Goal: Task Accomplishment & Management: Manage account settings

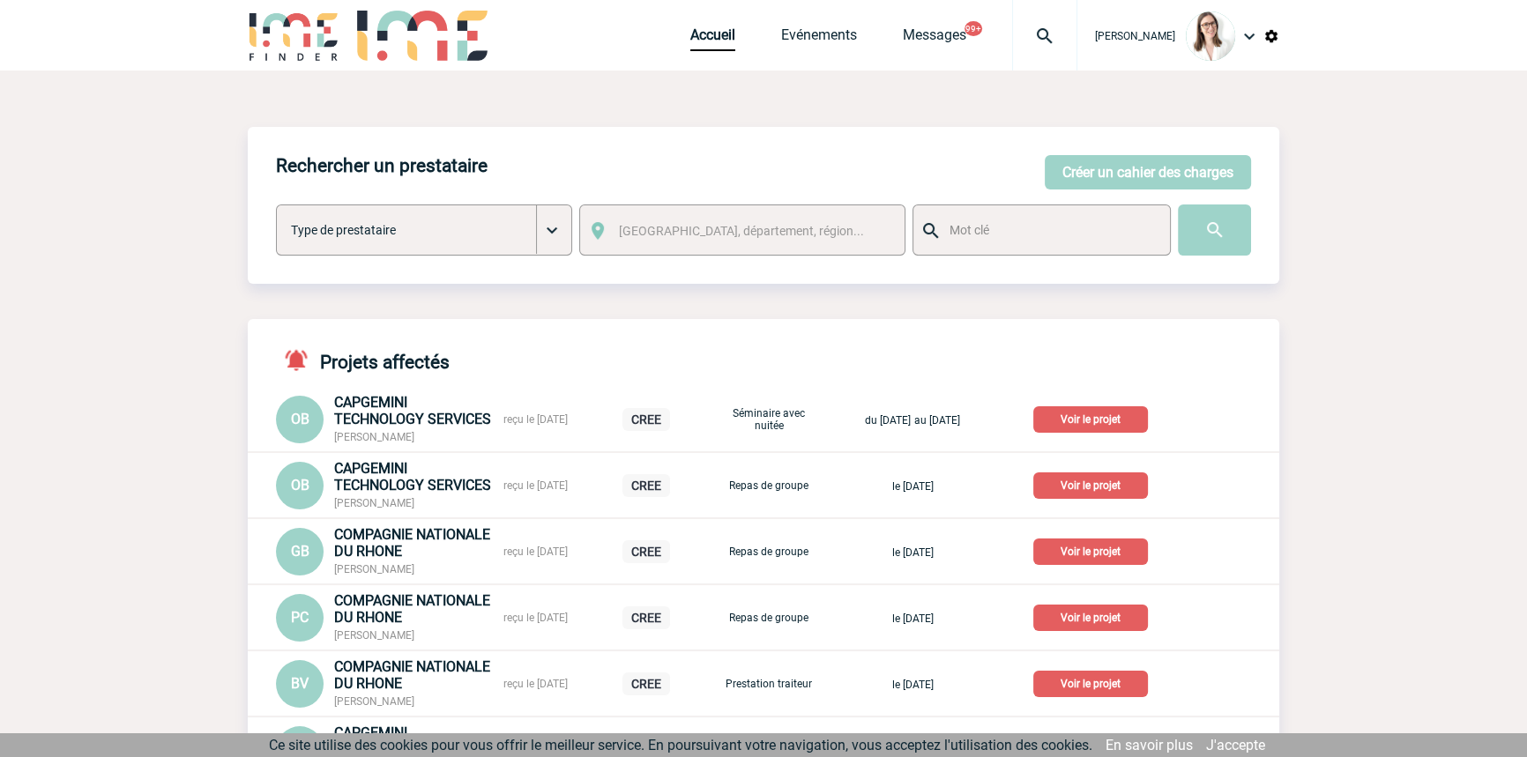
click at [1013, 28] on img at bounding box center [1044, 36] width 63 height 21
type input "2000418205"
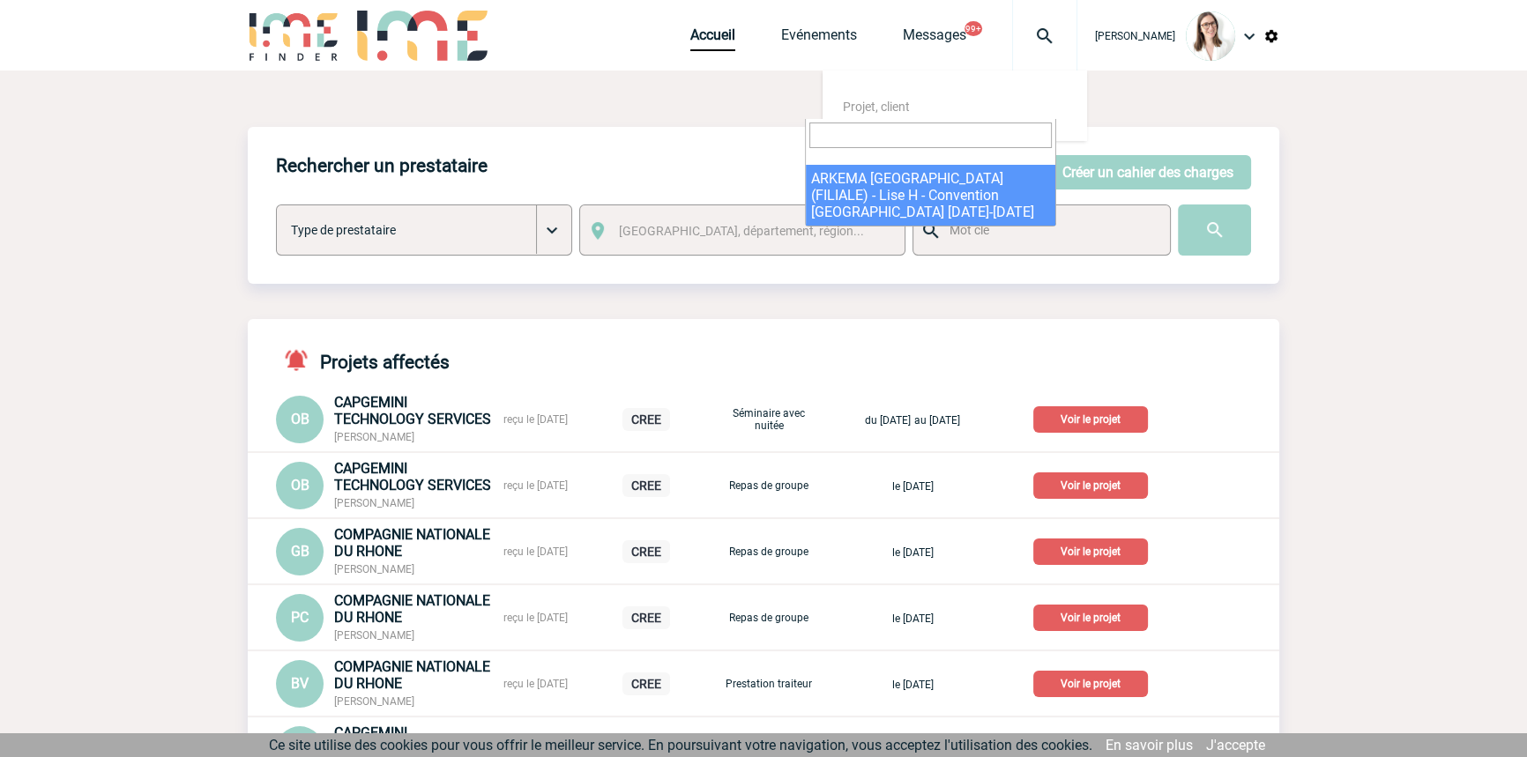
select select "17706"
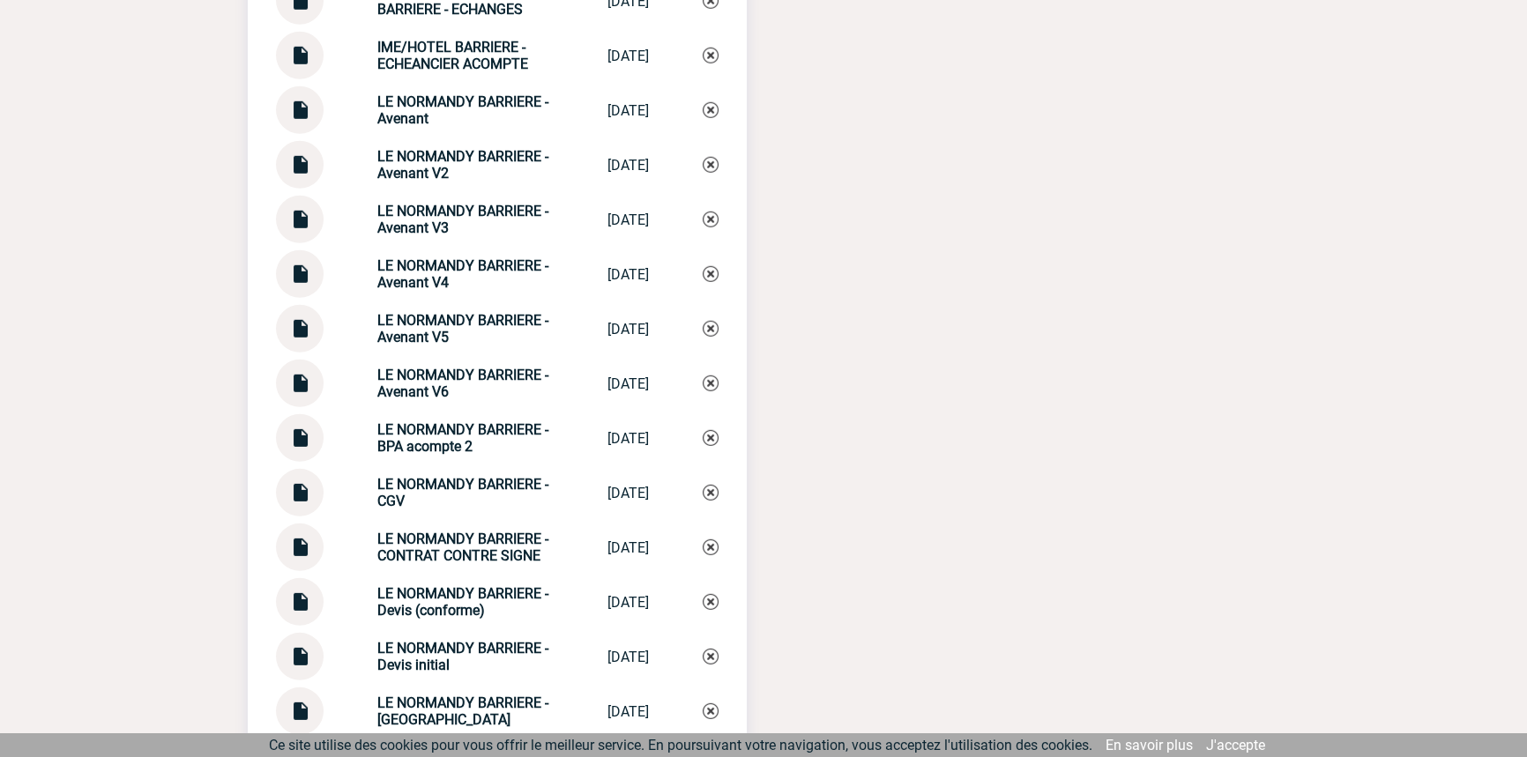
scroll to position [6678, 0]
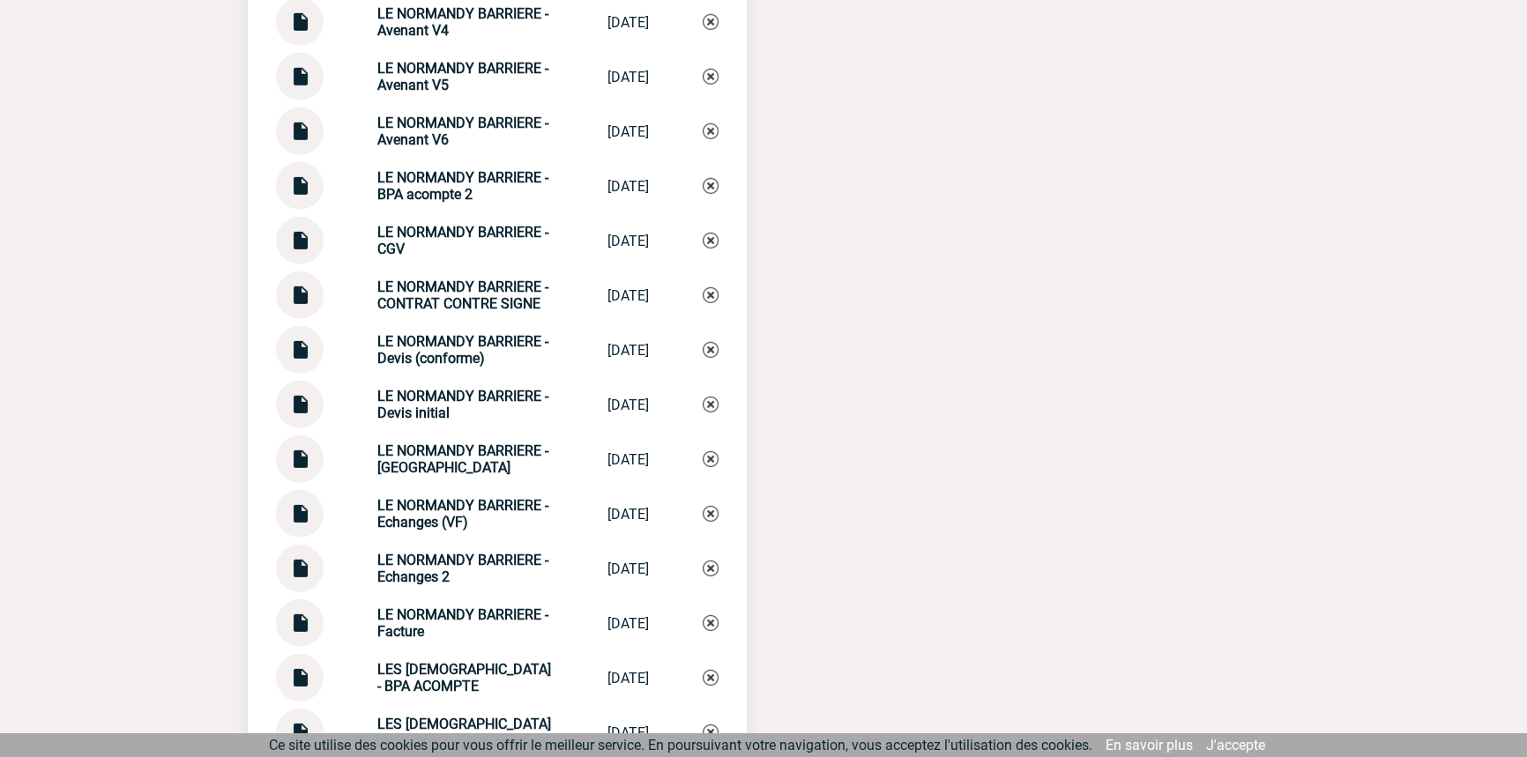
click at [455, 435] on div "LE NORMANDY BARRIERE - Echanges LE NORMANDY BAR... 09/10/2025" at bounding box center [497, 459] width 443 height 48
drag, startPoint x: 455, startPoint y: 433, endPoint x: 634, endPoint y: 450, distance: 179.8
click at [455, 435] on div "LE NORMANDY BARRIERE - Echanges LE NORMANDY BAR... 09/10/2025" at bounding box center [497, 459] width 443 height 48
copy div "LE NORMANDY BARRIERE - Echanges LE NORMANDY BAR..."
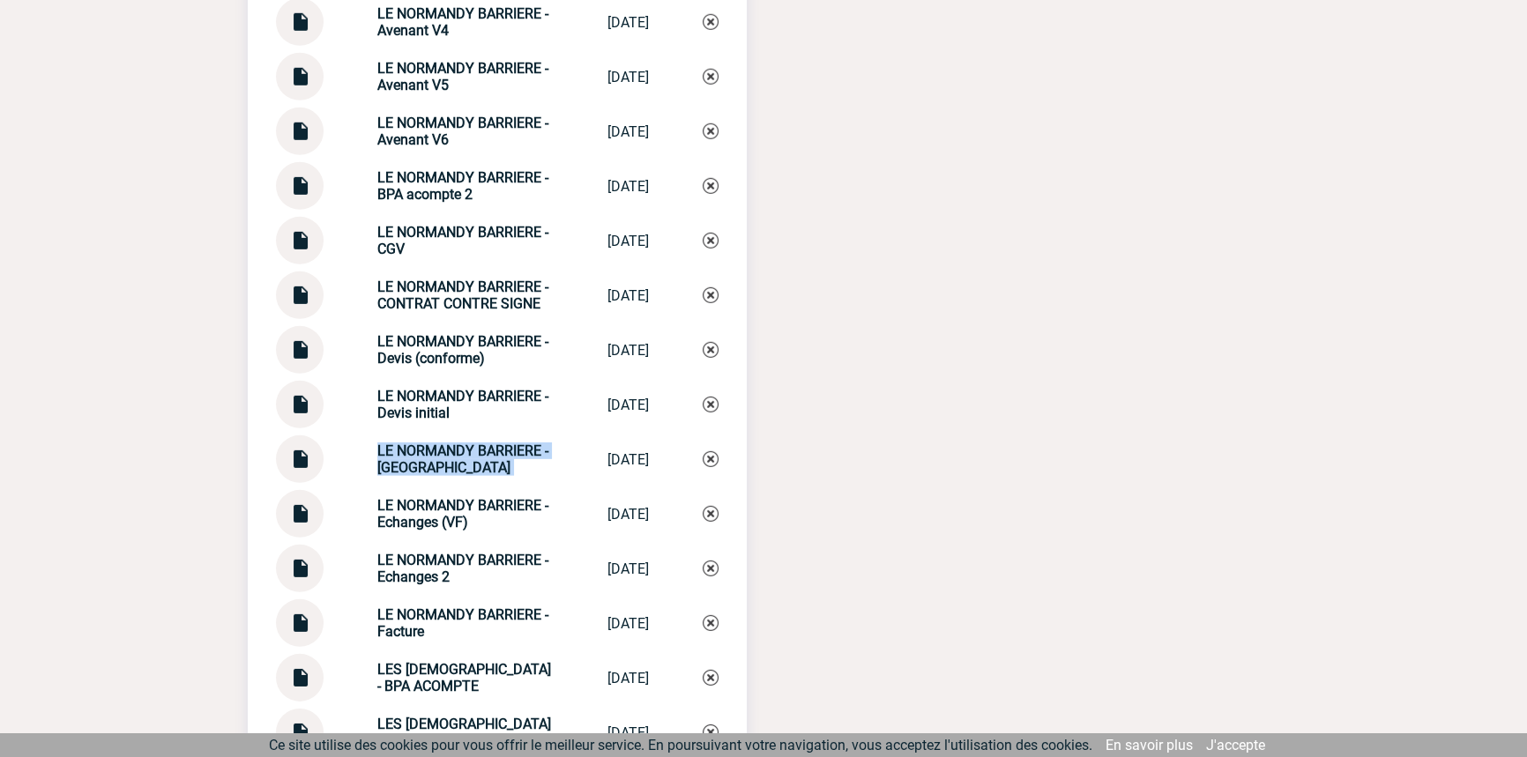
click at [712, 451] on img at bounding box center [711, 459] width 16 height 16
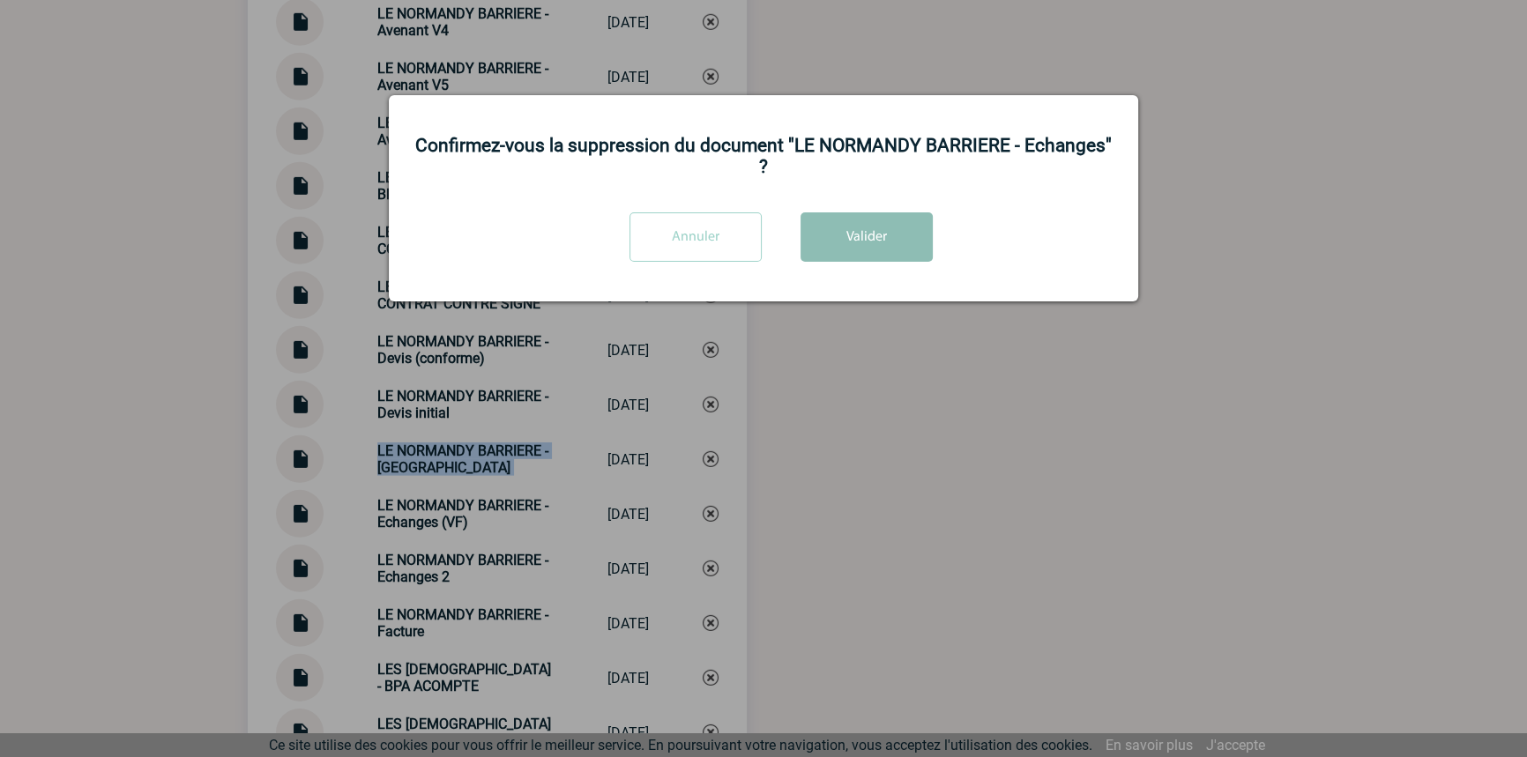
click at [874, 222] on button "Valider" at bounding box center [866, 236] width 132 height 49
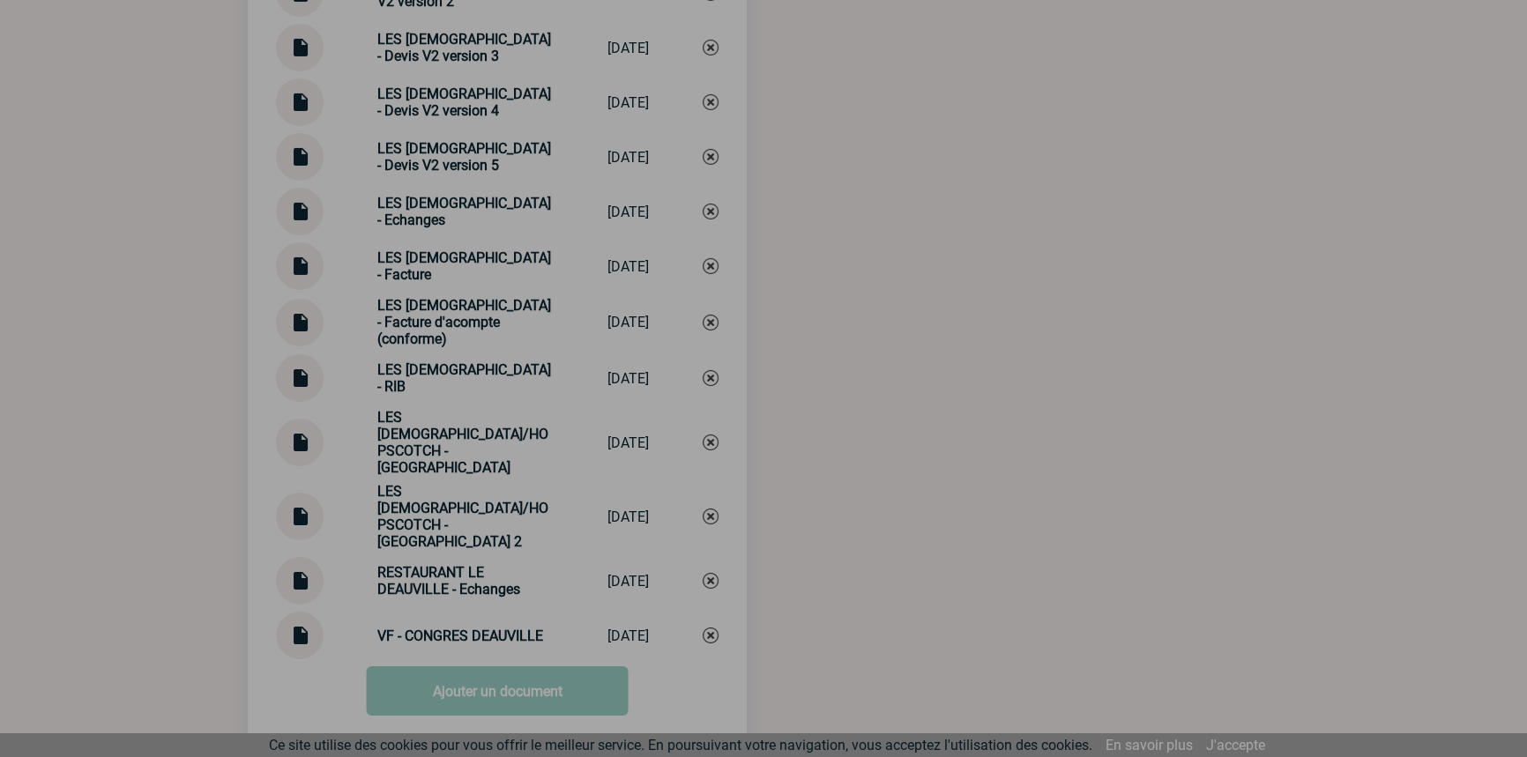
scroll to position [7688, 0]
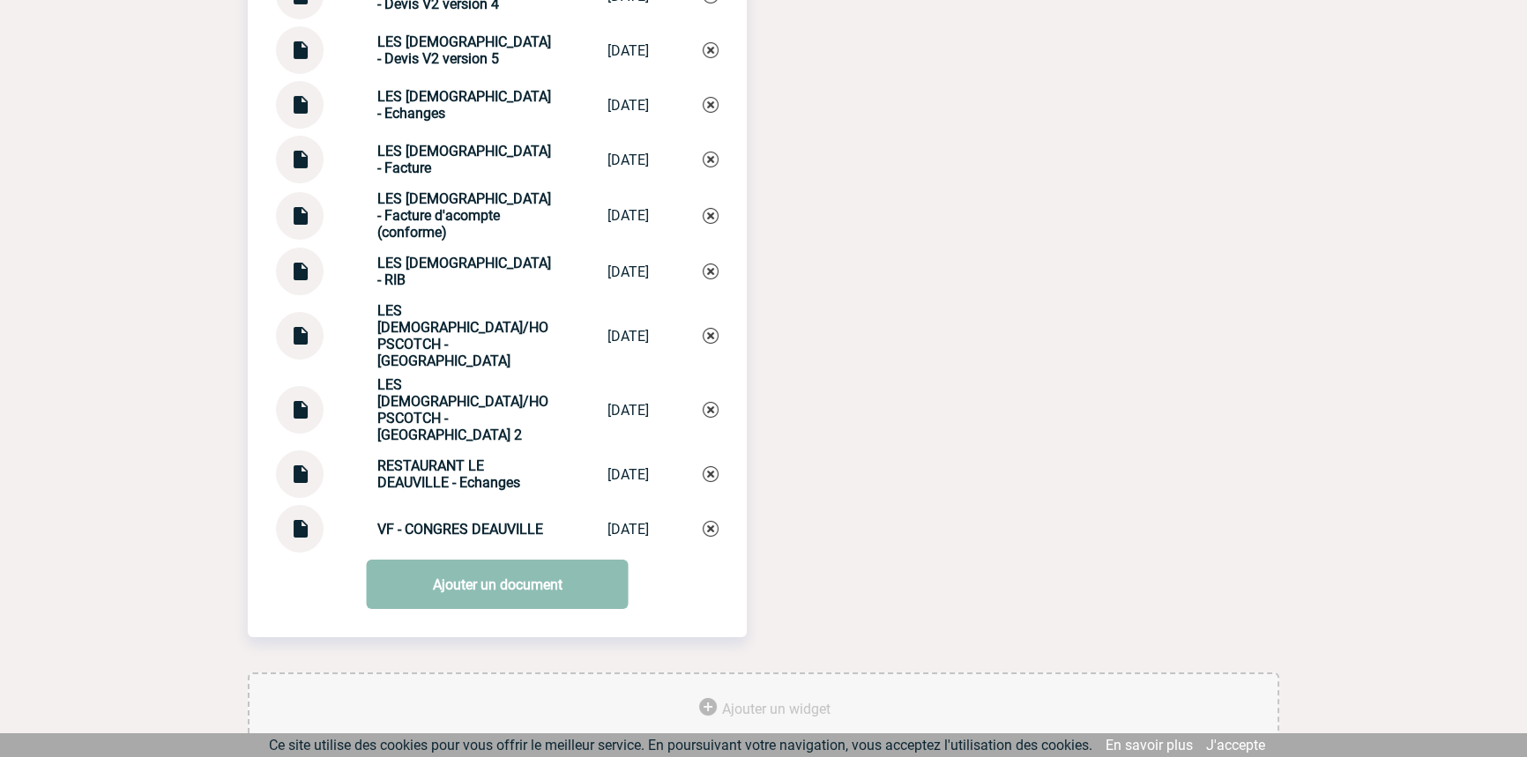
click at [553, 560] on link "Ajouter un document" at bounding box center [498, 584] width 262 height 49
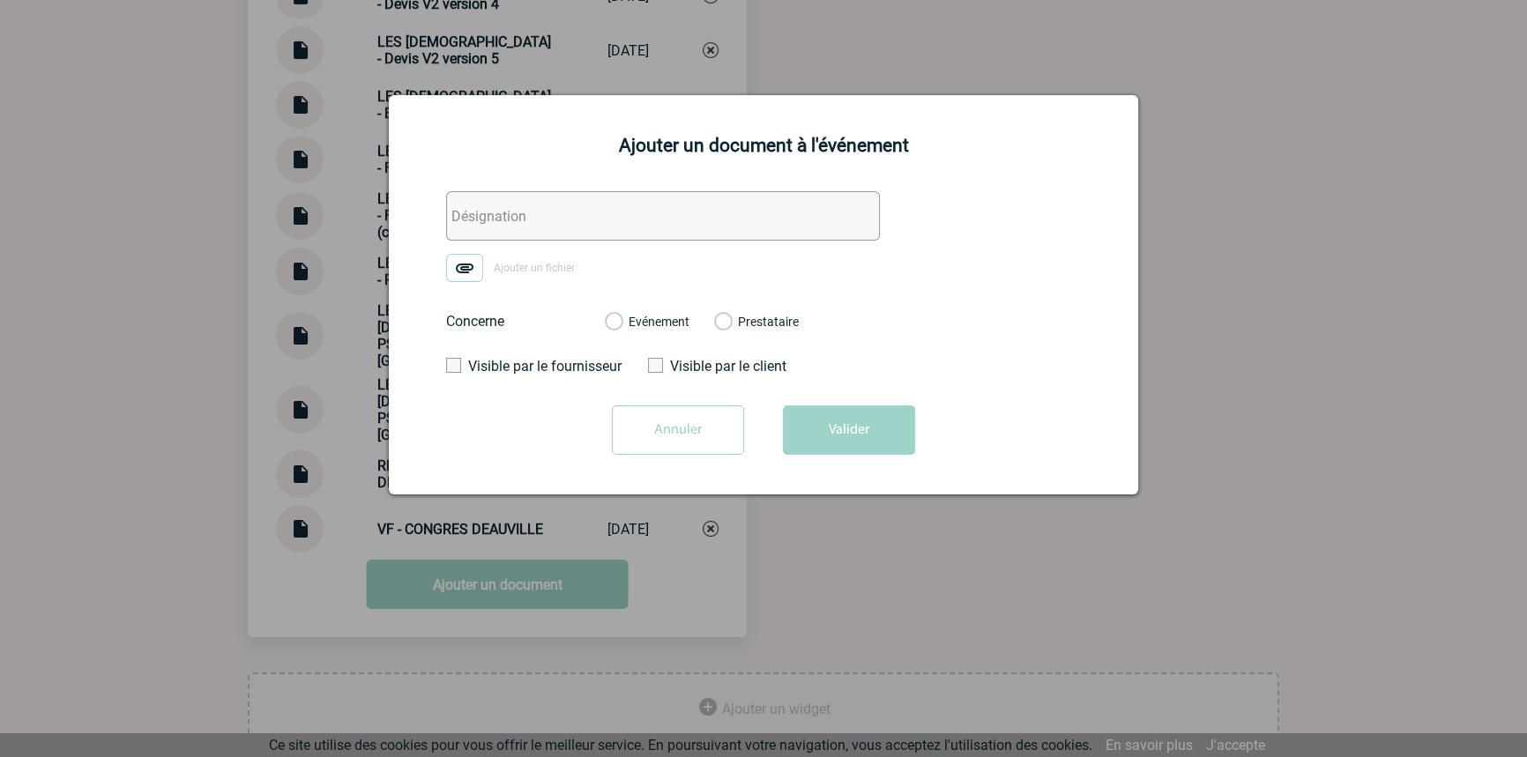
click at [485, 213] on input "text" at bounding box center [663, 215] width 434 height 49
paste input "LE NORMANDY BARRIERE - Echanges"
type input "LE NORMANDY BARRIERE - Echanges"
click at [473, 262] on img at bounding box center [464, 268] width 37 height 28
click at [0, 0] on input "Ajouter un fichier" at bounding box center [0, 0] width 0 height 0
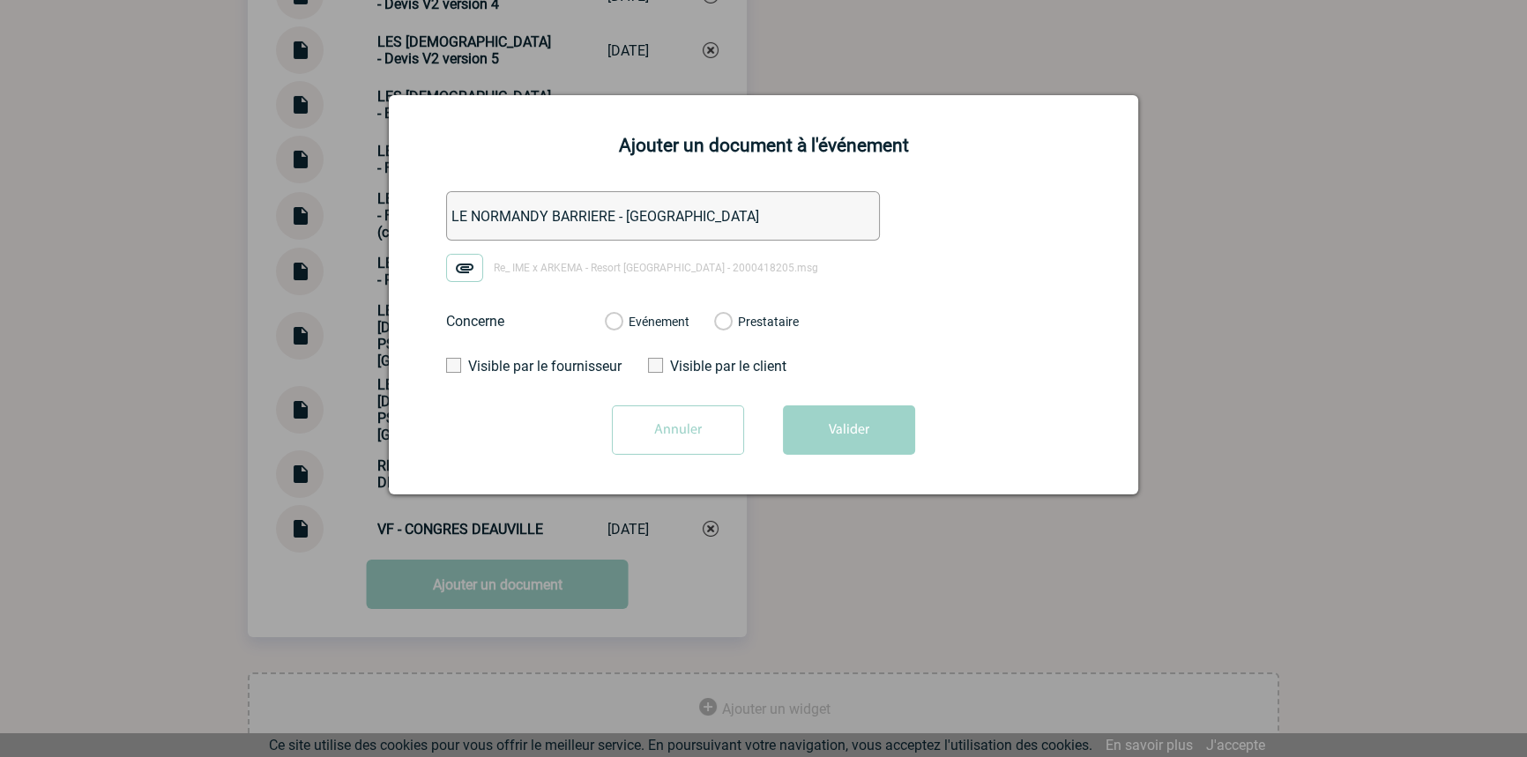
click at [688, 323] on div "Evénement Prestataire 2100064459 - Hôtel Le Normandy Barrière Deauville 2100065…" at bounding box center [702, 322] width 222 height 46
click at [622, 330] on label "Evénement" at bounding box center [613, 323] width 17 height 16
click at [0, 0] on input "Evénement" at bounding box center [0, 0] width 0 height 0
drag, startPoint x: 833, startPoint y: 423, endPoint x: 829, endPoint y: 463, distance: 39.9
click at [833, 422] on button "Valider" at bounding box center [849, 430] width 132 height 49
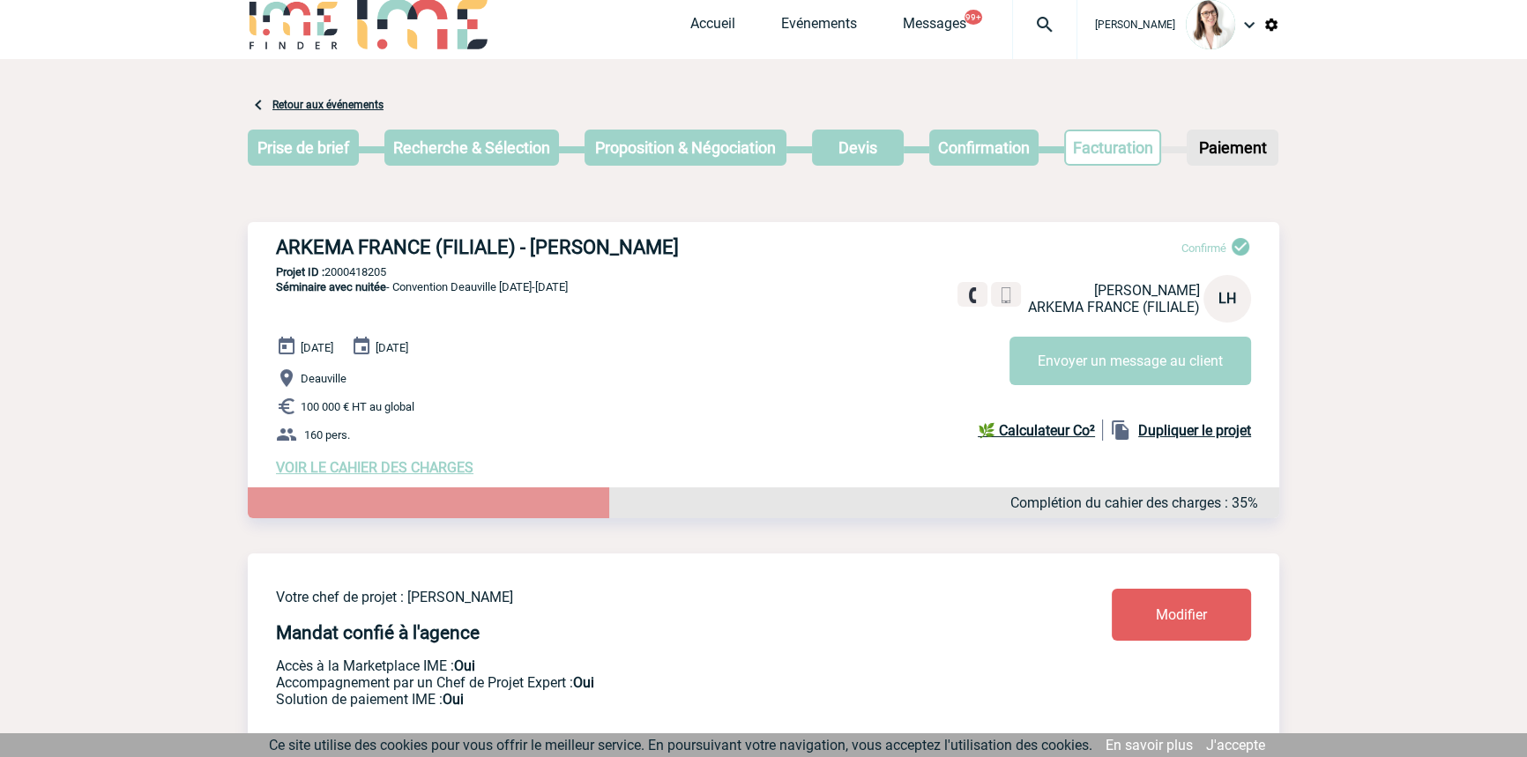
scroll to position [0, 0]
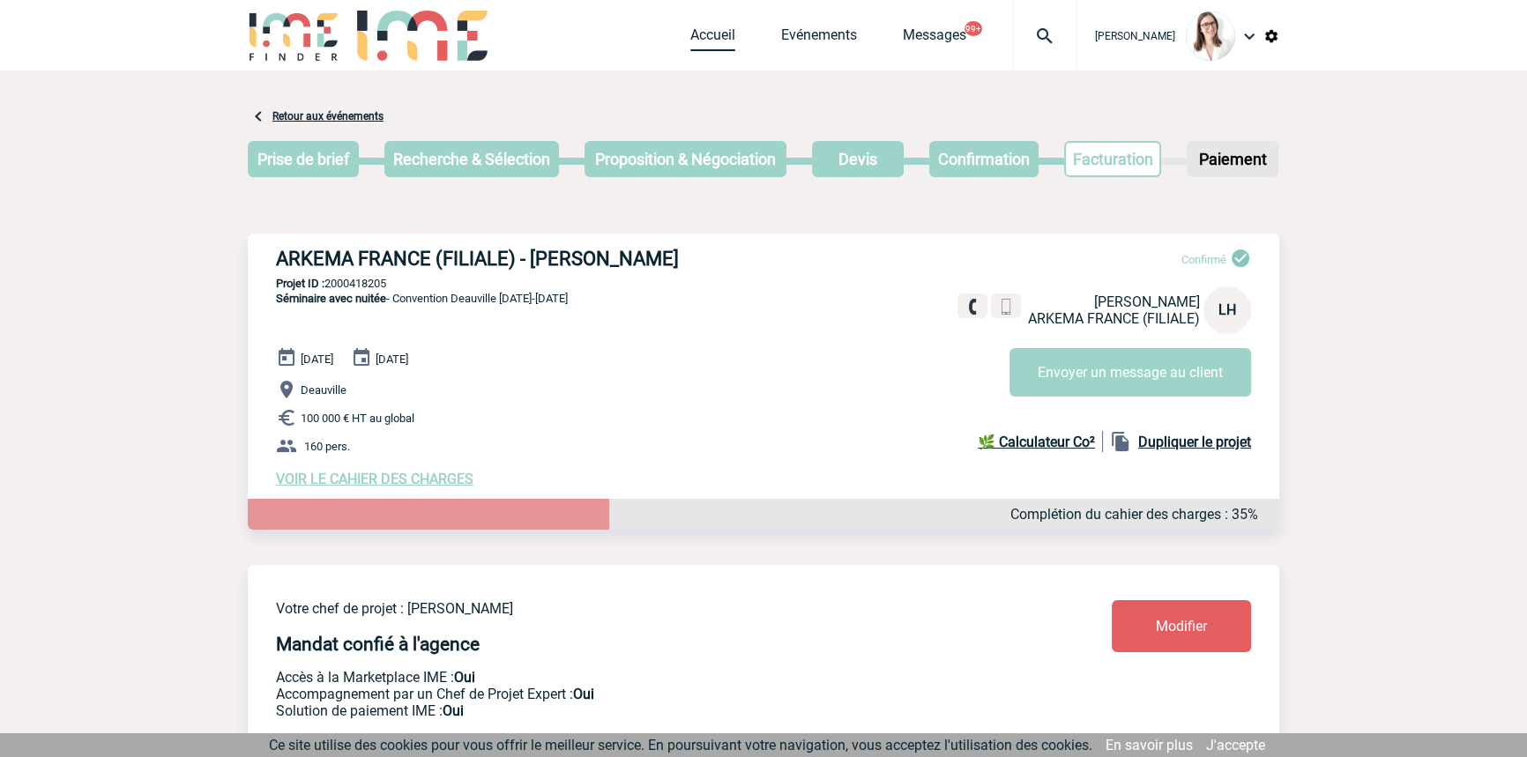
click at [690, 29] on link "Accueil" at bounding box center [712, 38] width 45 height 25
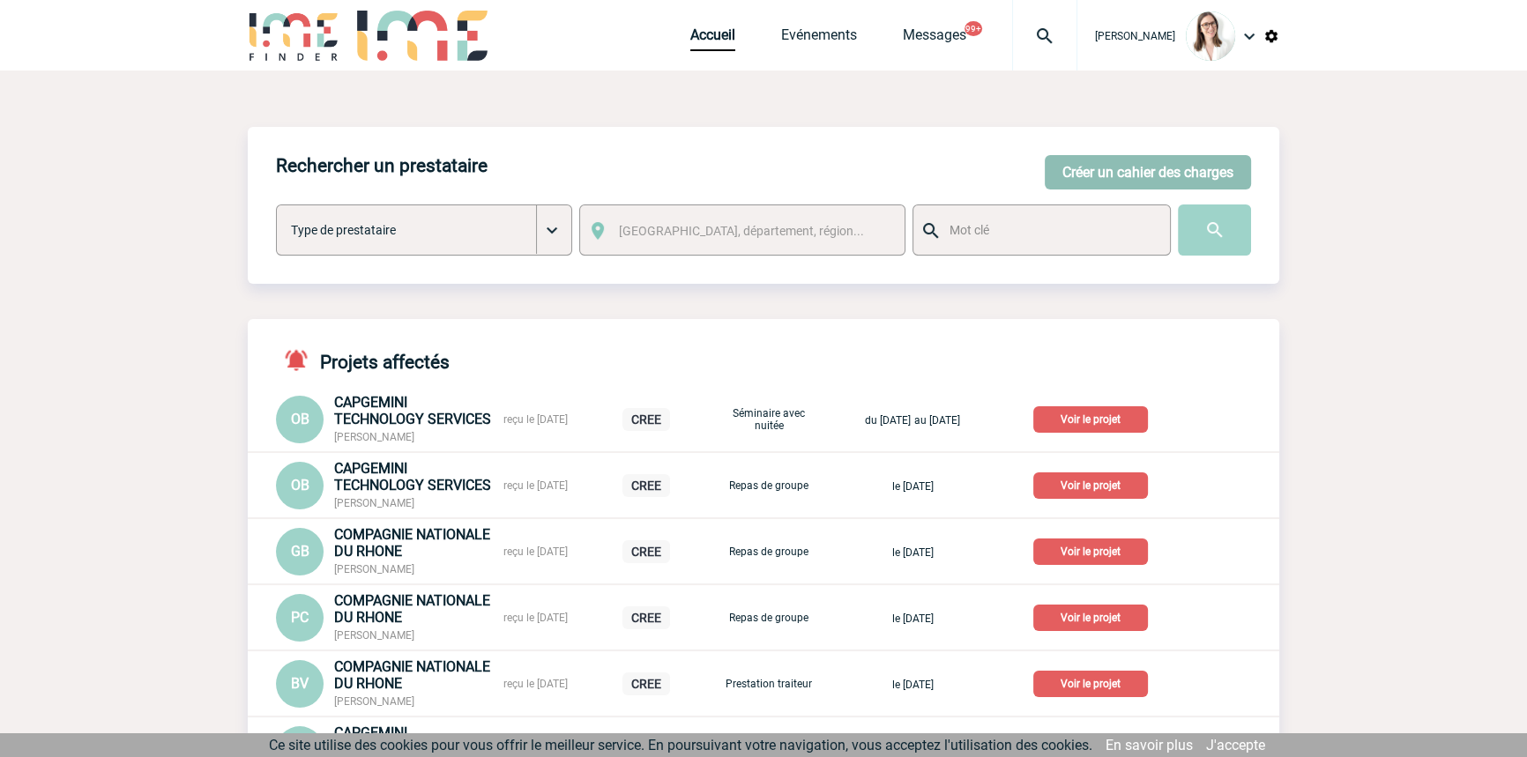
click at [1073, 184] on button "Créer un cahier des charges" at bounding box center [1148, 172] width 206 height 34
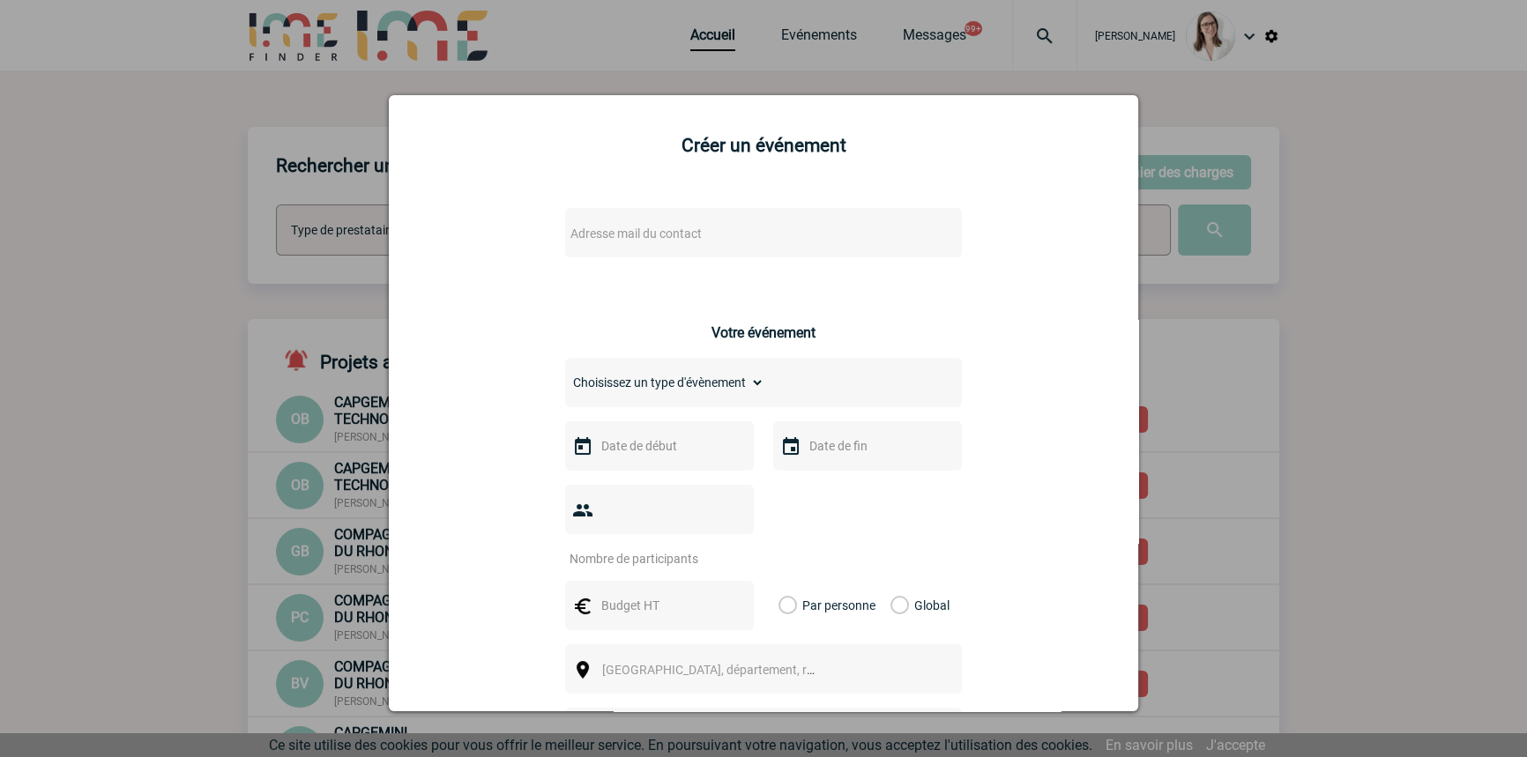
click at [622, 237] on span "Adresse mail du contact" at bounding box center [635, 234] width 131 height 14
type input "garel"
select select "128635"
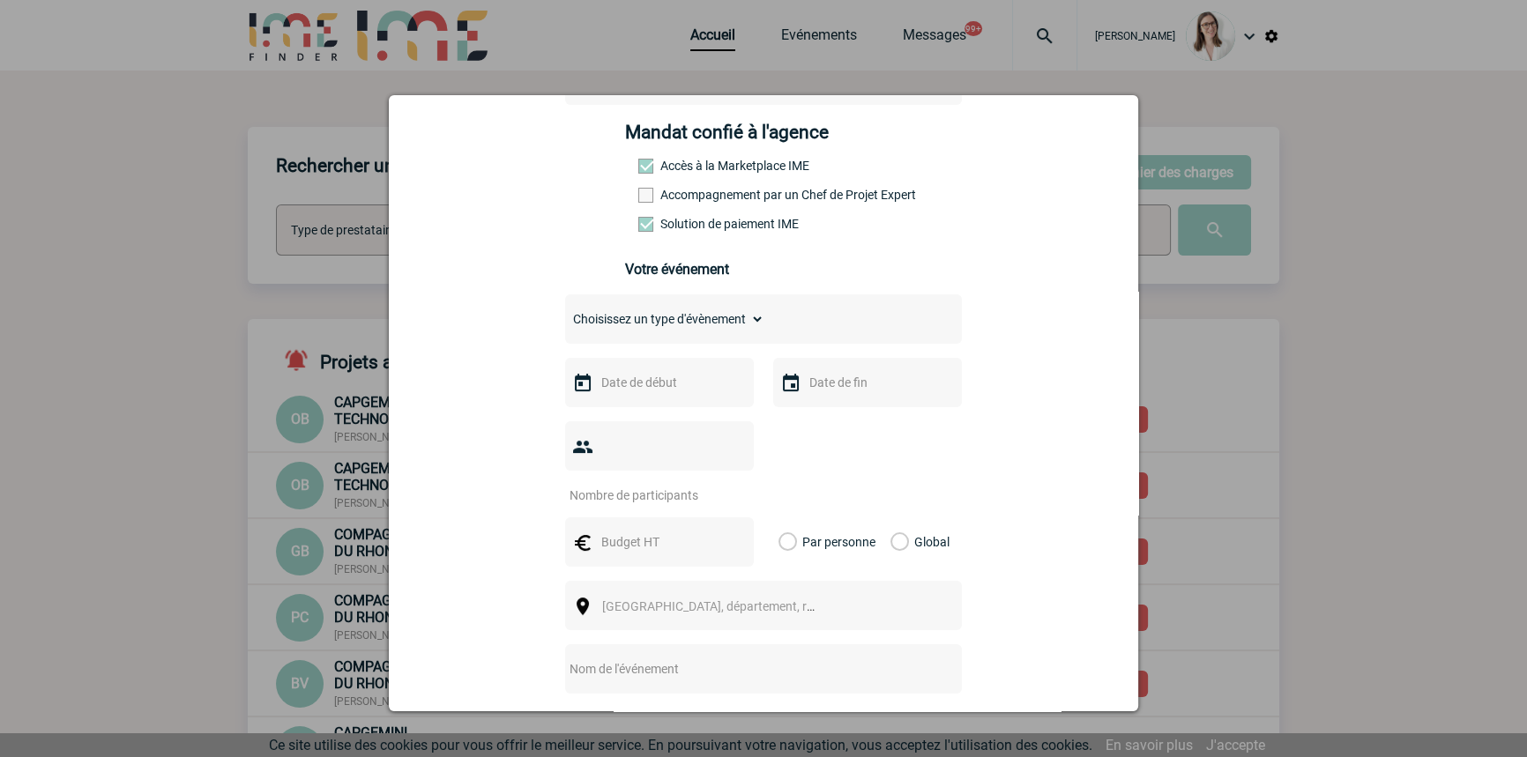
scroll to position [266, 0]
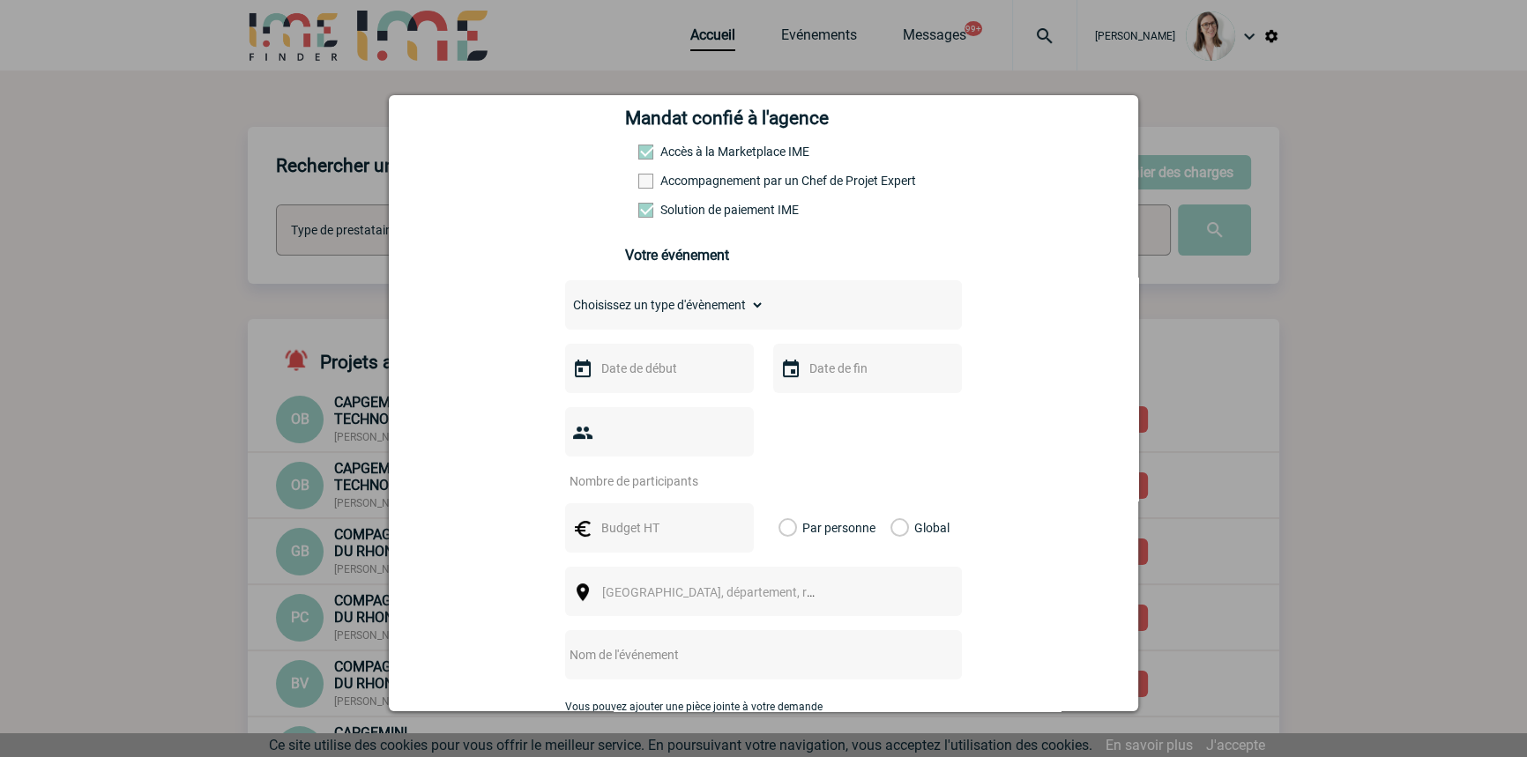
click at [652, 317] on select "Choisissez un type d'évènement Séminaire avec nuitée Séminaire sans nuitée Repa…" at bounding box center [664, 305] width 199 height 25
select select "4"
click at [565, 298] on select "Choisissez un type d'évènement Séminaire avec nuitée Séminaire sans nuitée Repa…" at bounding box center [664, 305] width 199 height 25
click at [641, 372] on input "text" at bounding box center [658, 368] width 122 height 23
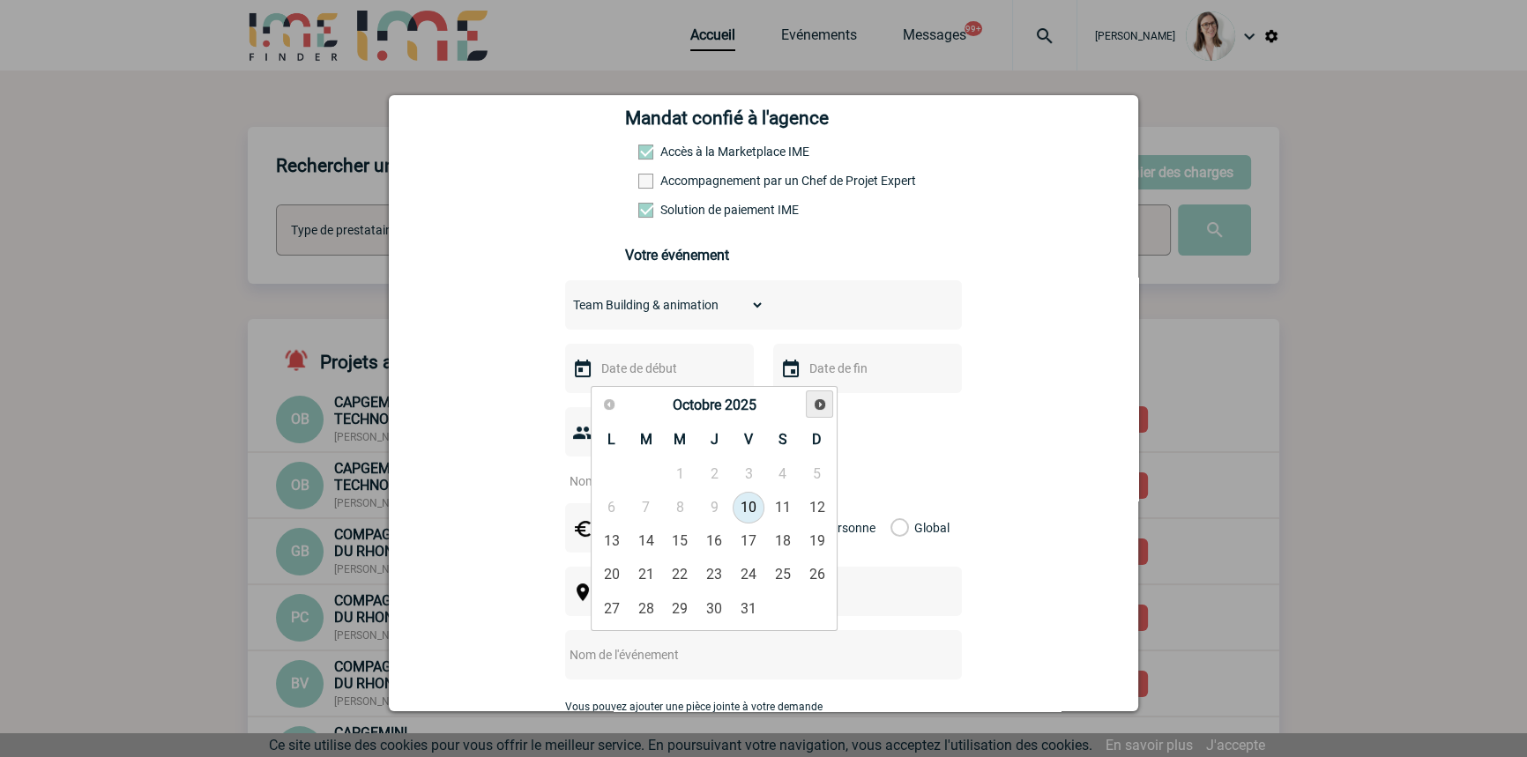
click at [817, 396] on link "Suivant" at bounding box center [819, 404] width 27 height 27
click at [736, 505] on link "12" at bounding box center [749, 508] width 33 height 32
type input "12-12-2025"
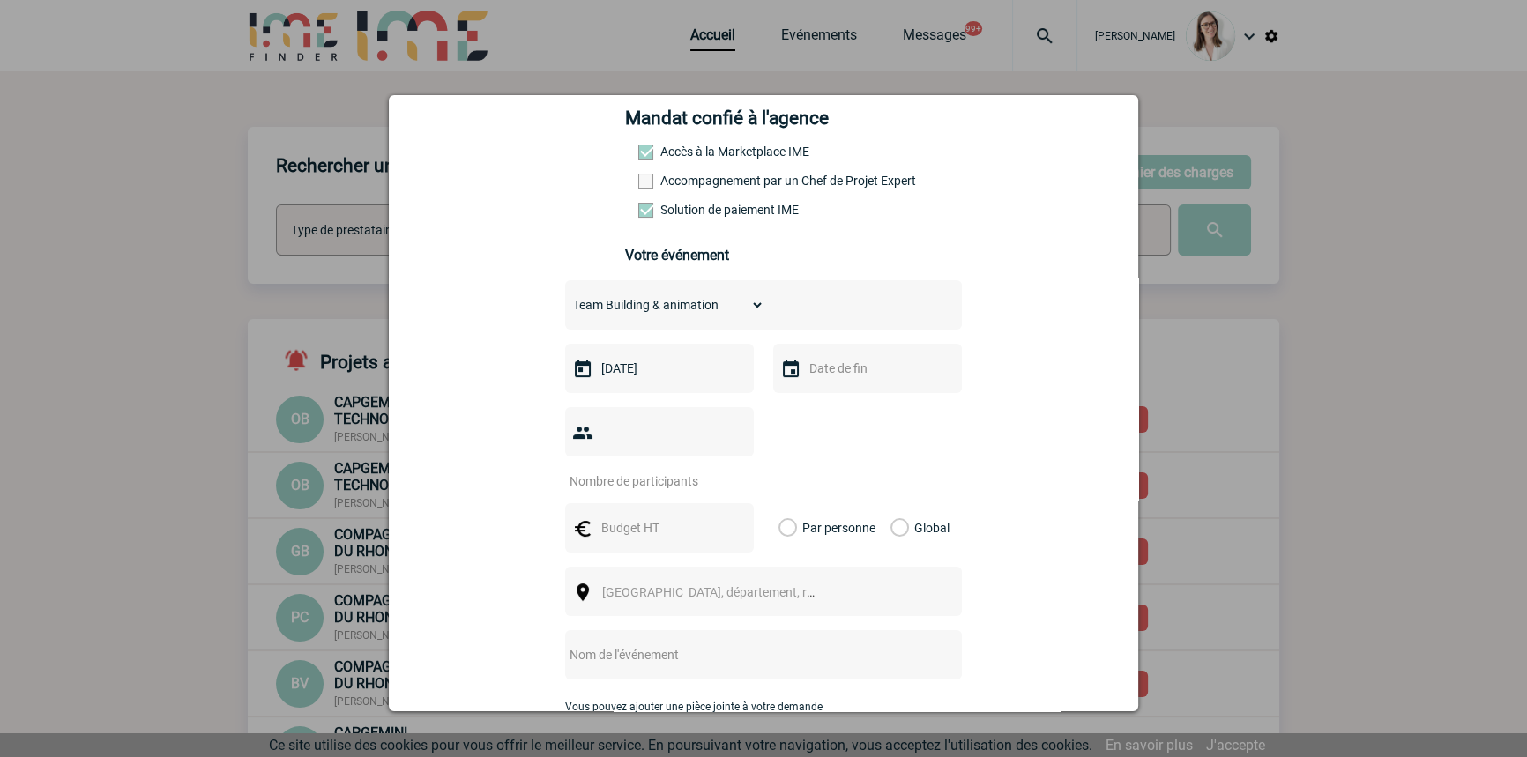
click at [852, 372] on input "text" at bounding box center [866, 368] width 122 height 23
click at [954, 511] on link "12" at bounding box center [957, 508] width 33 height 32
type input "12-12-2025"
click at [654, 470] on input "number" at bounding box center [648, 481] width 166 height 23
click at [616, 470] on input "number" at bounding box center [648, 481] width 166 height 23
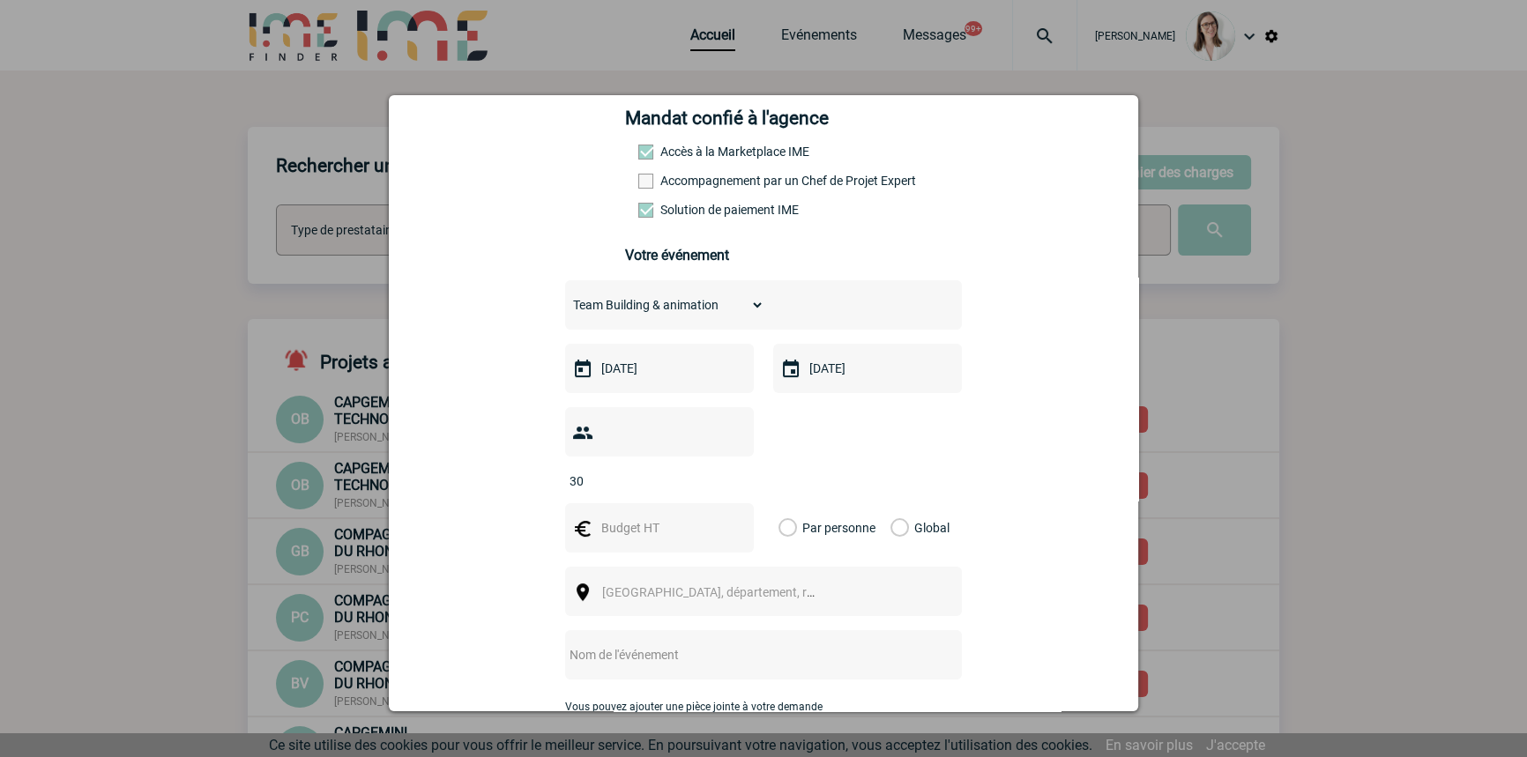
type input "30"
click at [616, 515] on div at bounding box center [659, 527] width 189 height 49
click at [622, 517] on input "text" at bounding box center [658, 528] width 122 height 23
type input "2186"
click at [897, 505] on label "Global" at bounding box center [895, 527] width 11 height 49
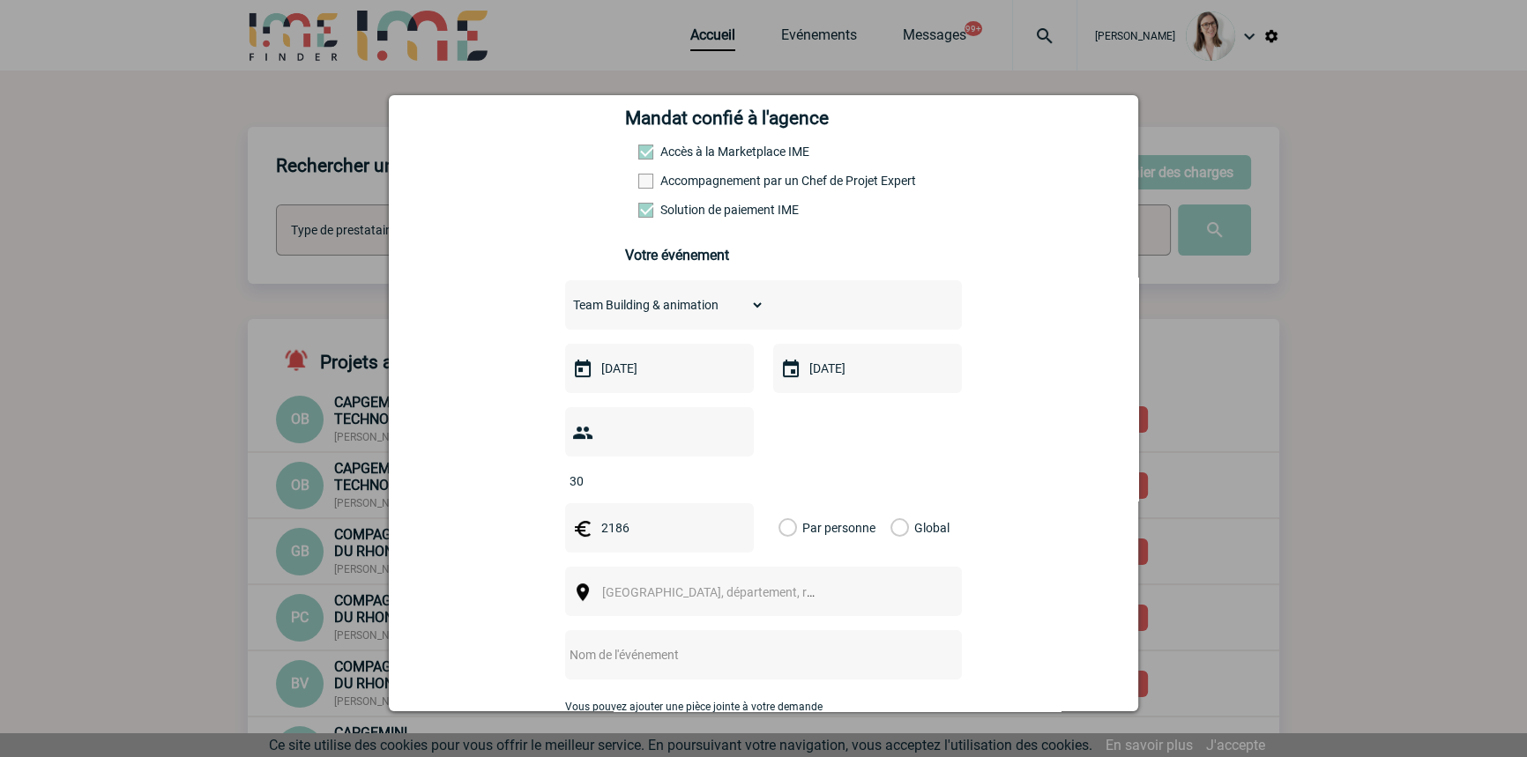
click at [0, 0] on input "Global" at bounding box center [0, 0] width 0 height 0
click at [679, 580] on span "Ville, département, région..." at bounding box center [716, 592] width 242 height 25
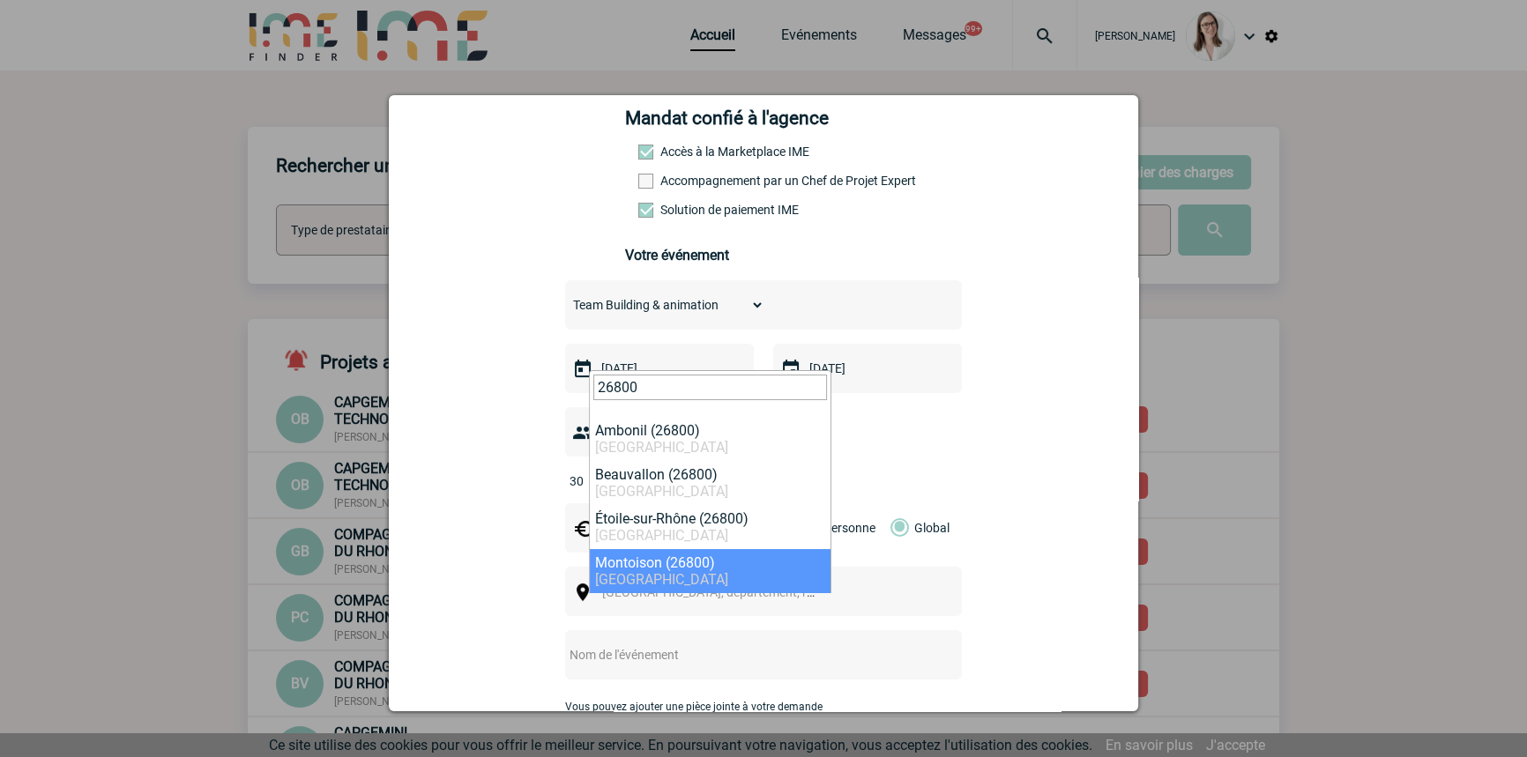
type input "26800"
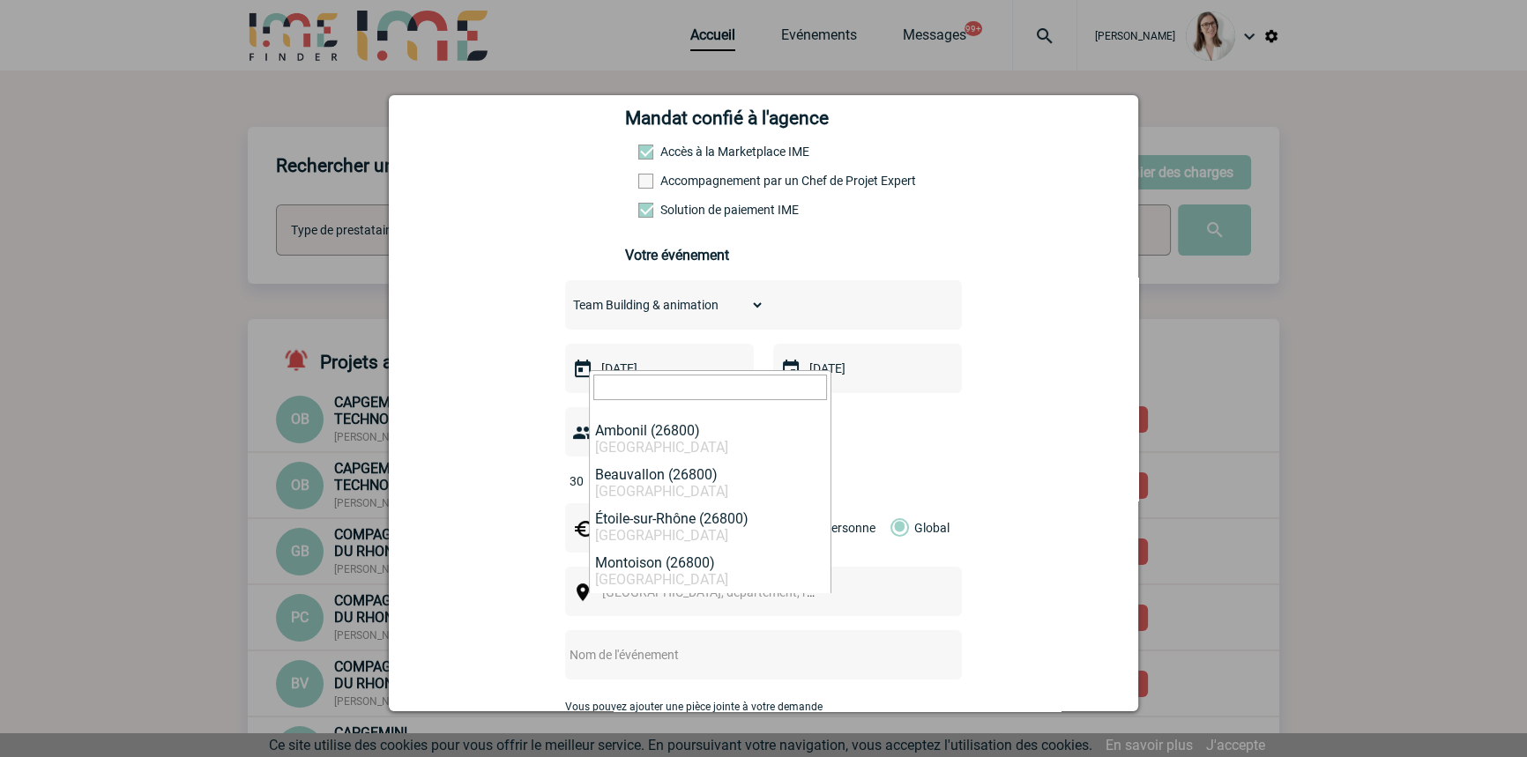
select select "35263"
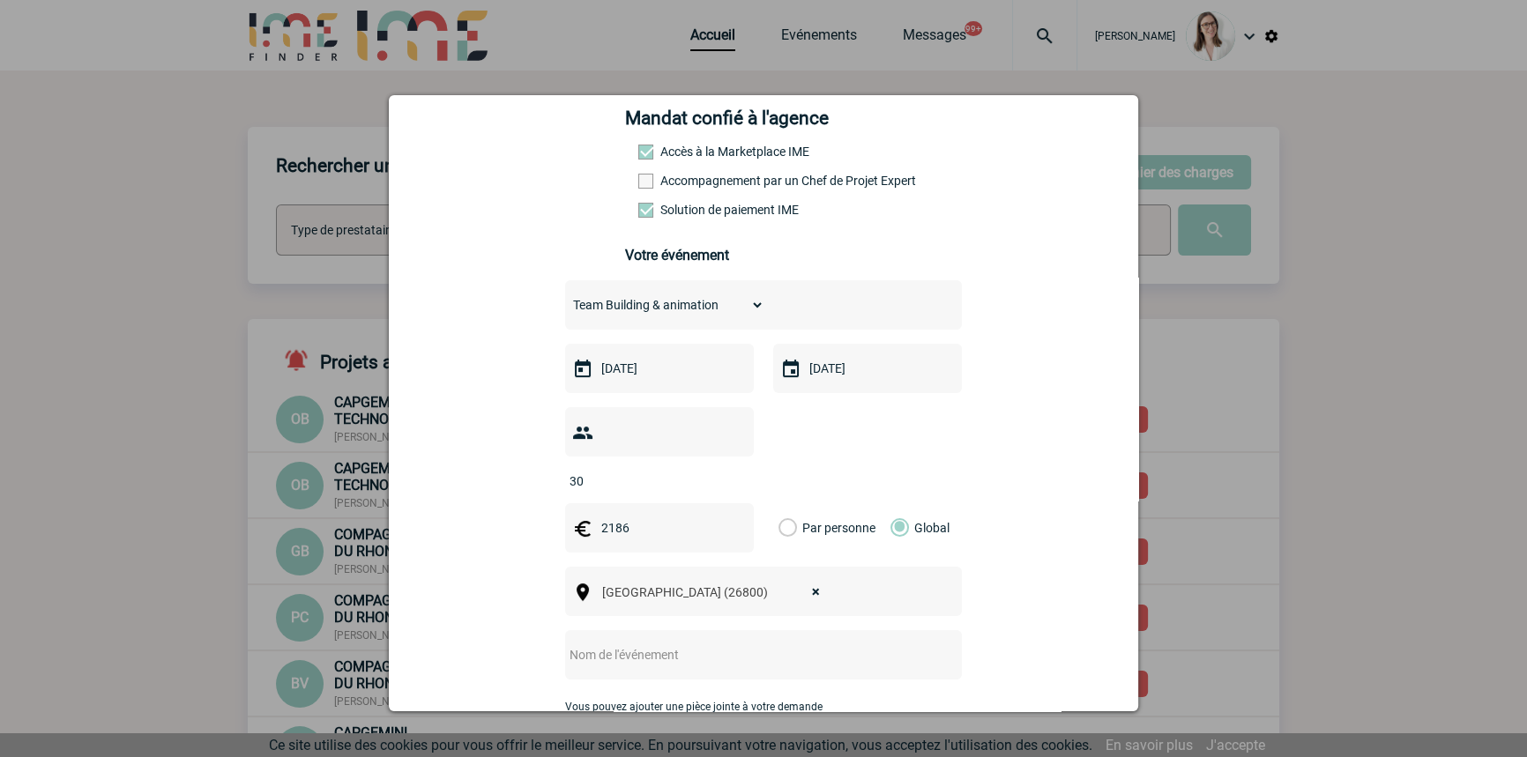
click at [660, 644] on input "text" at bounding box center [740, 655] width 350 height 23
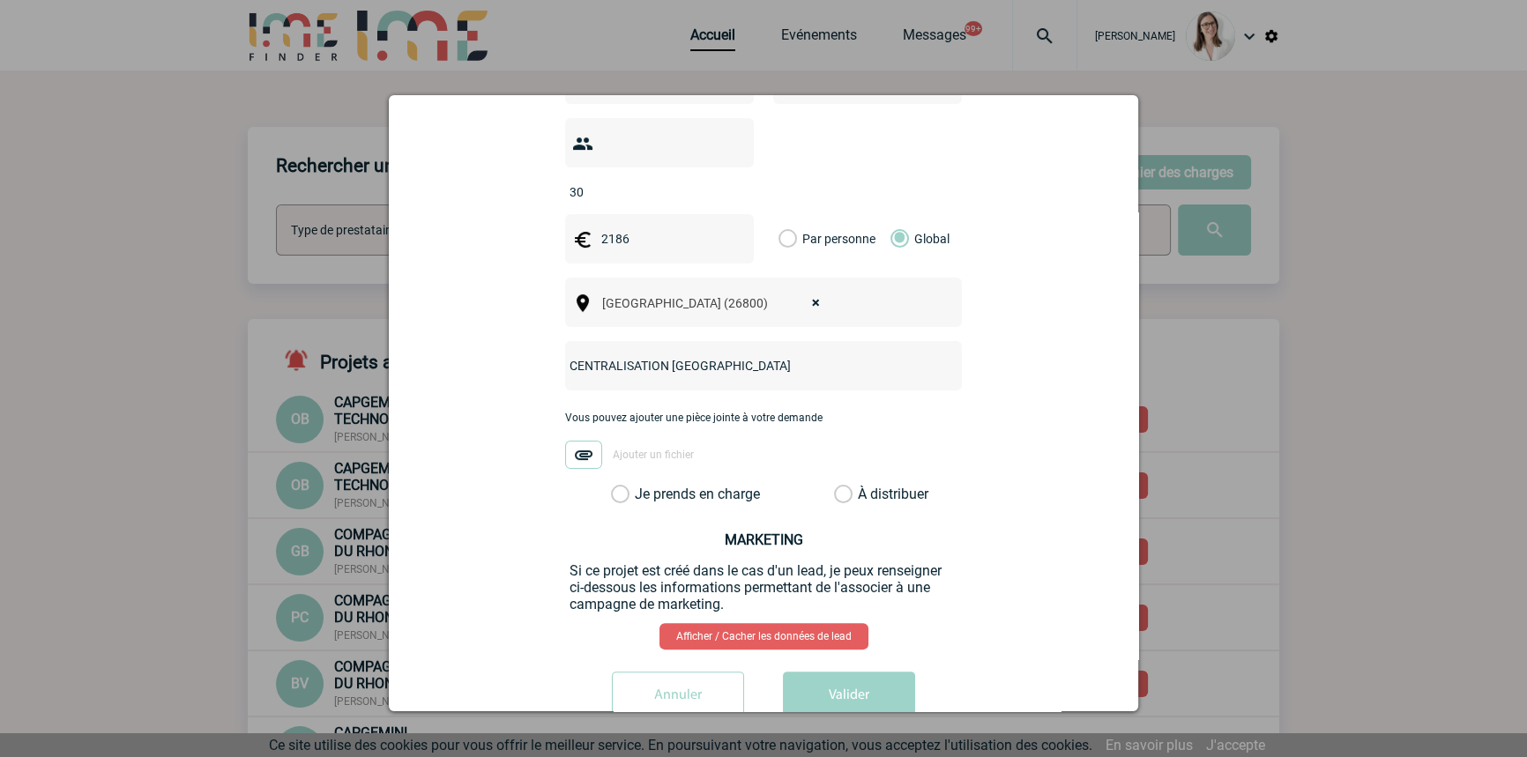
scroll to position [578, 0]
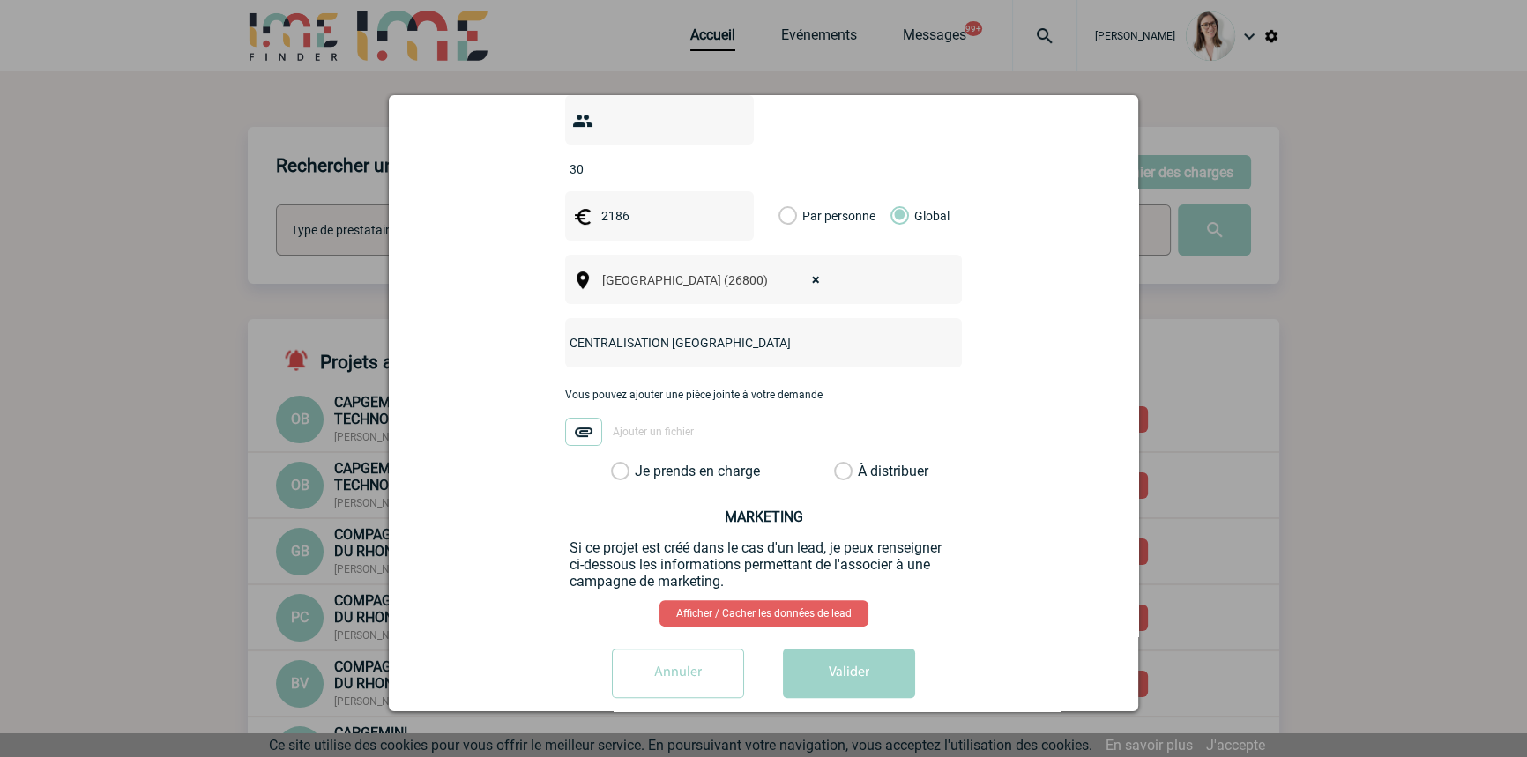
type input "CENTRALISATION Eva Stadium"
click at [641, 463] on label "Je prends en charge" at bounding box center [626, 472] width 30 height 18
click at [0, 0] on input "Je prends en charge" at bounding box center [0, 0] width 0 height 0
click at [849, 652] on button "Valider" at bounding box center [849, 673] width 132 height 49
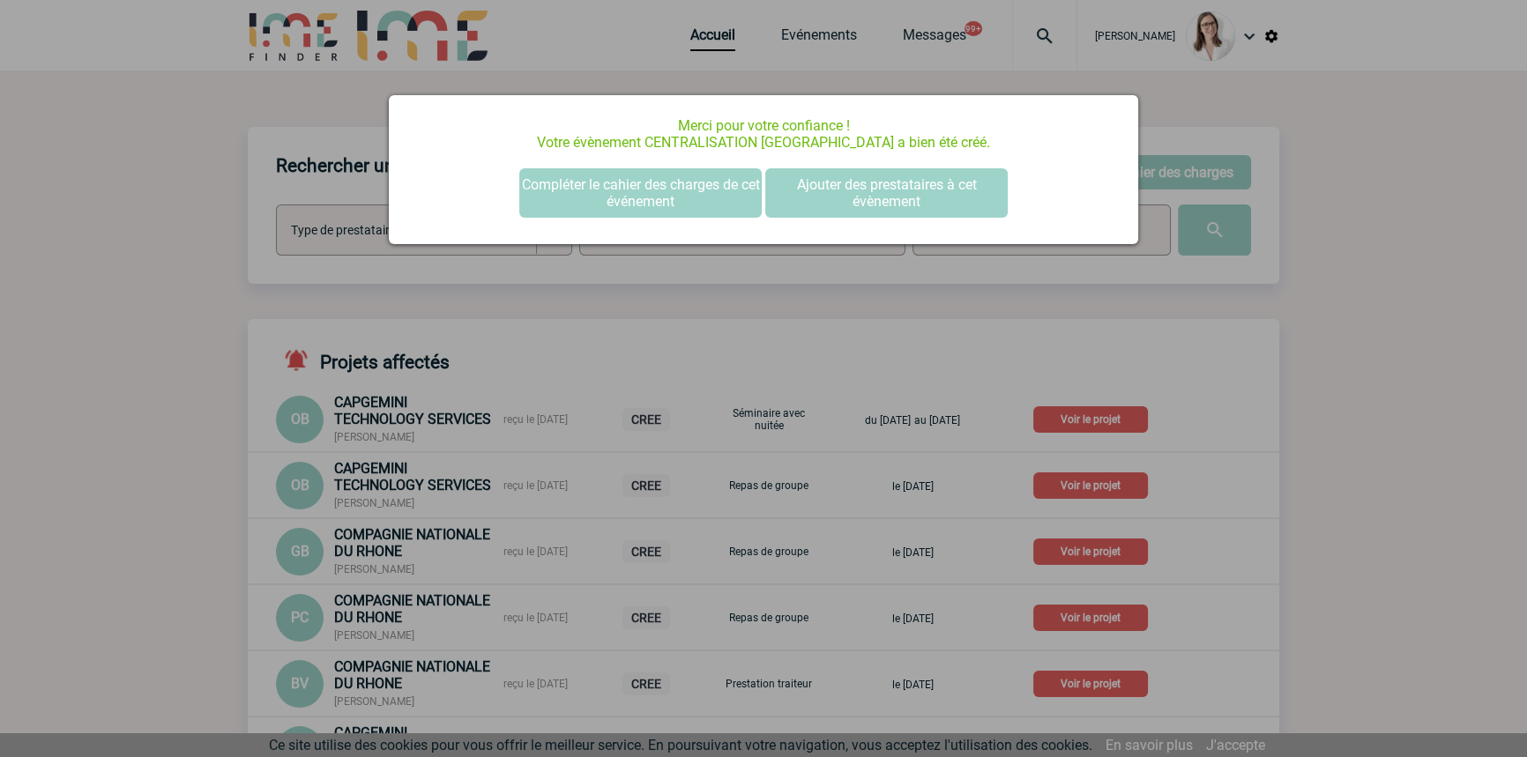
scroll to position [0, 0]
click at [628, 182] on button "Compléter le cahier des charges de cet événement" at bounding box center [640, 192] width 242 height 49
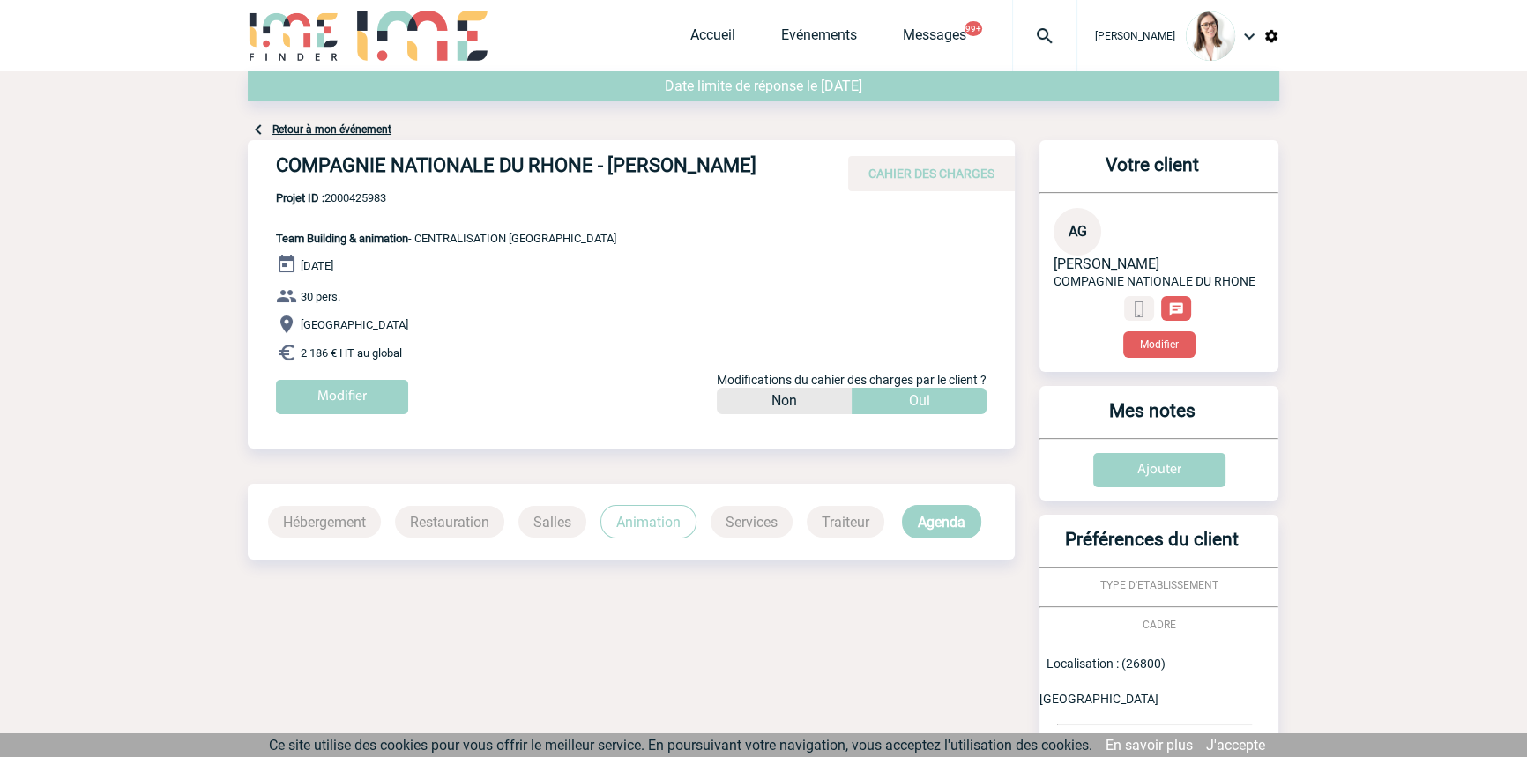
click at [348, 191] on span "Projet ID : 2000425983" at bounding box center [446, 197] width 340 height 13
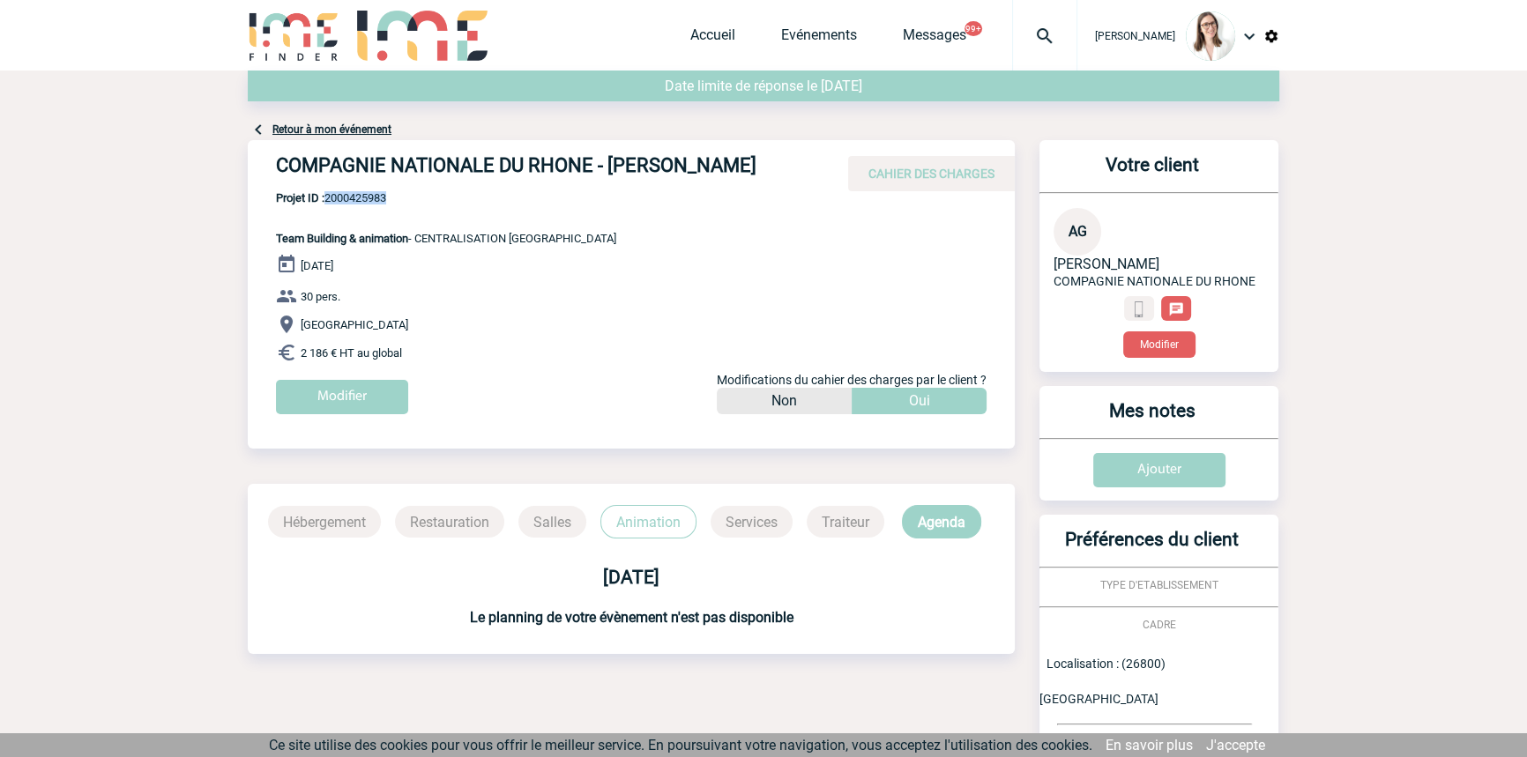
click at [348, 191] on span "Projet ID : 2000425983" at bounding box center [446, 197] width 340 height 13
copy span "2000425983"
click at [1012, 46] on div at bounding box center [1044, 35] width 65 height 71
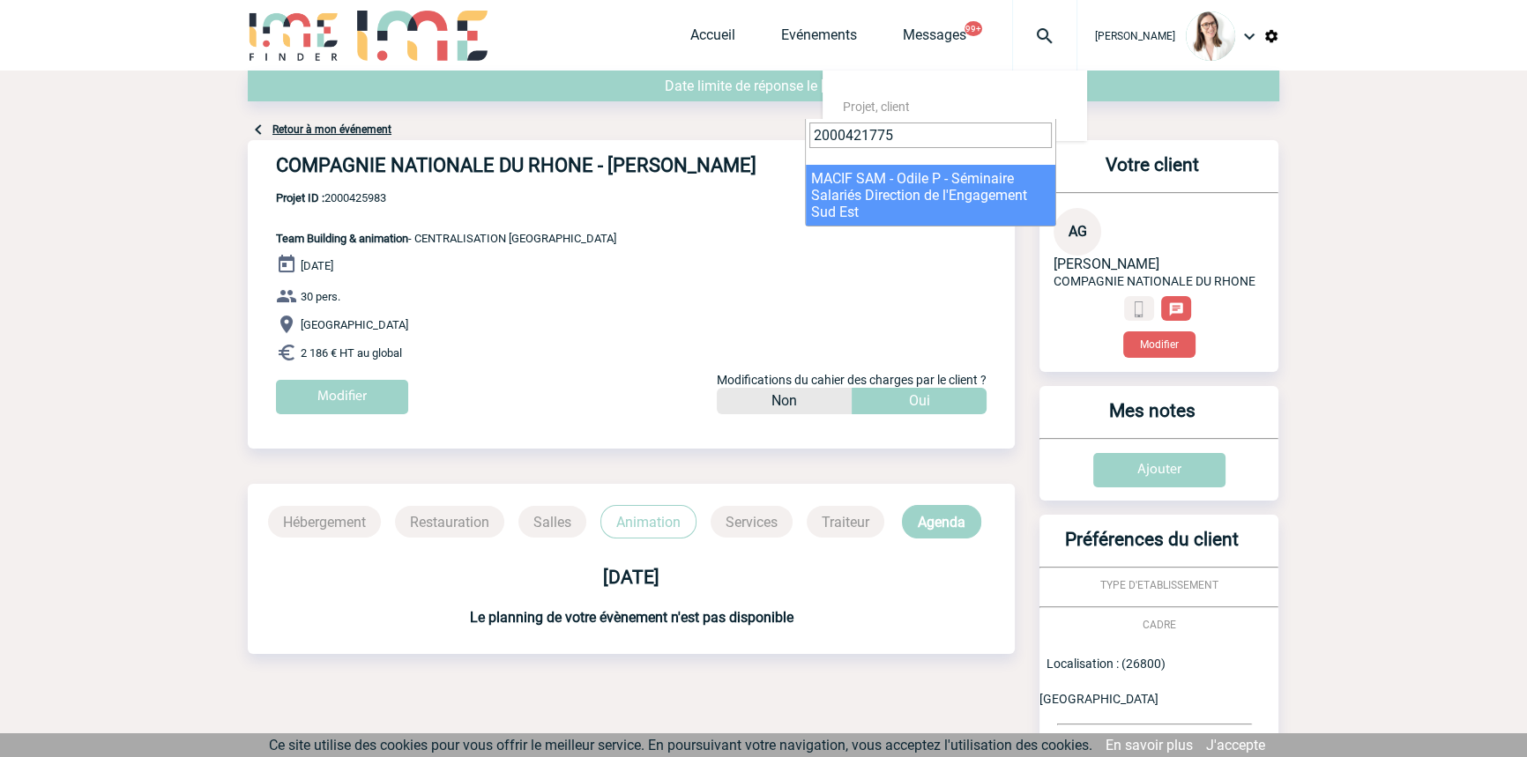
type input "2000421775"
select select "21276"
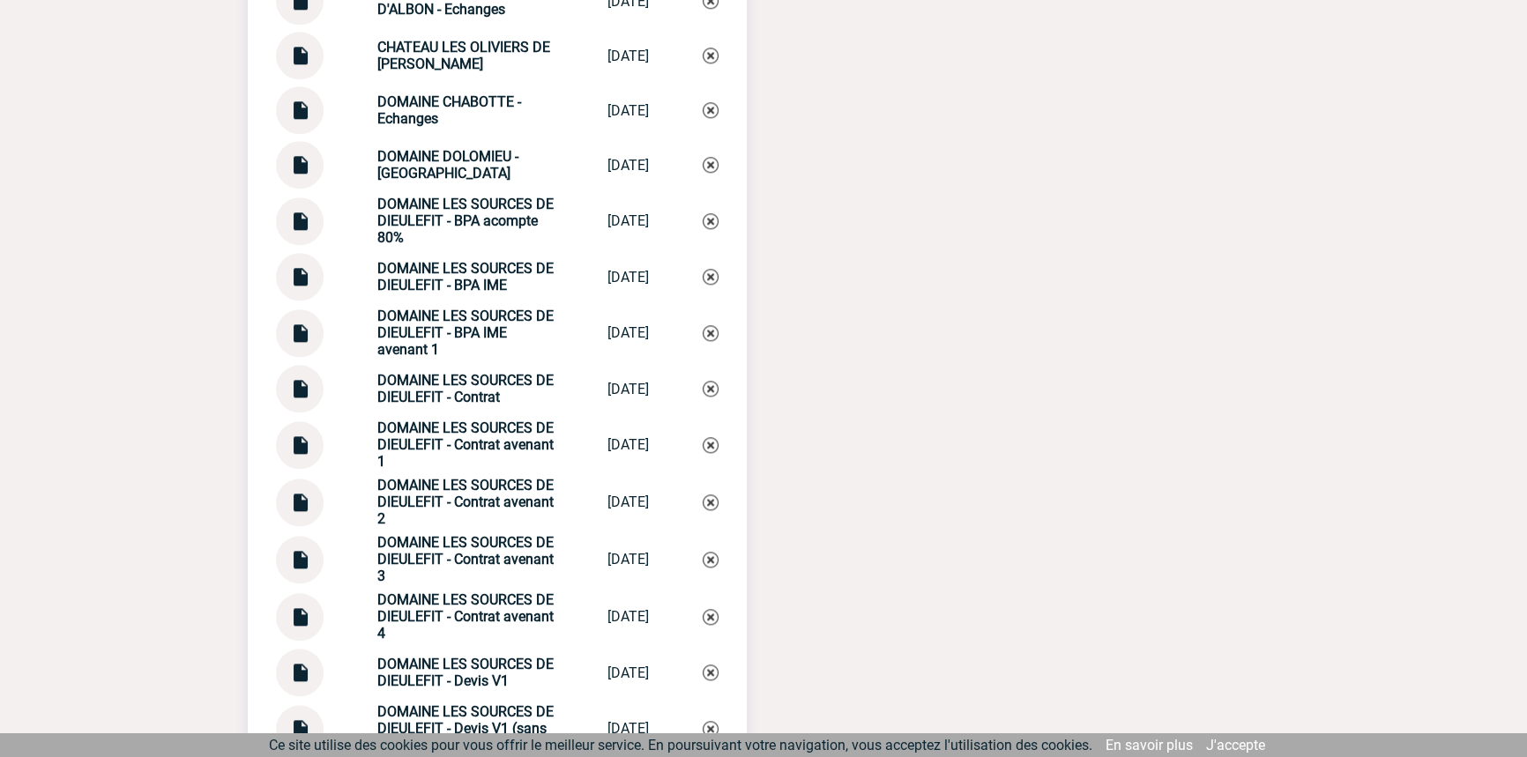
scroll to position [1603, 0]
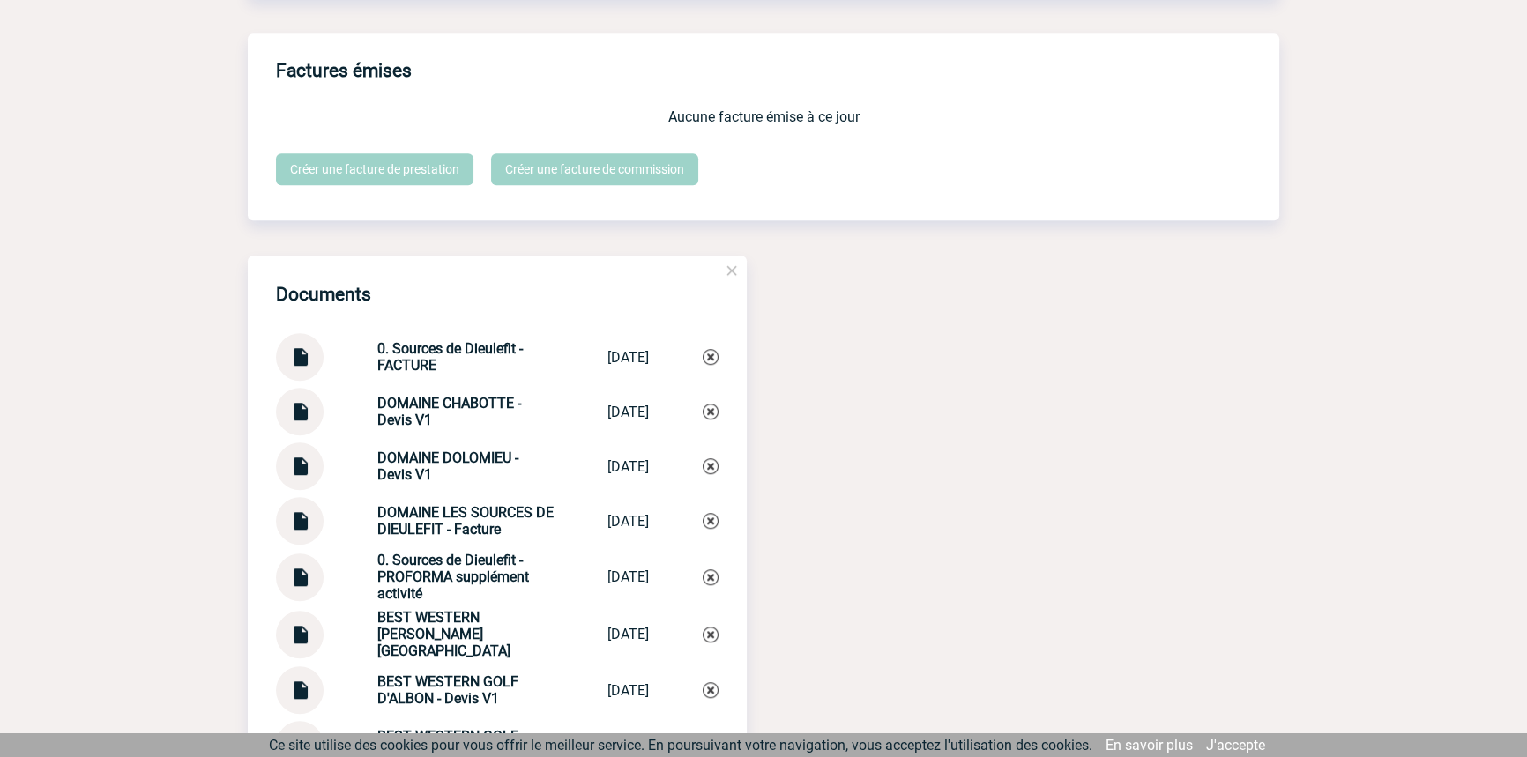
click at [300, 366] on img at bounding box center [299, 350] width 23 height 34
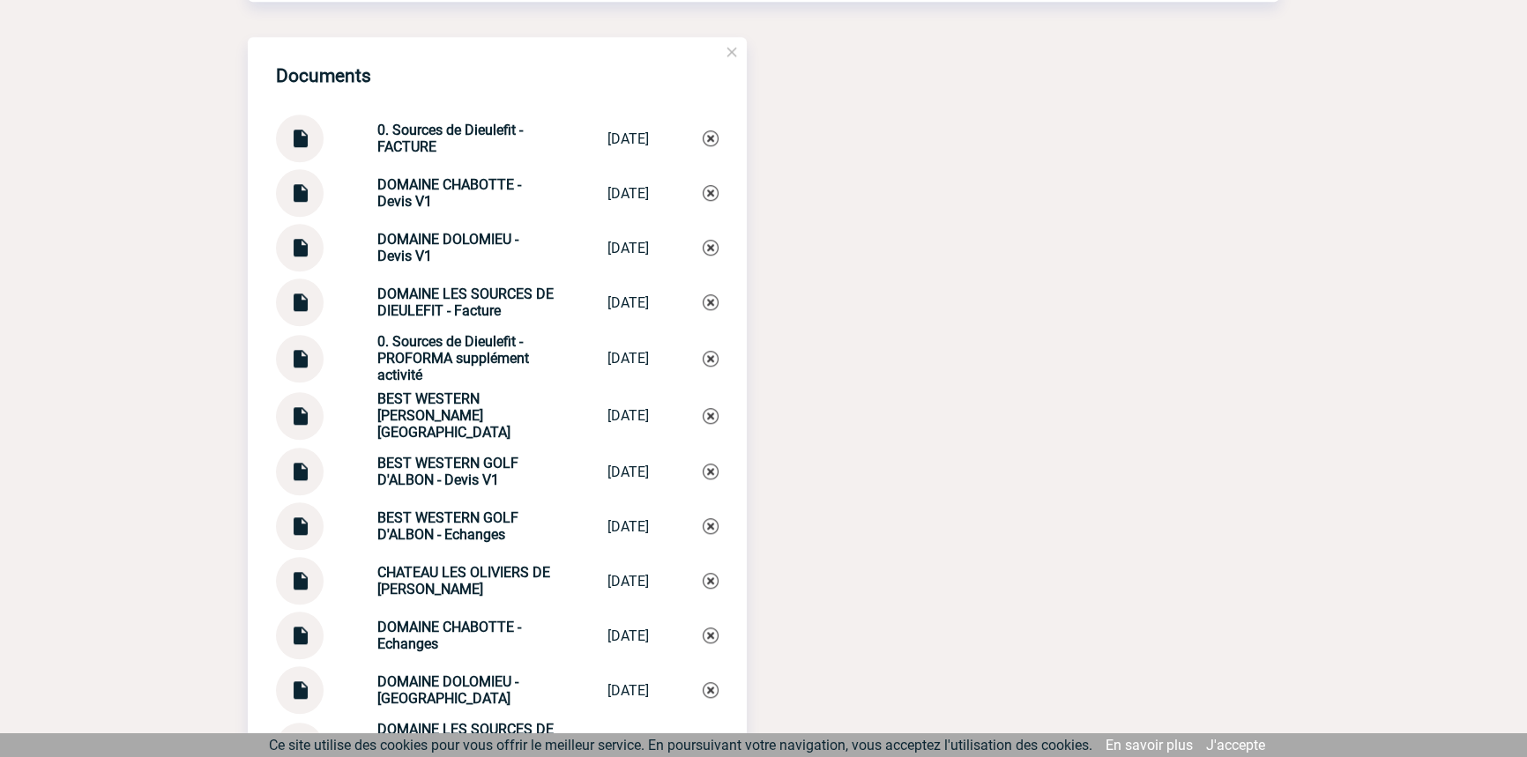
scroll to position [1869, 0]
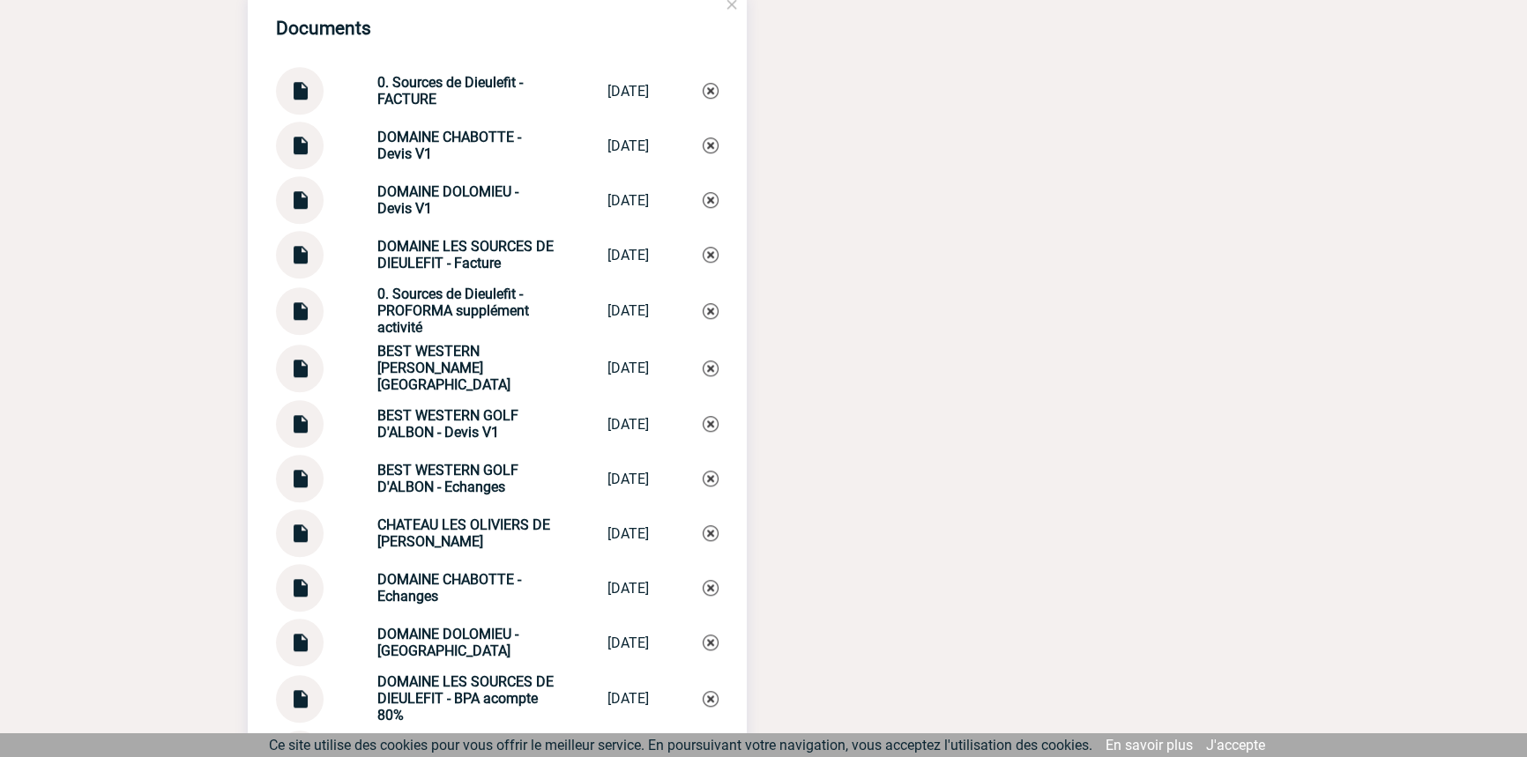
click at [314, 108] on div at bounding box center [300, 91] width 48 height 48
click at [309, 98] on img at bounding box center [299, 84] width 23 height 34
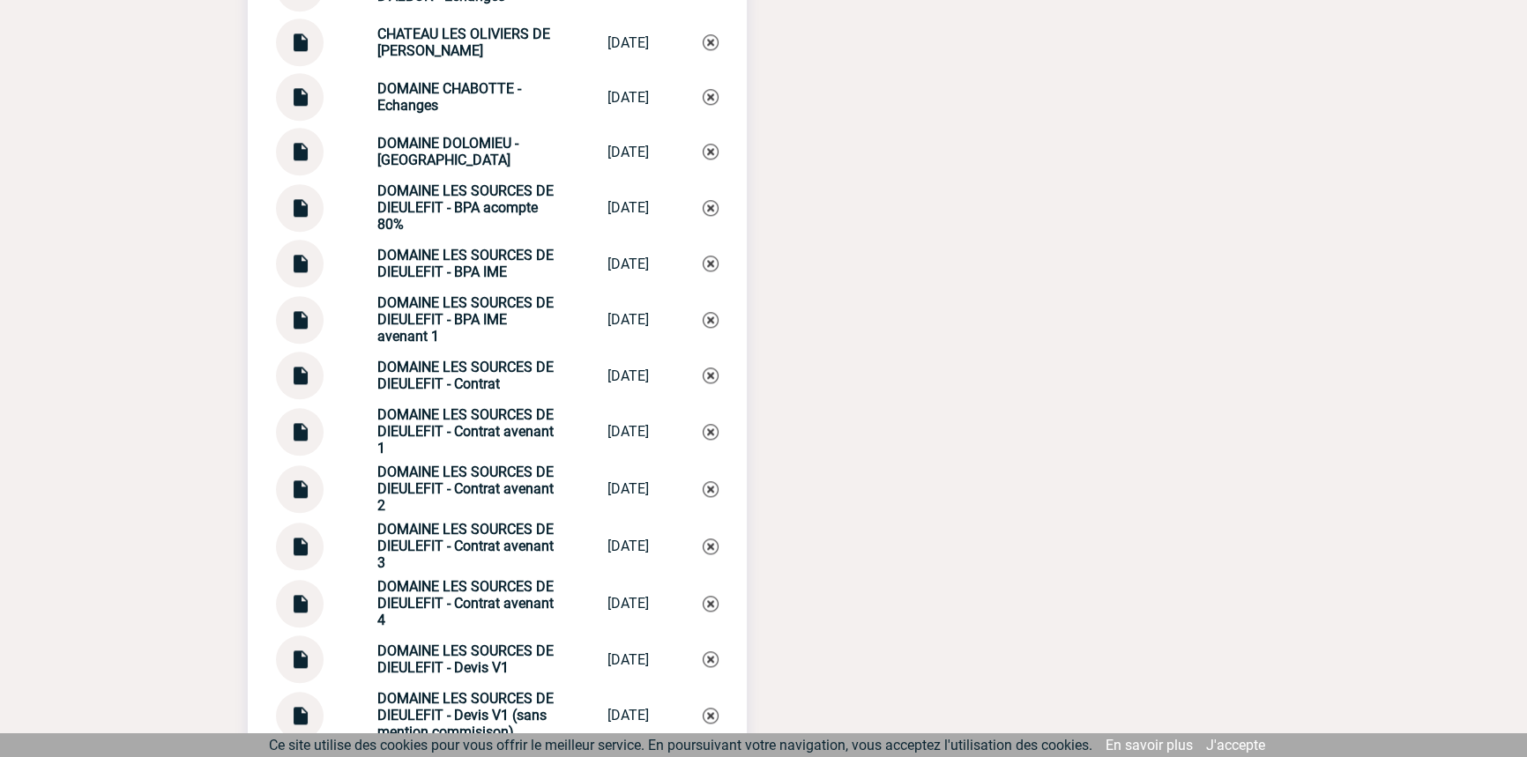
scroll to position [2404, 0]
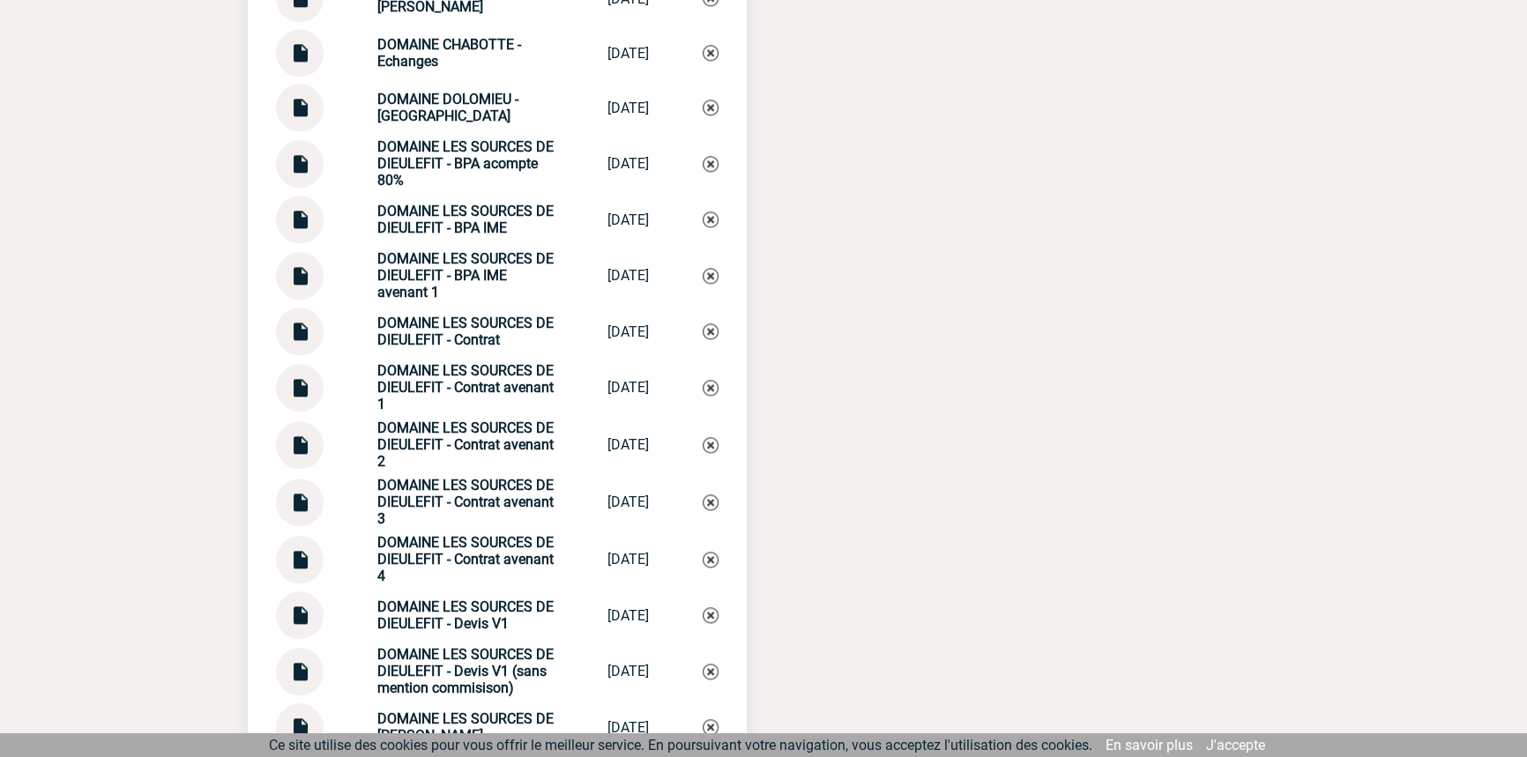
click at [313, 284] on div at bounding box center [300, 276] width 48 height 48
click at [309, 284] on img at bounding box center [299, 269] width 23 height 34
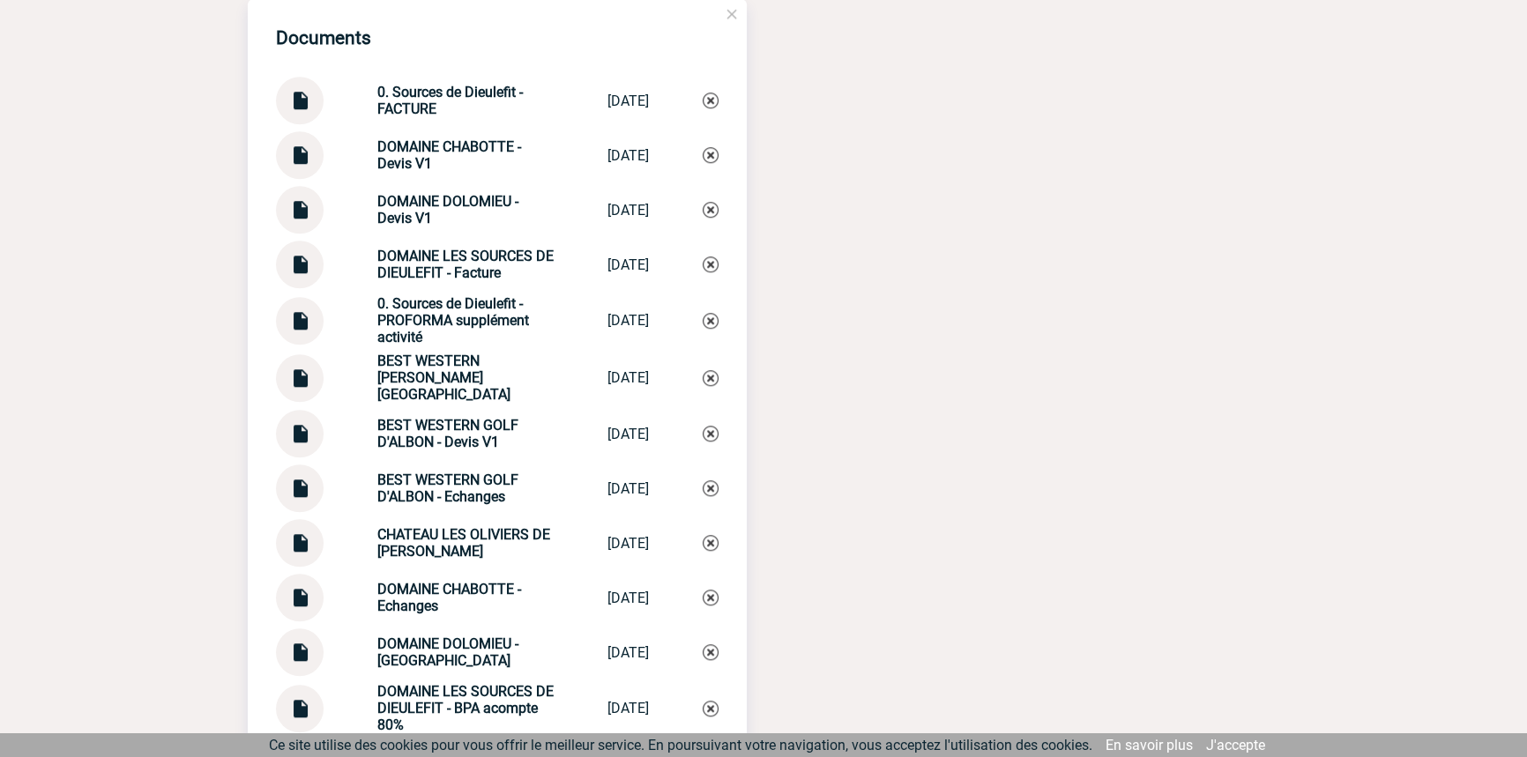
scroll to position [1869, 0]
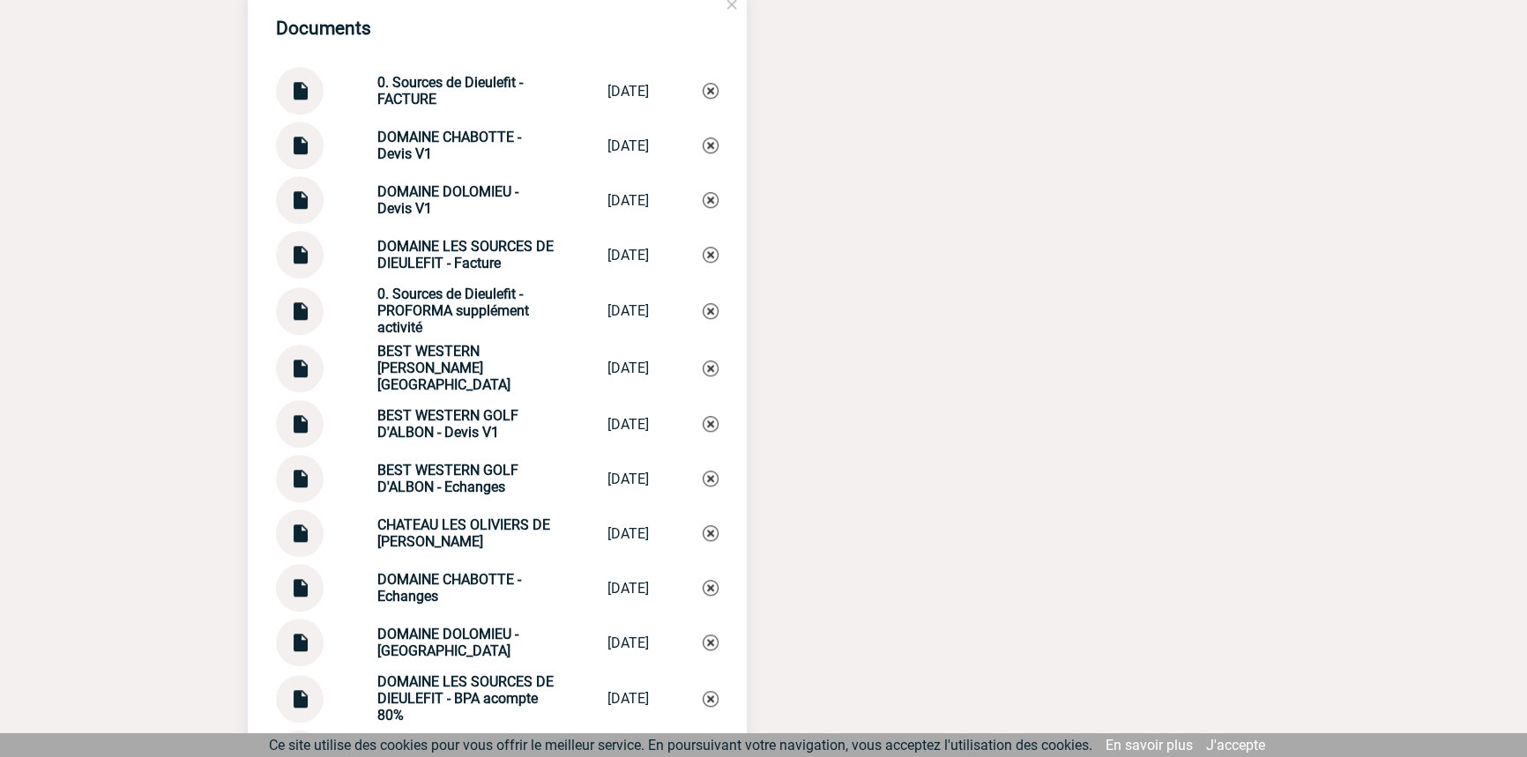
click at [470, 314] on strong "0. Sources de Dieulefit - PROFORMA supplément activité" at bounding box center [453, 311] width 152 height 50
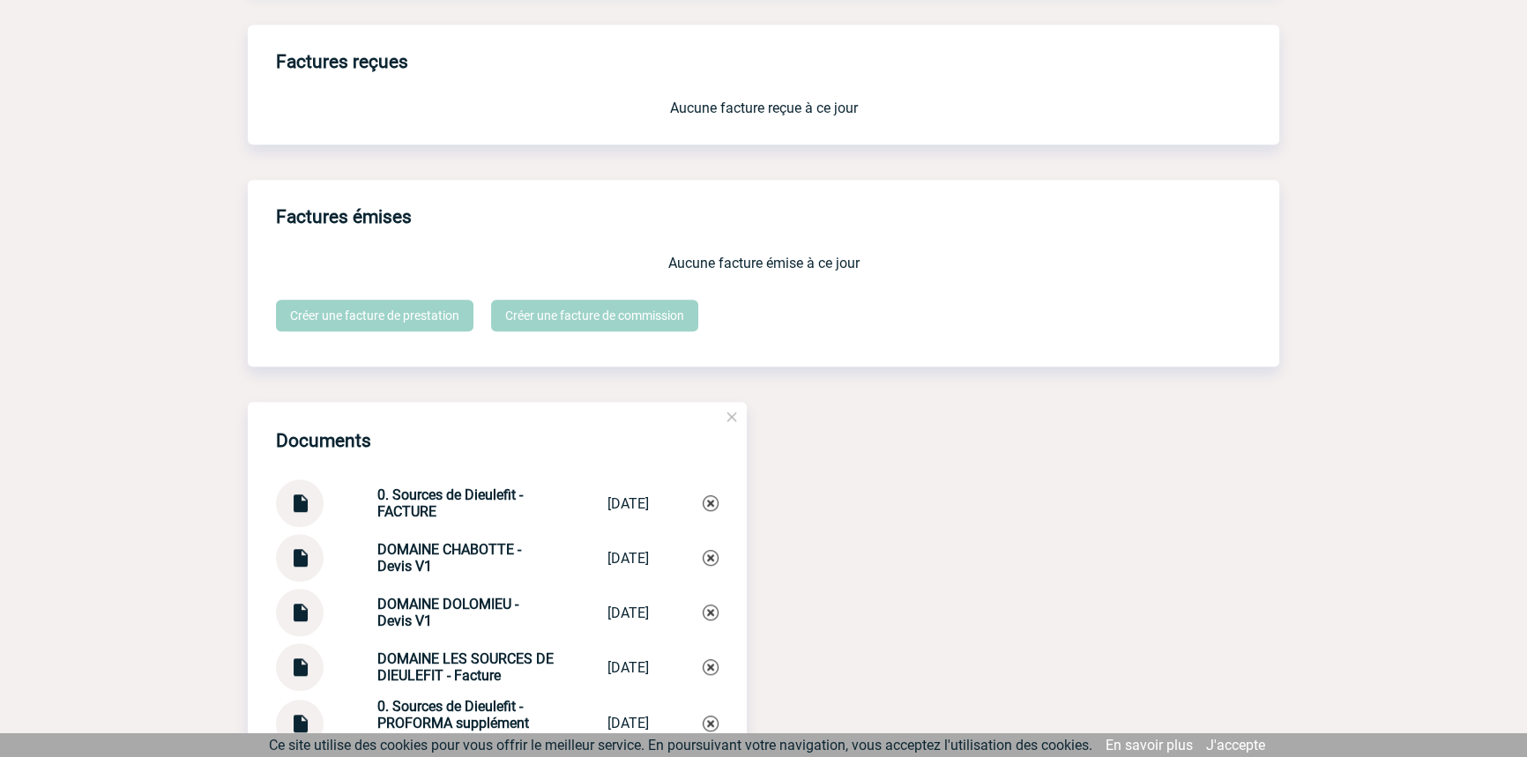
scroll to position [1578, 0]
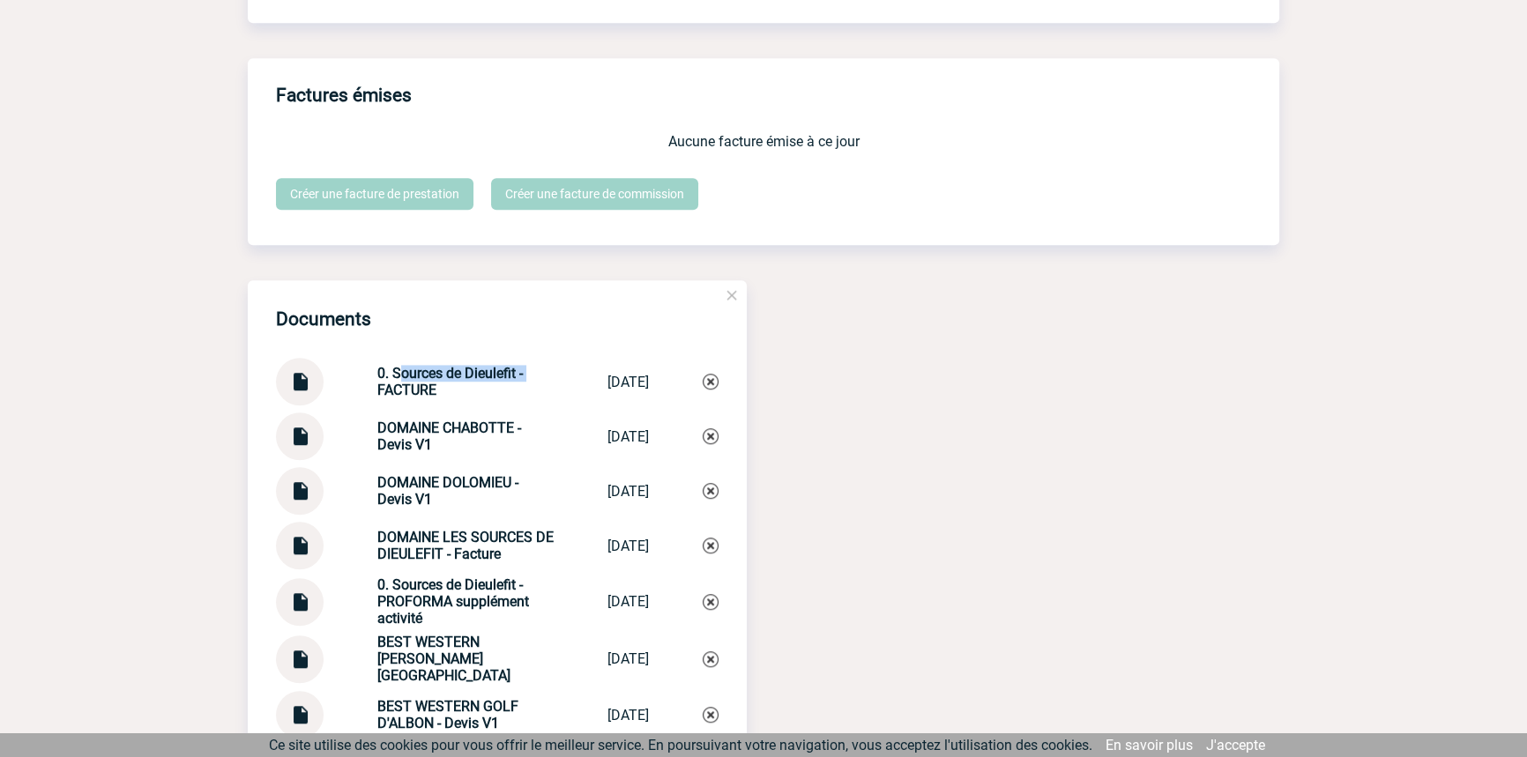
drag, startPoint x: 490, startPoint y: 379, endPoint x: 383, endPoint y: 383, distance: 107.6
click at [383, 383] on div "0. Sources de Dieulefit - FACTURE" at bounding box center [465, 381] width 176 height 33
copy strong "Sources de Dieulefit -"
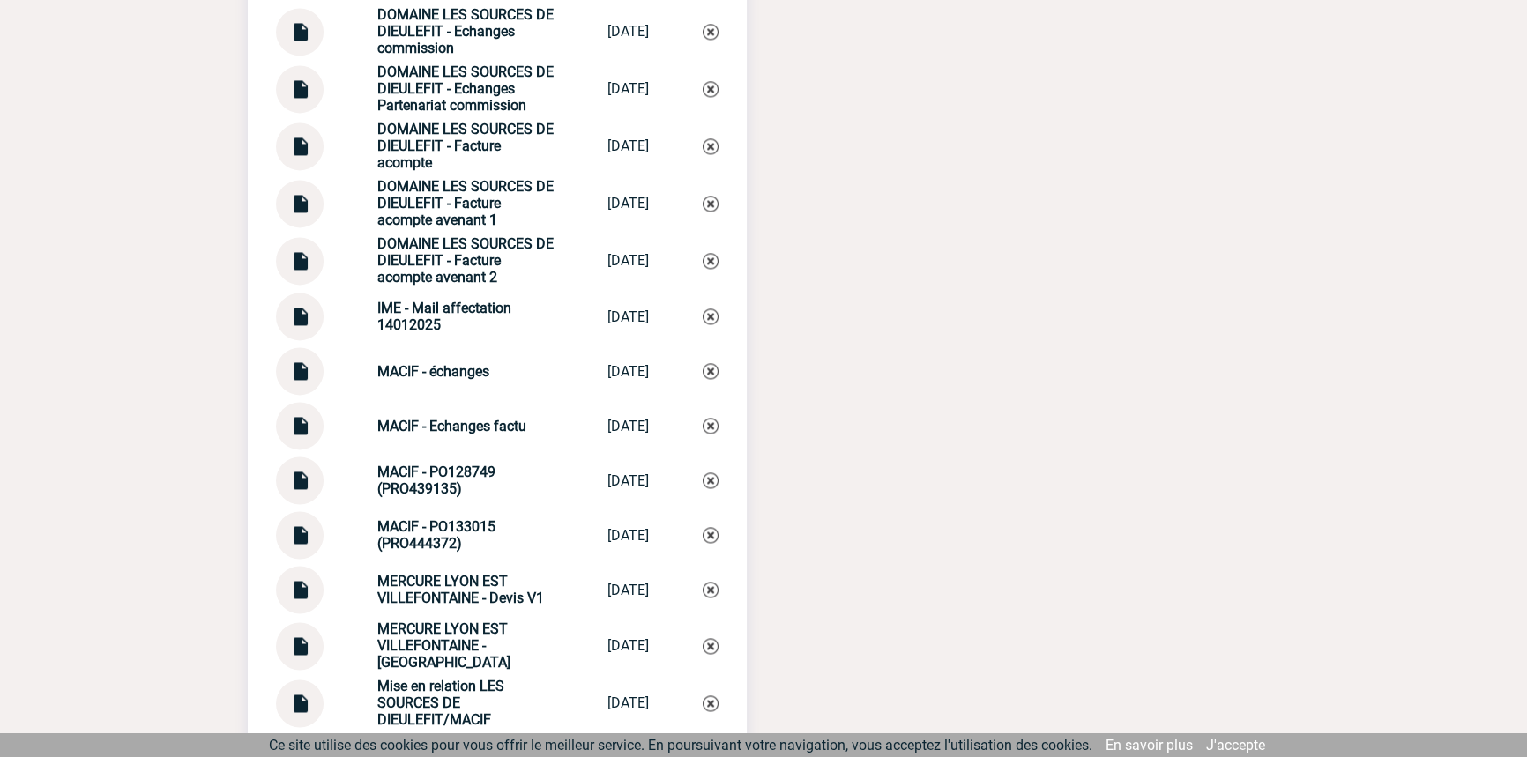
scroll to position [3716, 0]
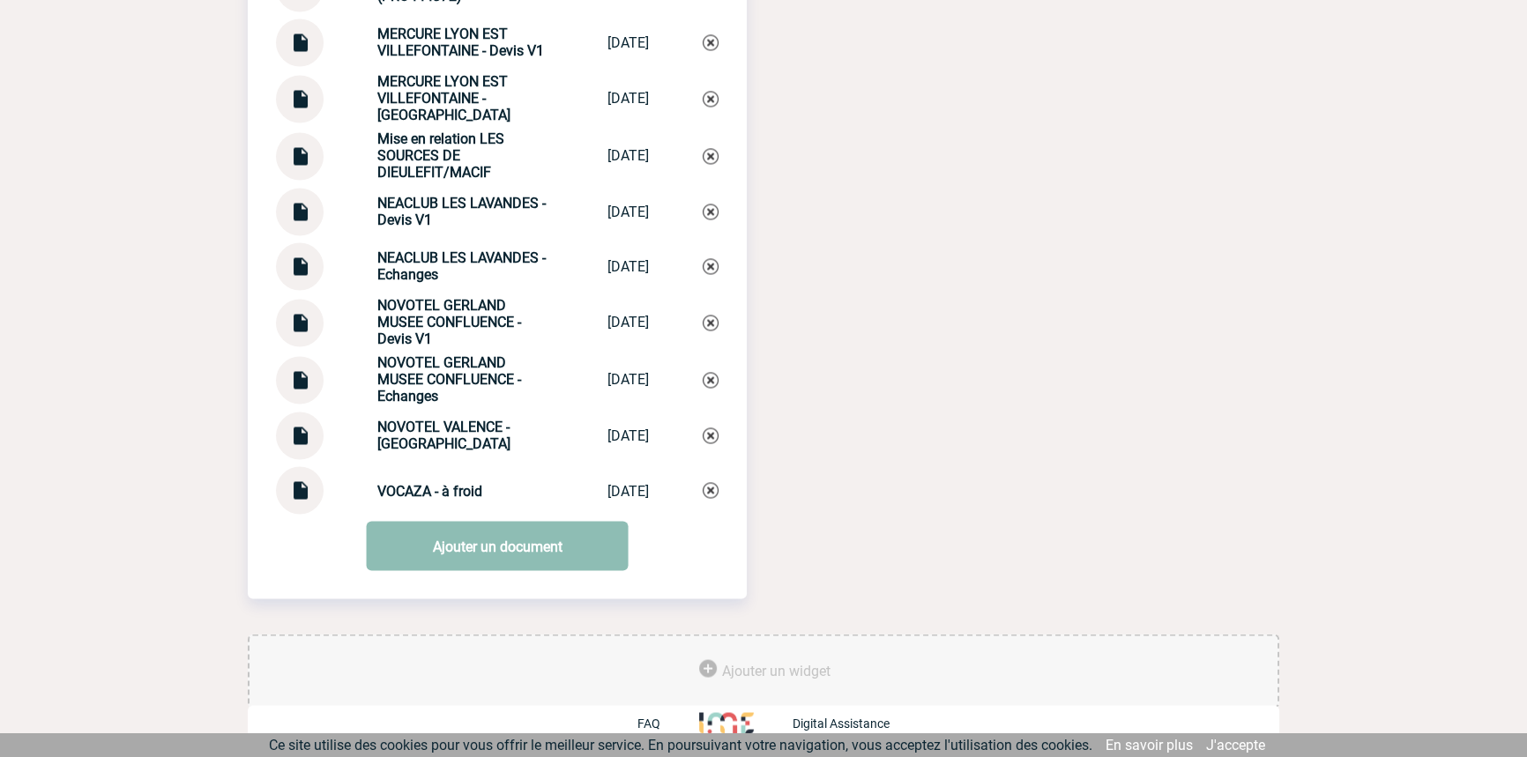
click at [491, 557] on link "Ajouter un document" at bounding box center [498, 545] width 262 height 49
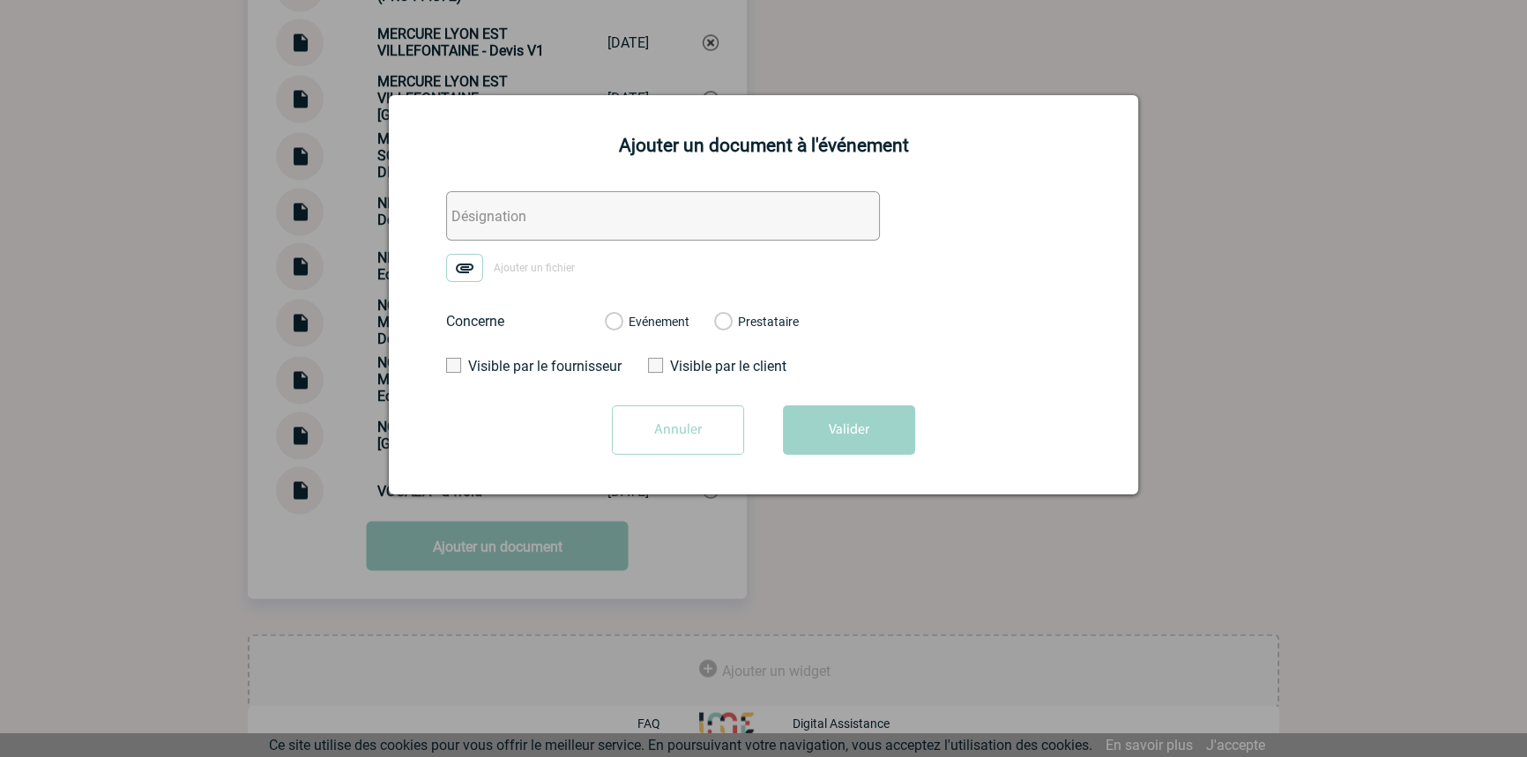
click at [533, 212] on input "text" at bounding box center [663, 215] width 434 height 49
paste input "Sources de Dieulefit -"
type input "Sources de Dieulefit - Echanges factu"
click at [473, 272] on img at bounding box center [464, 268] width 37 height 28
click at [0, 0] on input "Ajouter un fichier" at bounding box center [0, 0] width 0 height 0
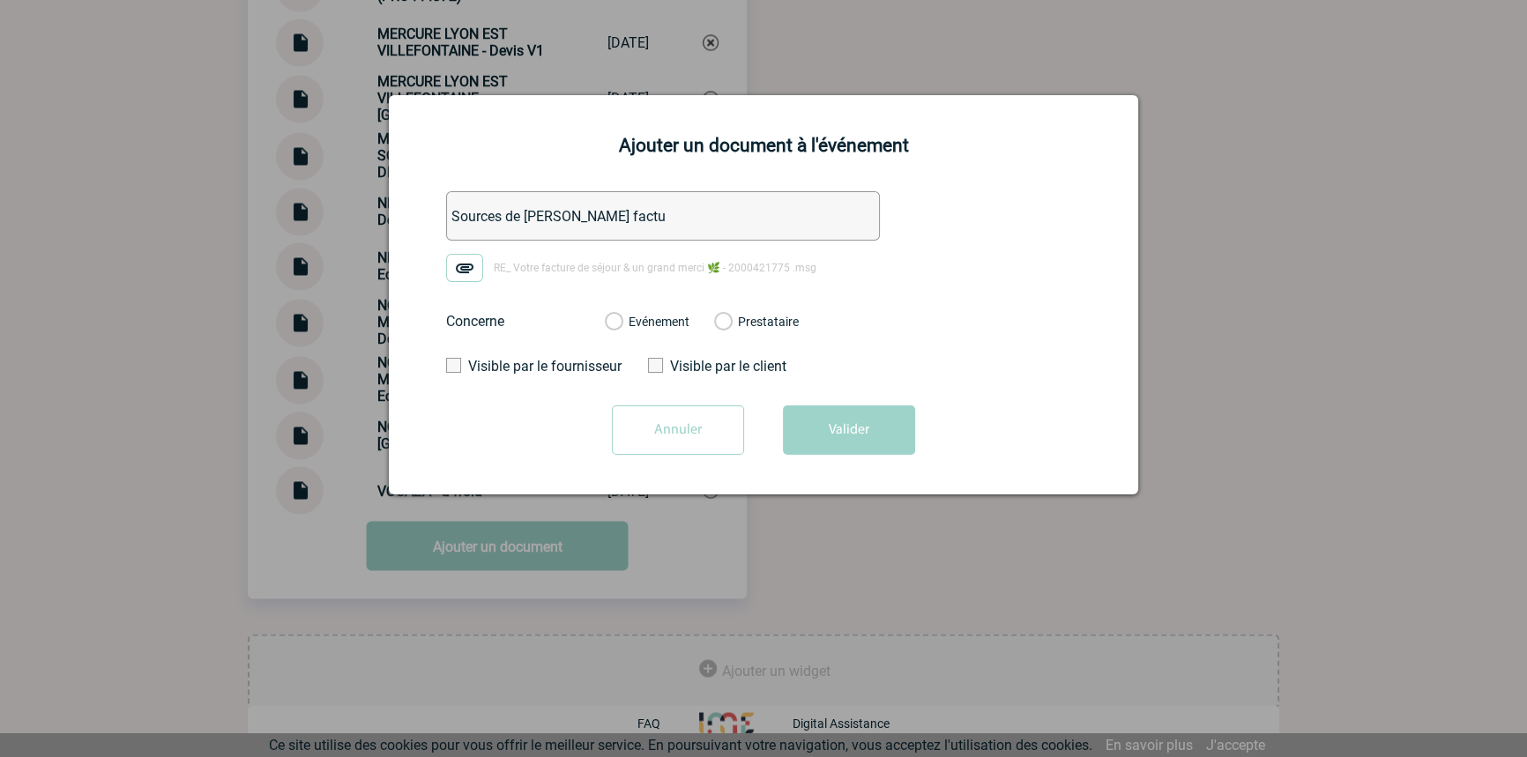
click at [690, 316] on div "Evénement Prestataire" at bounding box center [702, 322] width 222 height 46
click at [622, 324] on label "Evénement" at bounding box center [613, 323] width 17 height 16
click at [0, 0] on input "Evénement" at bounding box center [0, 0] width 0 height 0
click at [889, 473] on div "Ajouter un document à l'événement Sources de Dieulefit - Echanges factu RE_ Vot…" at bounding box center [763, 294] width 749 height 399
click at [891, 438] on button "Valider" at bounding box center [849, 430] width 132 height 49
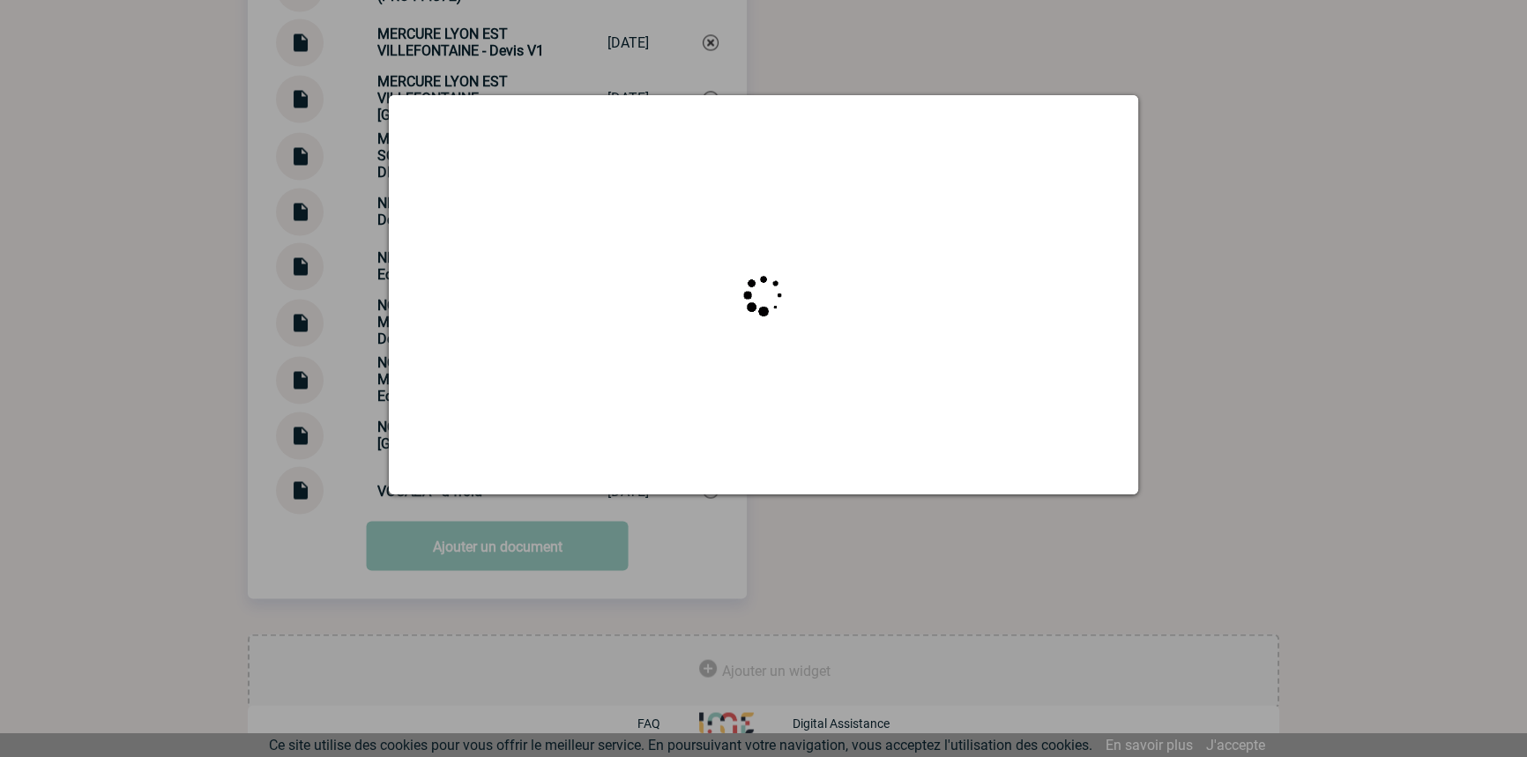
click at [285, 144] on div at bounding box center [763, 378] width 1527 height 757
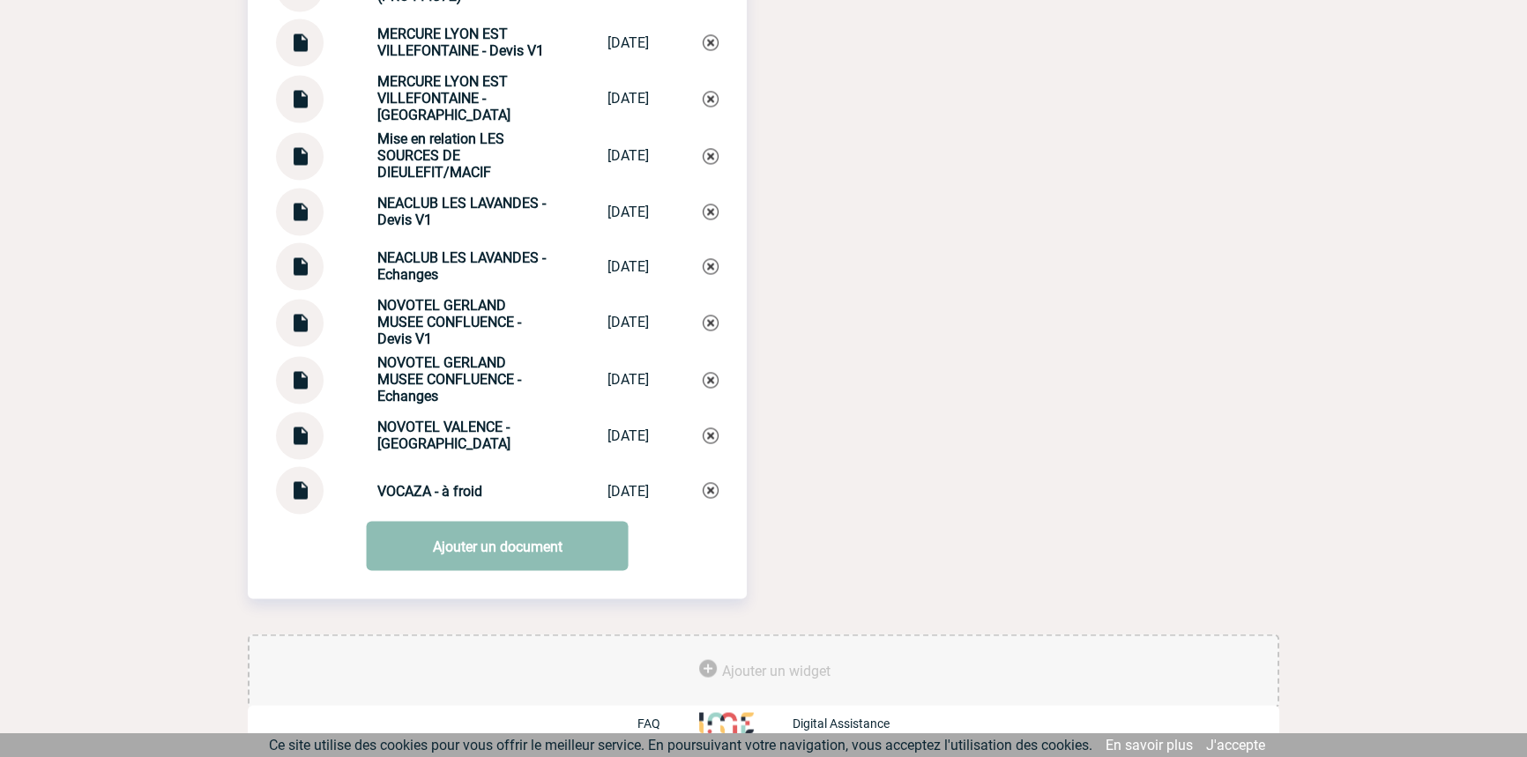
click at [421, 531] on link "Ajouter un document" at bounding box center [498, 545] width 262 height 49
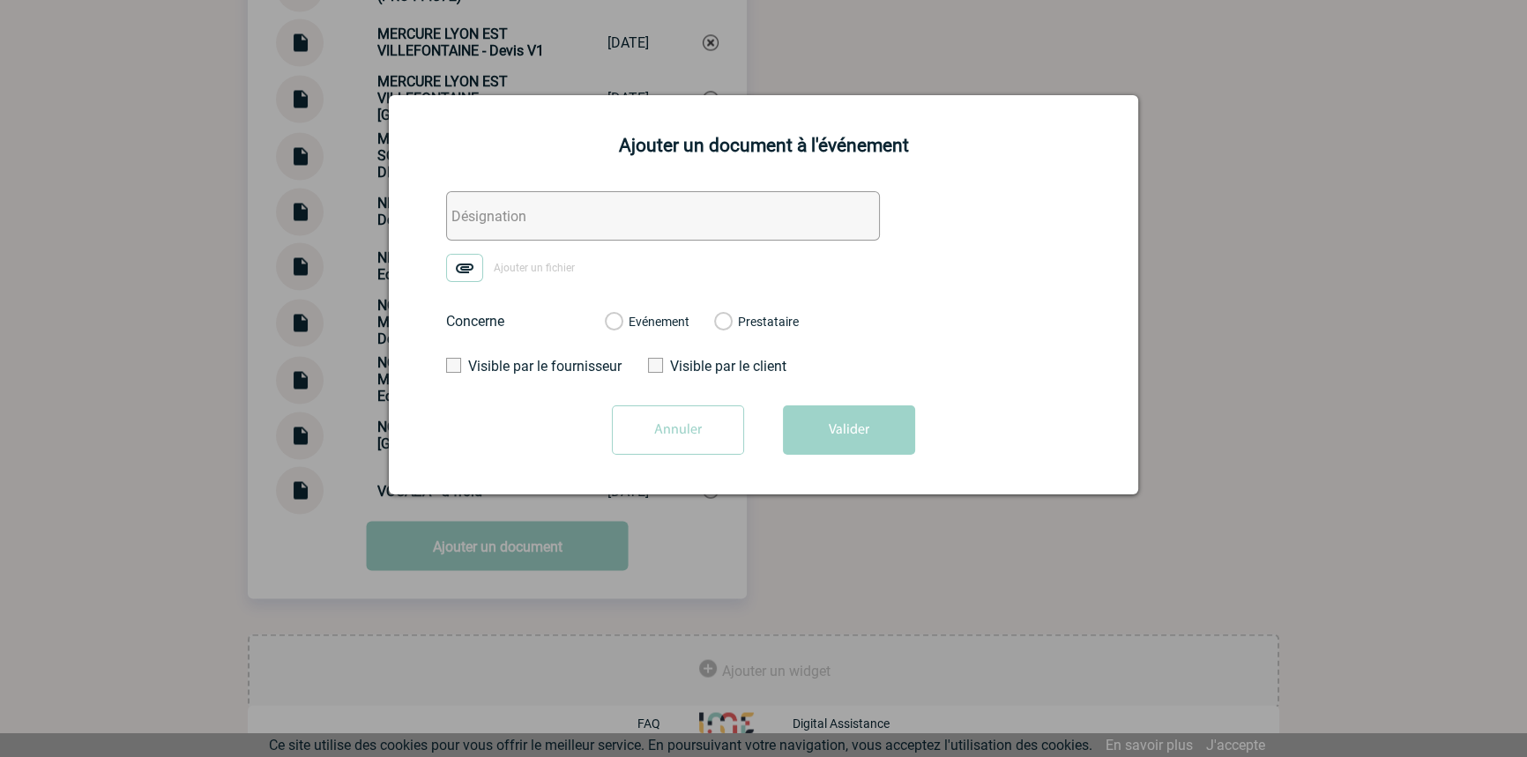
click at [482, 227] on input "text" at bounding box center [663, 215] width 434 height 49
paste input "Sources de Dieulefit -"
click at [474, 265] on img at bounding box center [464, 268] width 37 height 28
click at [0, 0] on input "Ajouter un fichier" at bounding box center [0, 0] width 0 height 0
click at [617, 227] on input "Sources de Dieulefit -" at bounding box center [663, 215] width 434 height 49
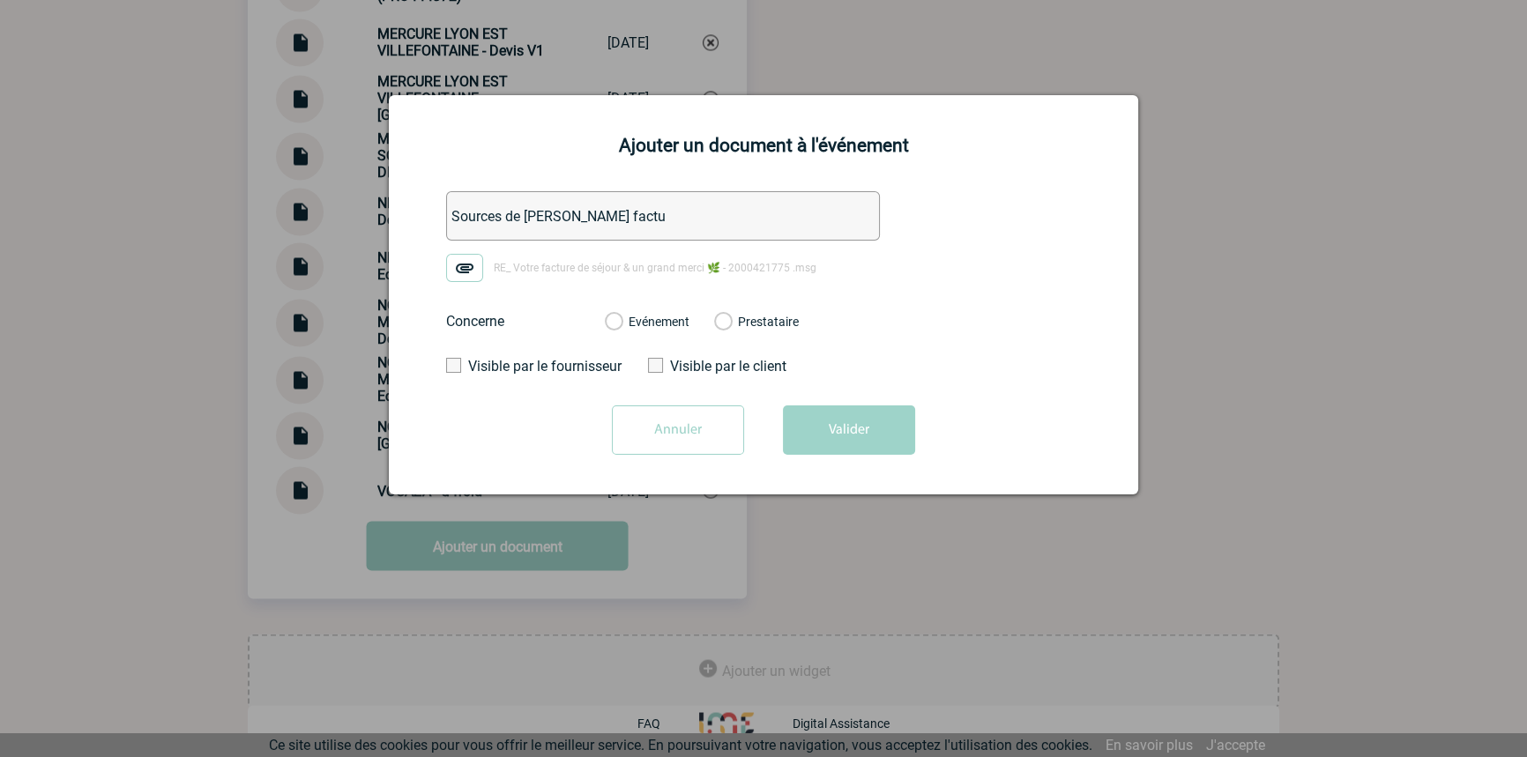
type input "Sources de Dieulefit - Echanges factu"
click at [670, 332] on div "Evénement Prestataire" at bounding box center [702, 322] width 222 height 46
click at [622, 319] on label "Evénement" at bounding box center [613, 323] width 17 height 16
click at [0, 0] on input "Evénement" at bounding box center [0, 0] width 0 height 0
click at [806, 418] on button "Valider" at bounding box center [849, 430] width 132 height 49
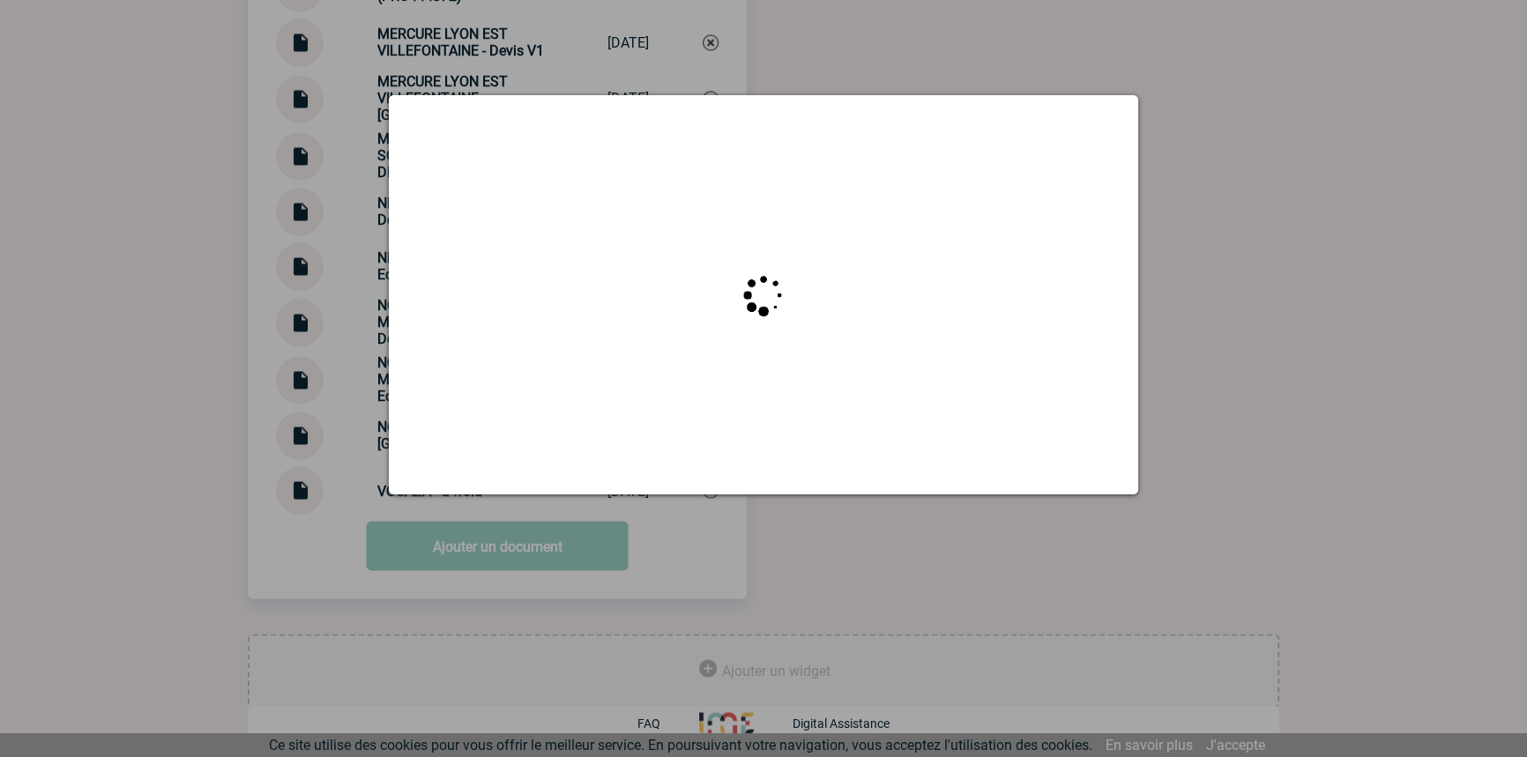
click at [86, 273] on div at bounding box center [763, 378] width 1527 height 757
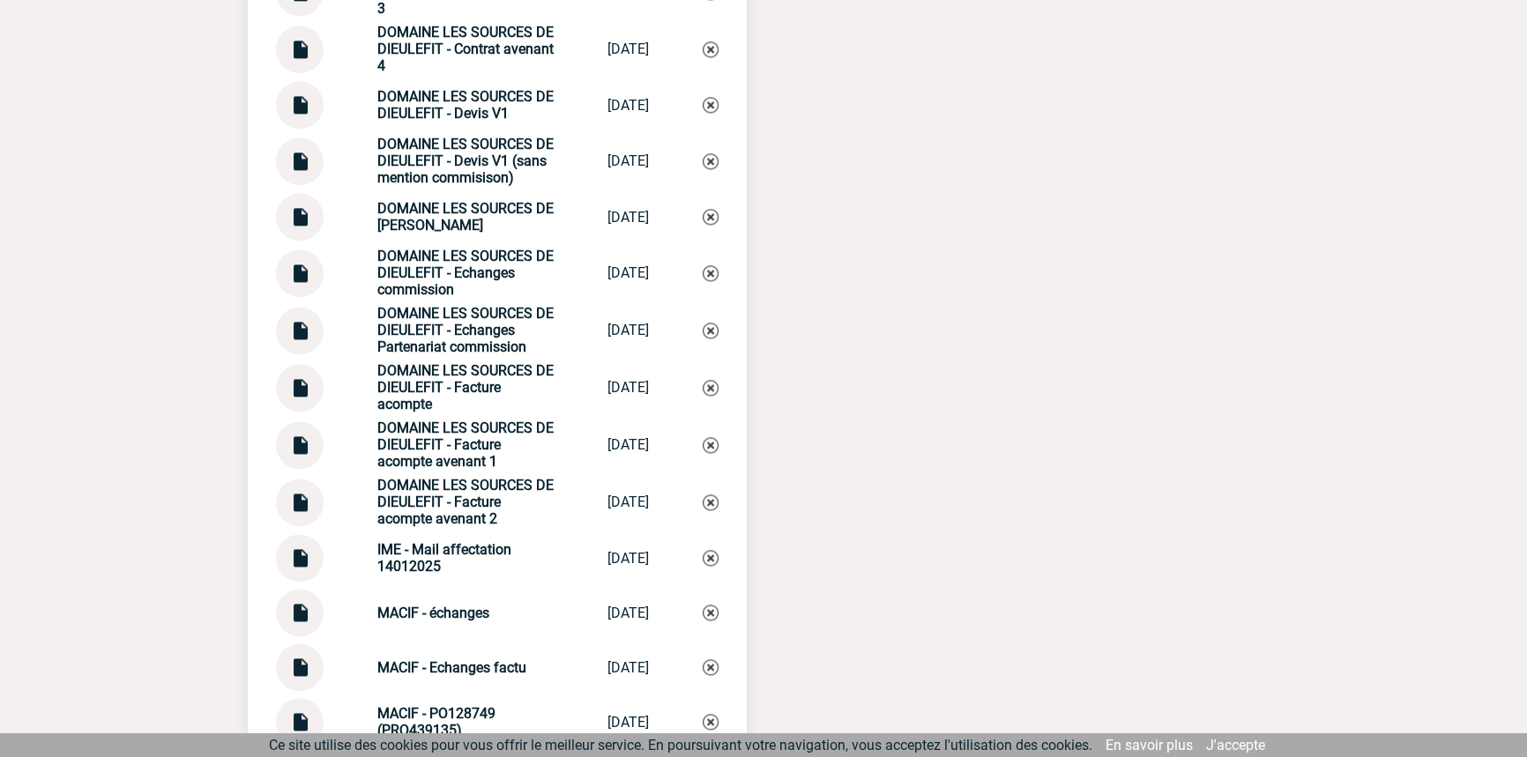
scroll to position [3182, 0]
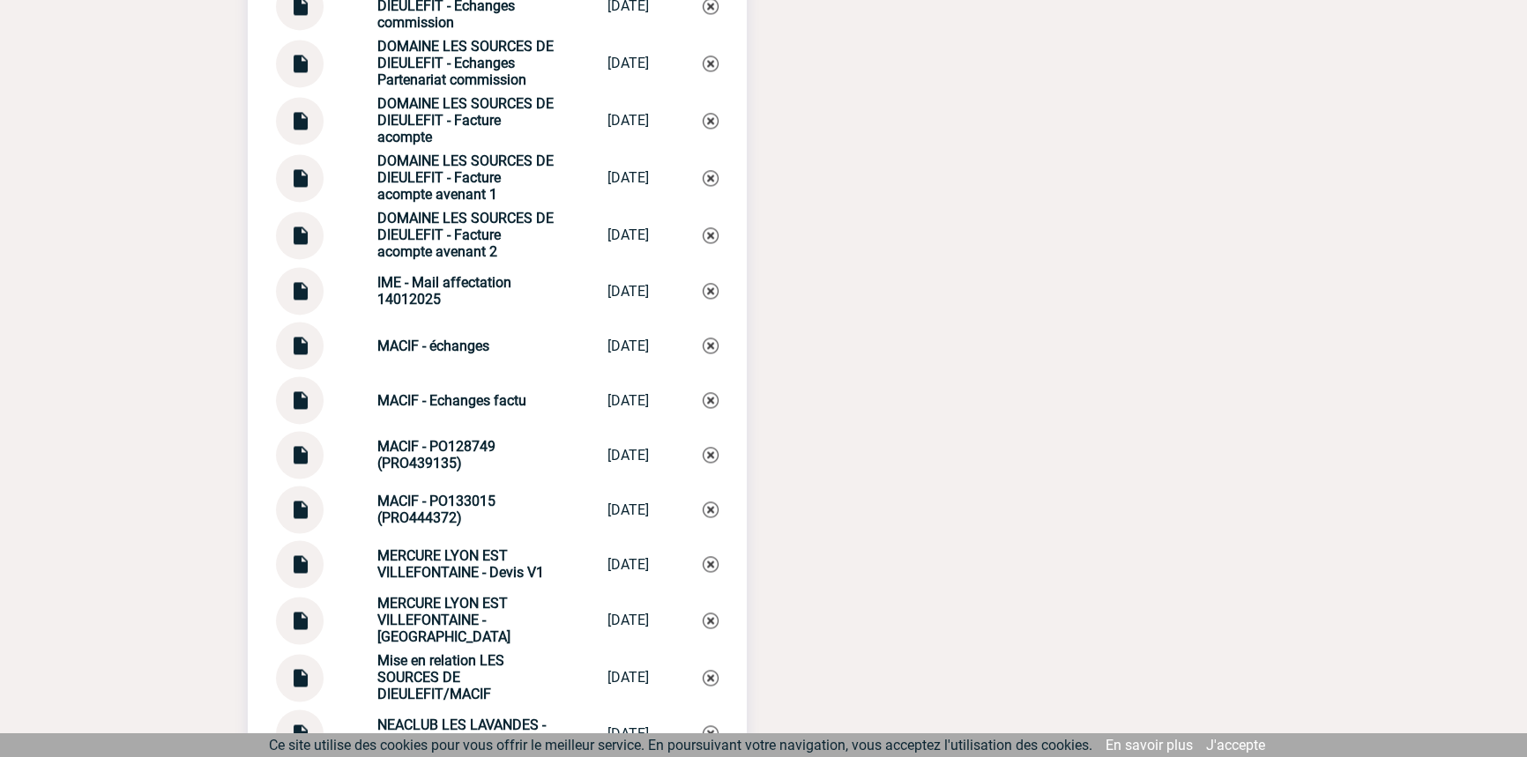
click at [448, 404] on div "MACIF - Echanges factu MACIF - Echange... 03/10/2025" at bounding box center [497, 400] width 443 height 48
copy div "MACIF - Echanges factu MACIF - Echange..."
click at [711, 408] on img at bounding box center [711, 400] width 16 height 16
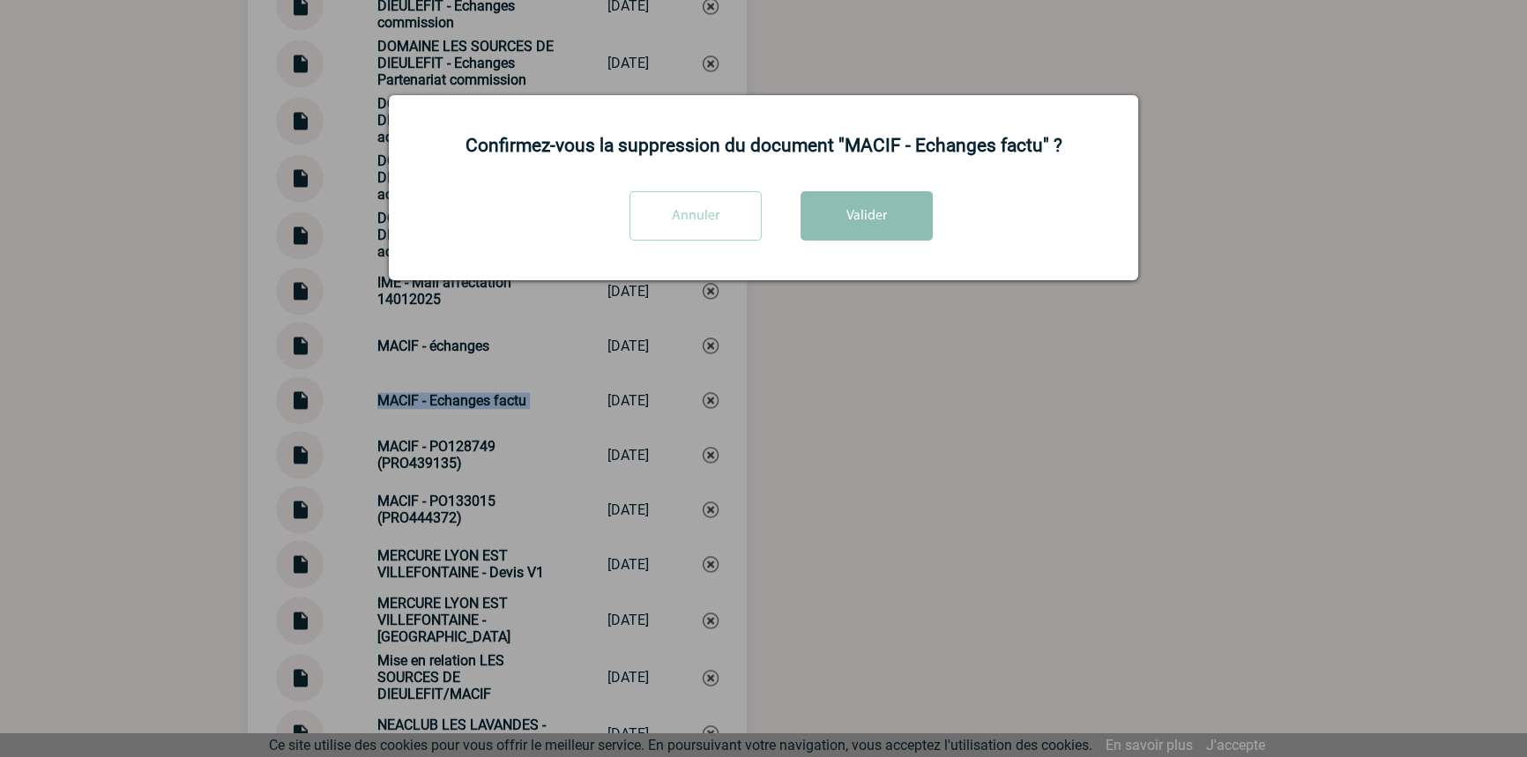
click at [859, 216] on button "Valider" at bounding box center [866, 215] width 132 height 49
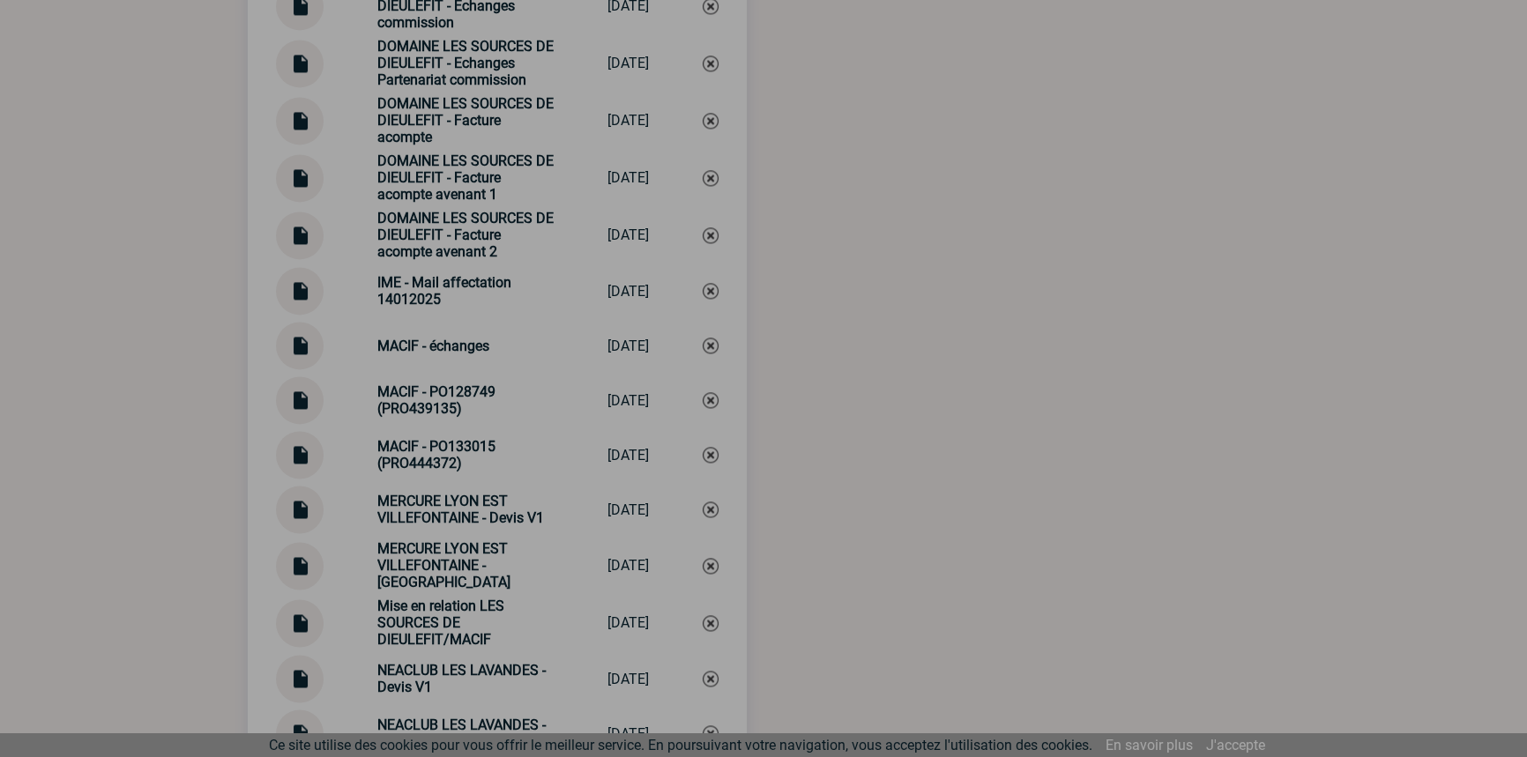
scroll to position [3661, 0]
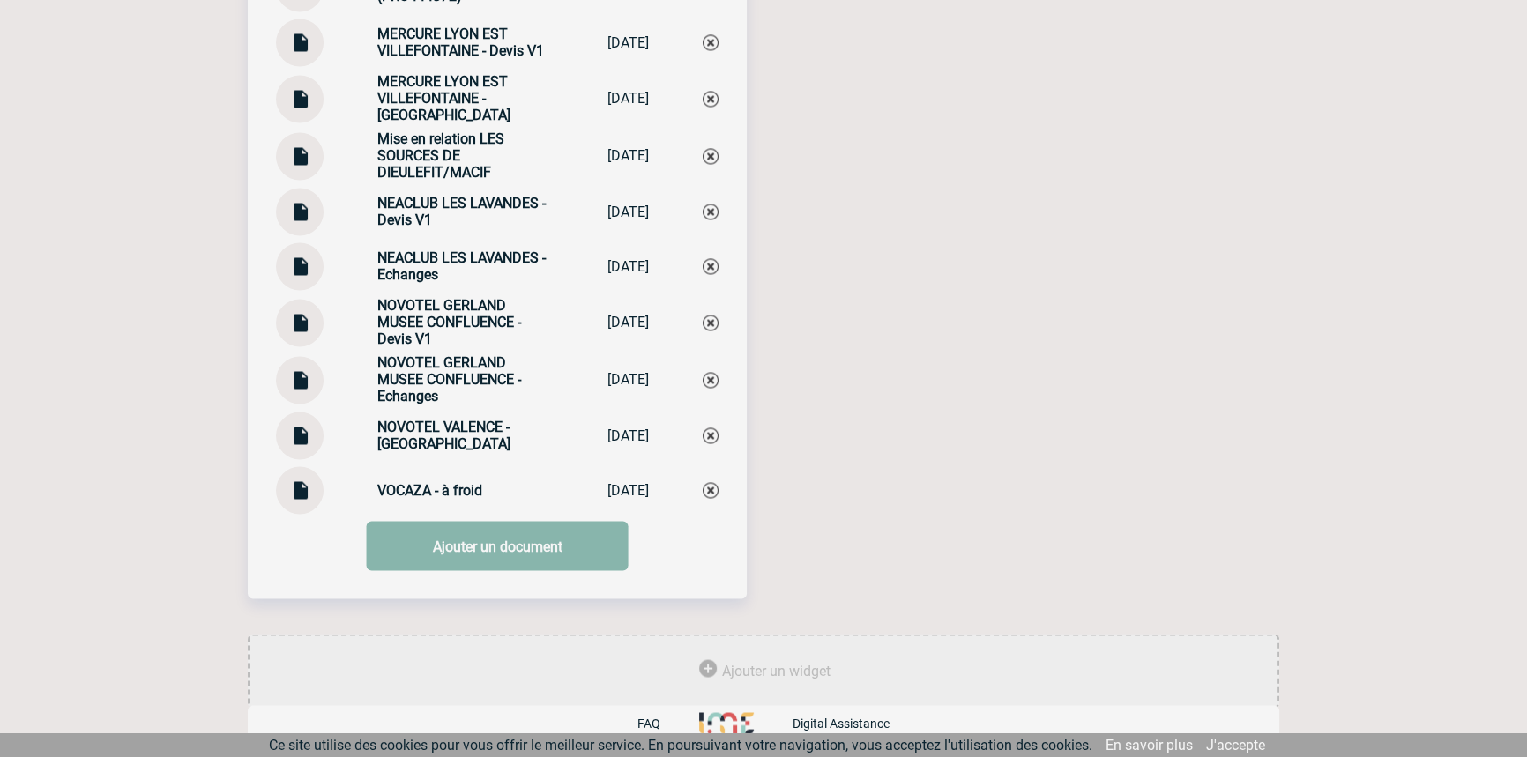
click at [448, 554] on link "Ajouter un document" at bounding box center [498, 545] width 262 height 49
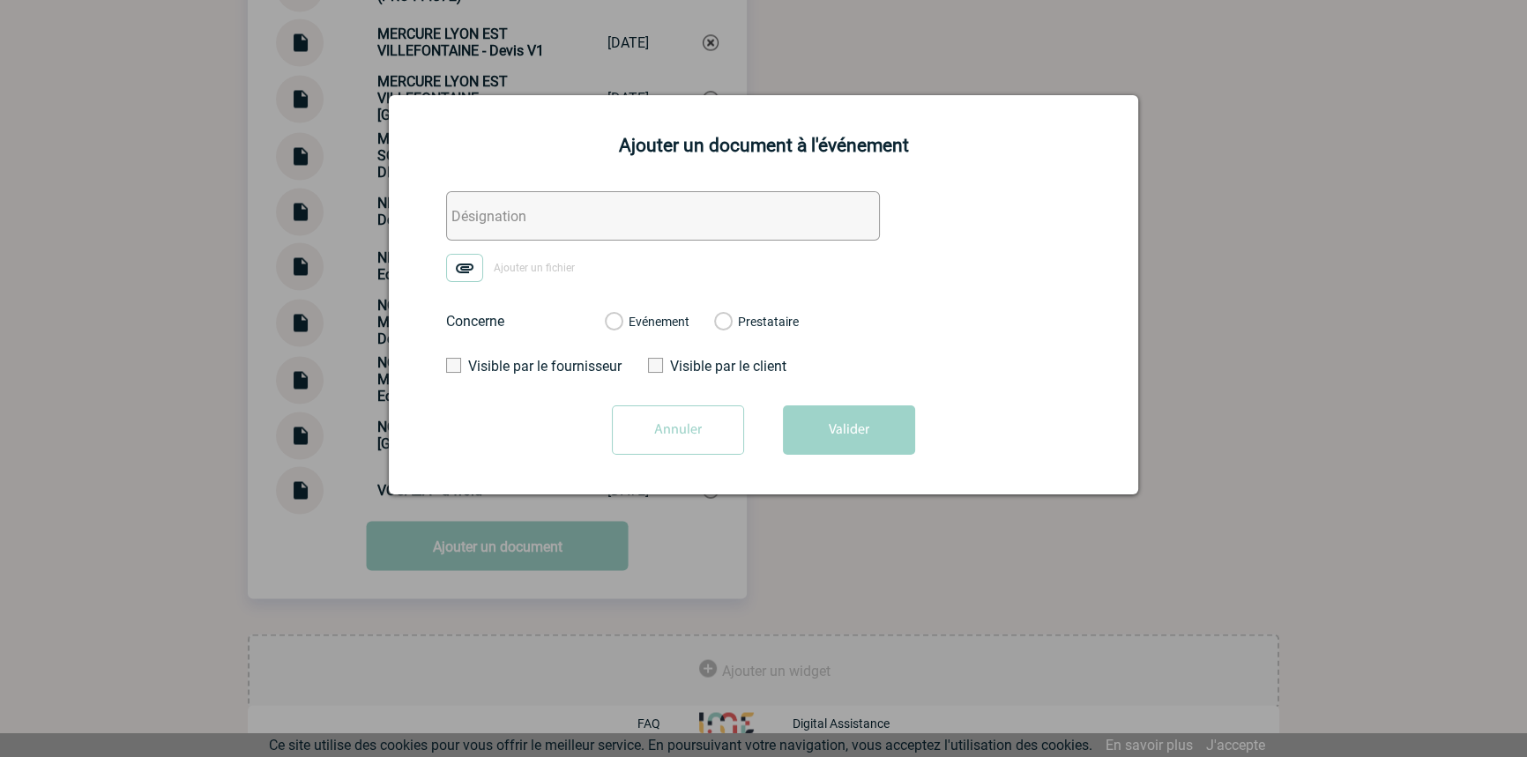
click at [534, 220] on input "text" at bounding box center [663, 215] width 434 height 49
paste input "MACIF - Echanges factu"
type input "MACIF - Echanges factu"
click at [480, 259] on img at bounding box center [464, 268] width 37 height 28
click at [0, 0] on input "Ajouter un fichier" at bounding box center [0, 0] width 0 height 0
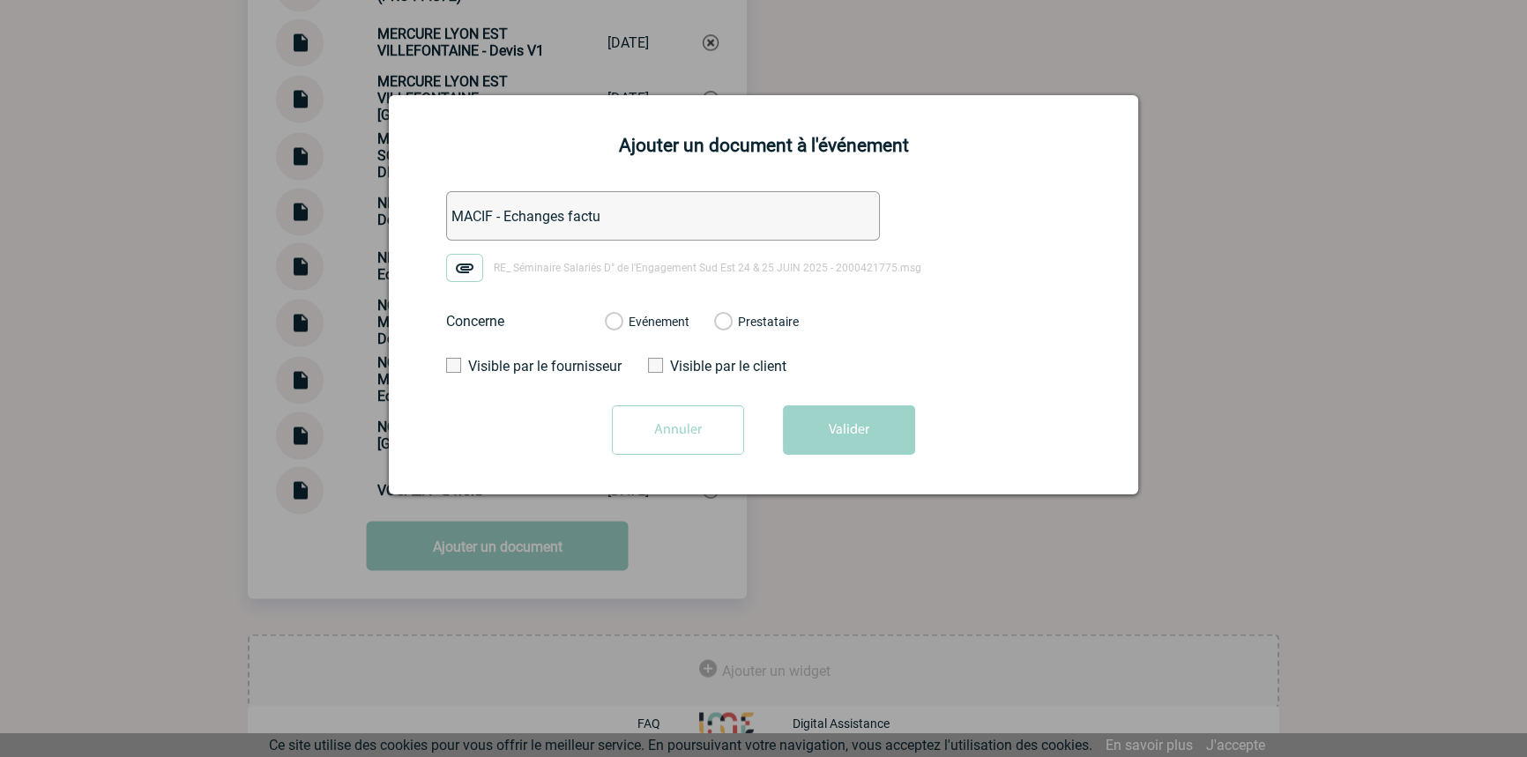
click at [622, 320] on label "Evénement" at bounding box center [613, 323] width 17 height 16
click at [0, 0] on input "Evénement" at bounding box center [0, 0] width 0 height 0
click at [898, 443] on button "Valider" at bounding box center [849, 430] width 132 height 49
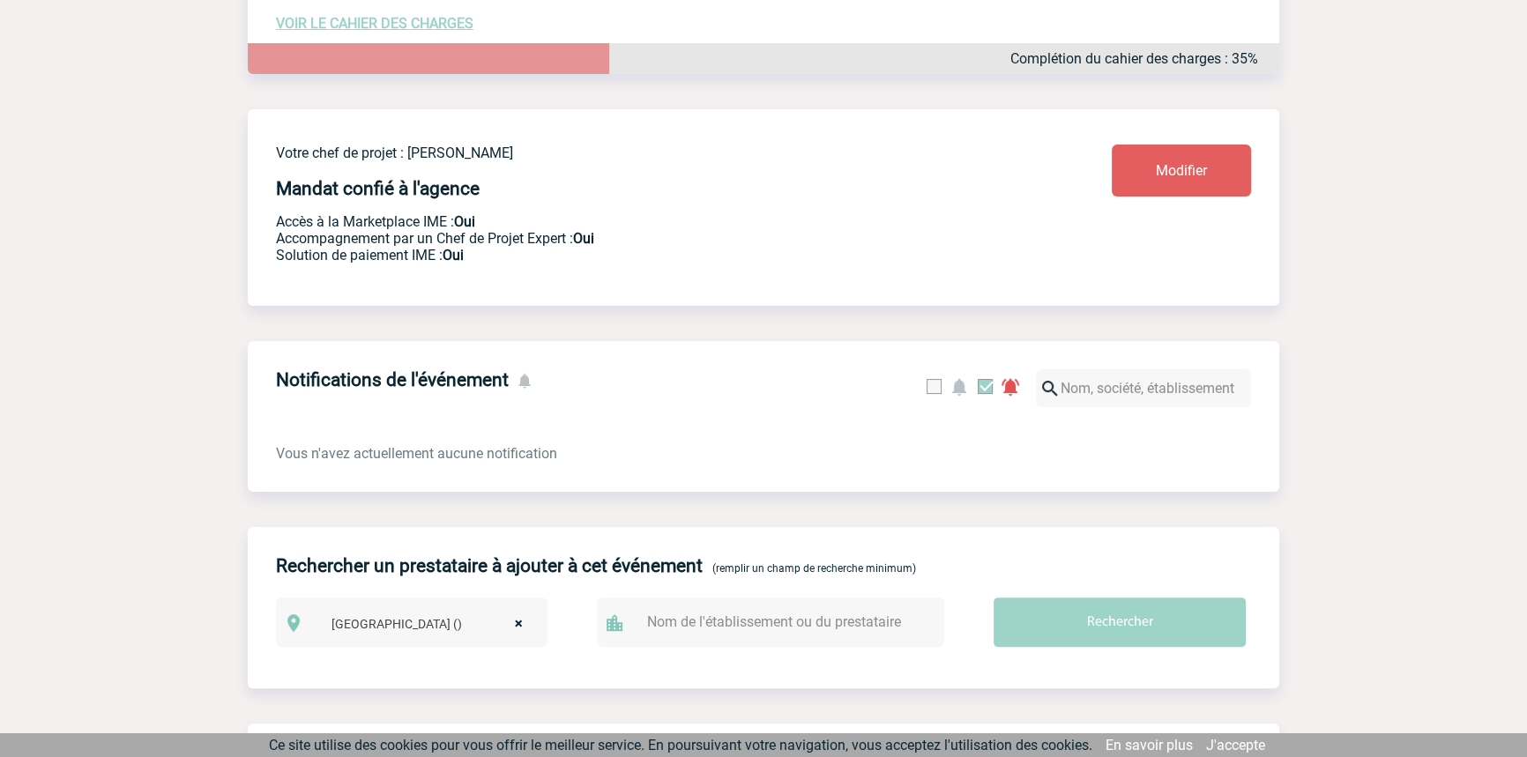
scroll to position [0, 0]
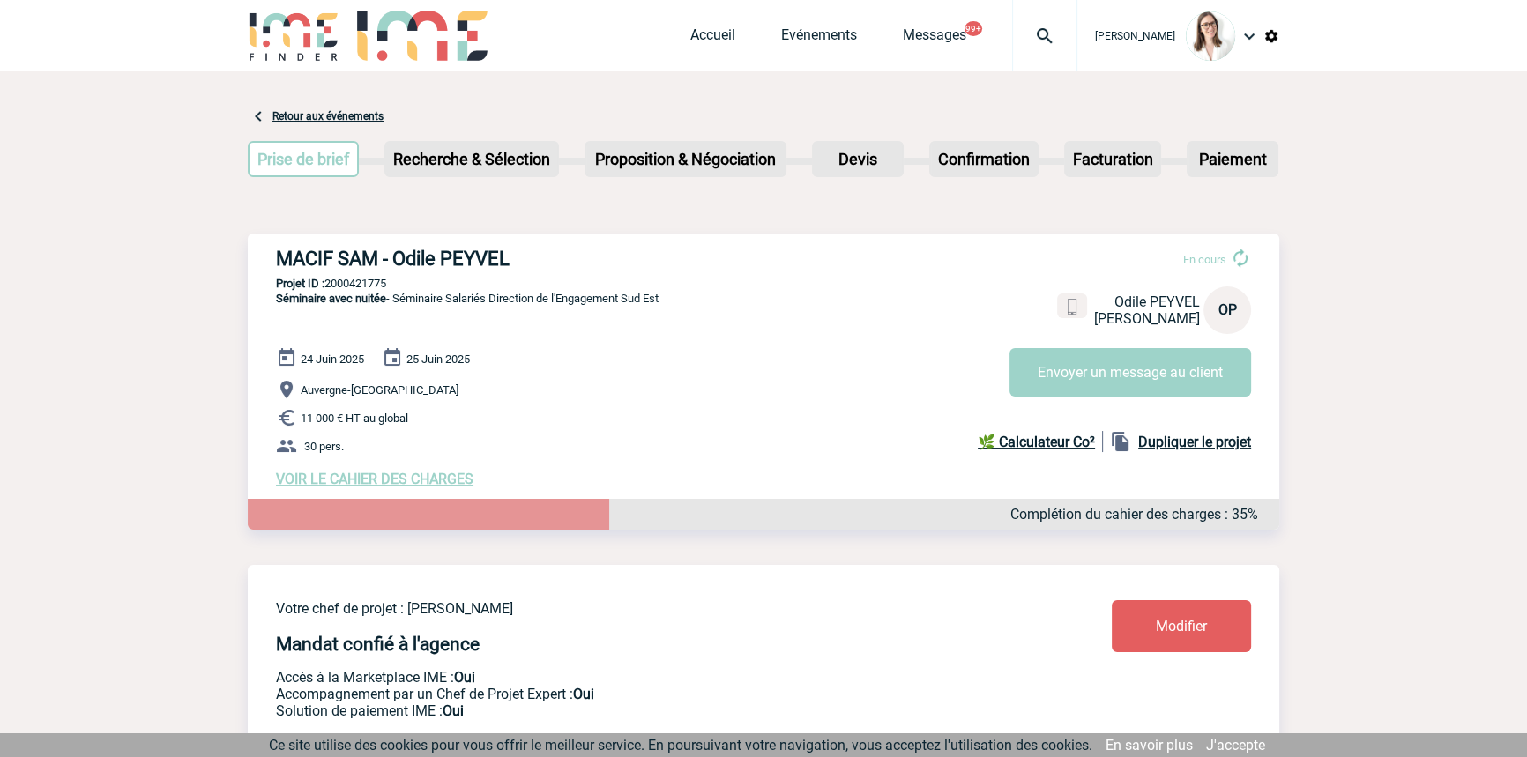
click at [1012, 48] on div at bounding box center [1044, 35] width 65 height 71
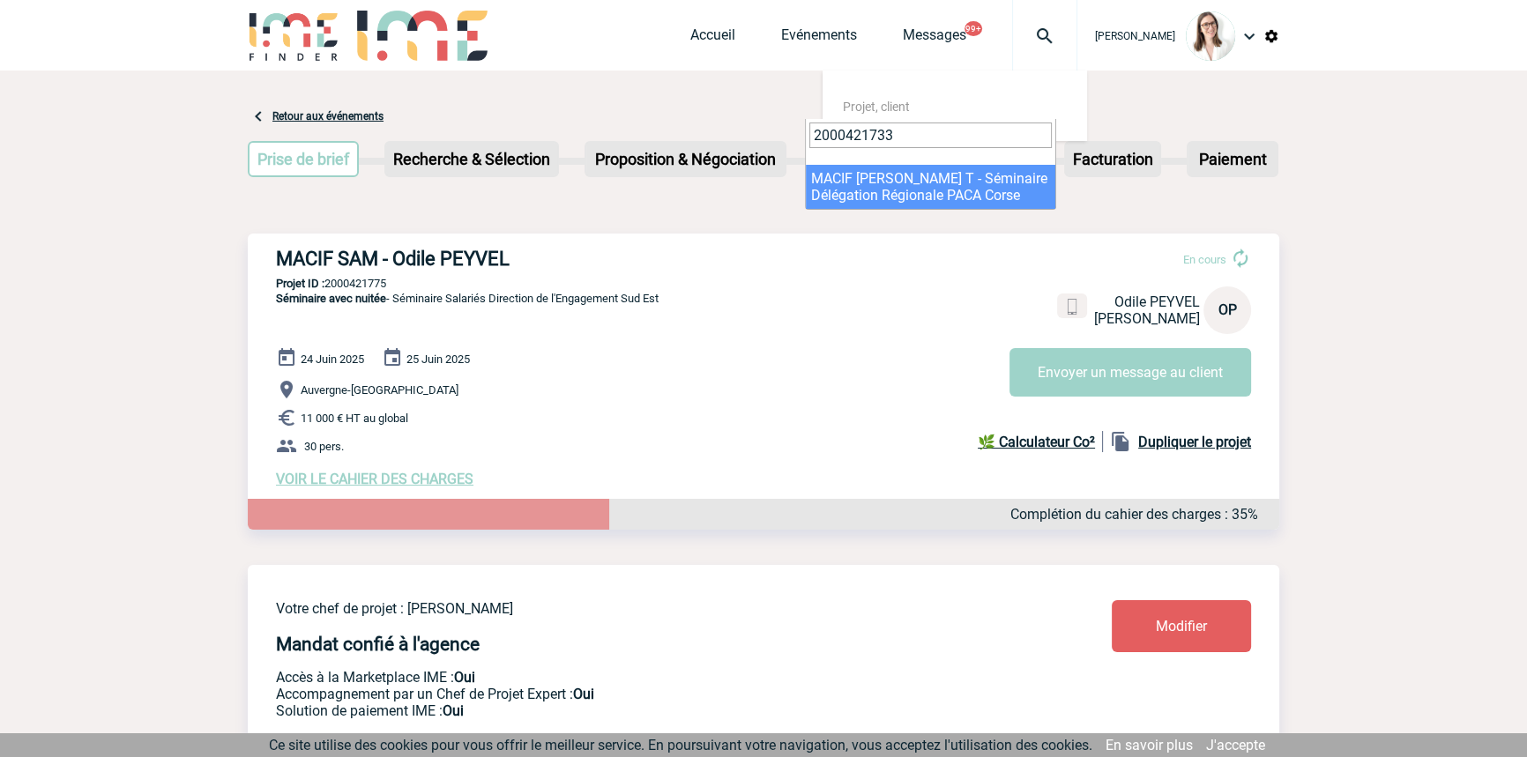
type input "2000421733"
select select "21234"
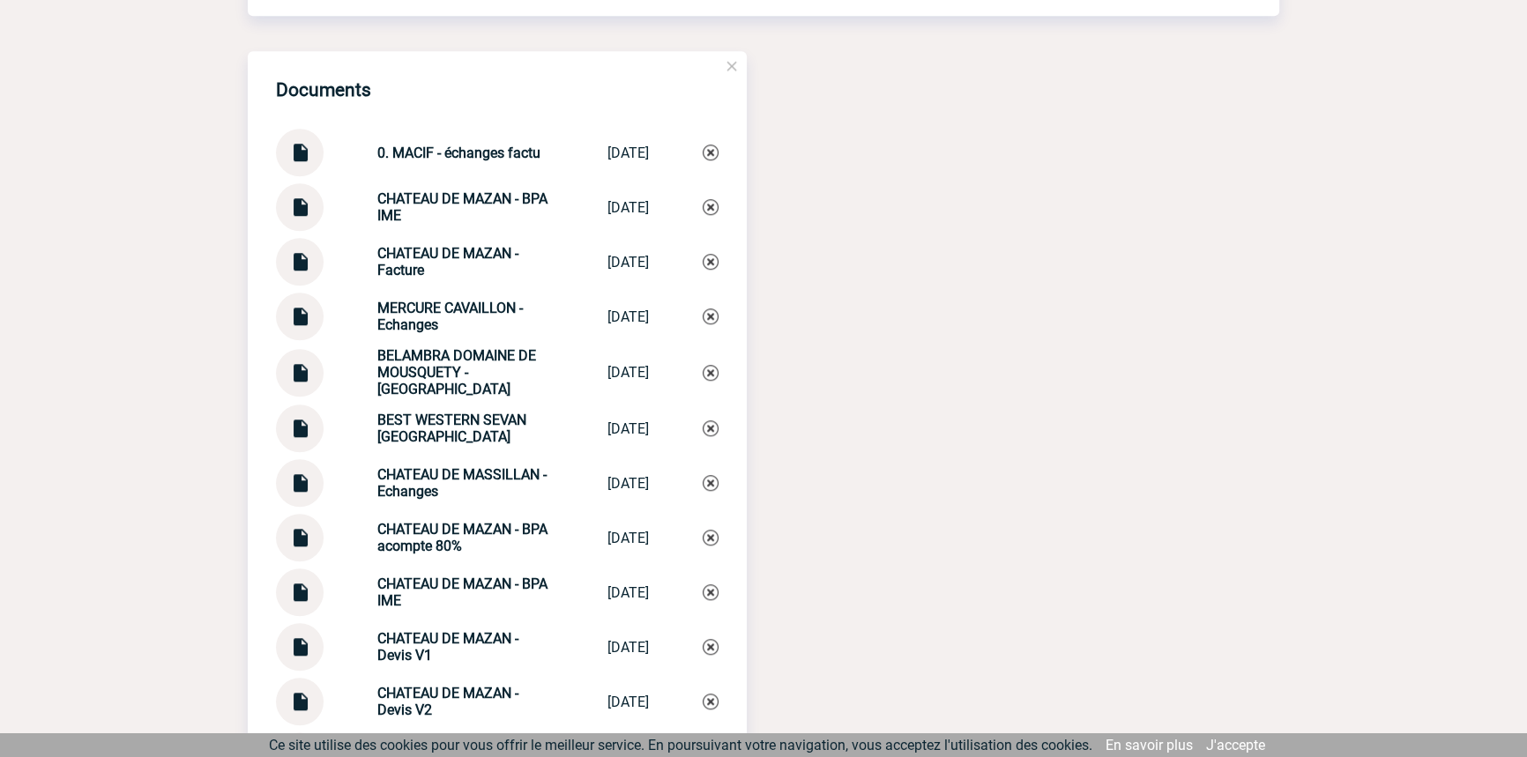
scroll to position [1793, 0]
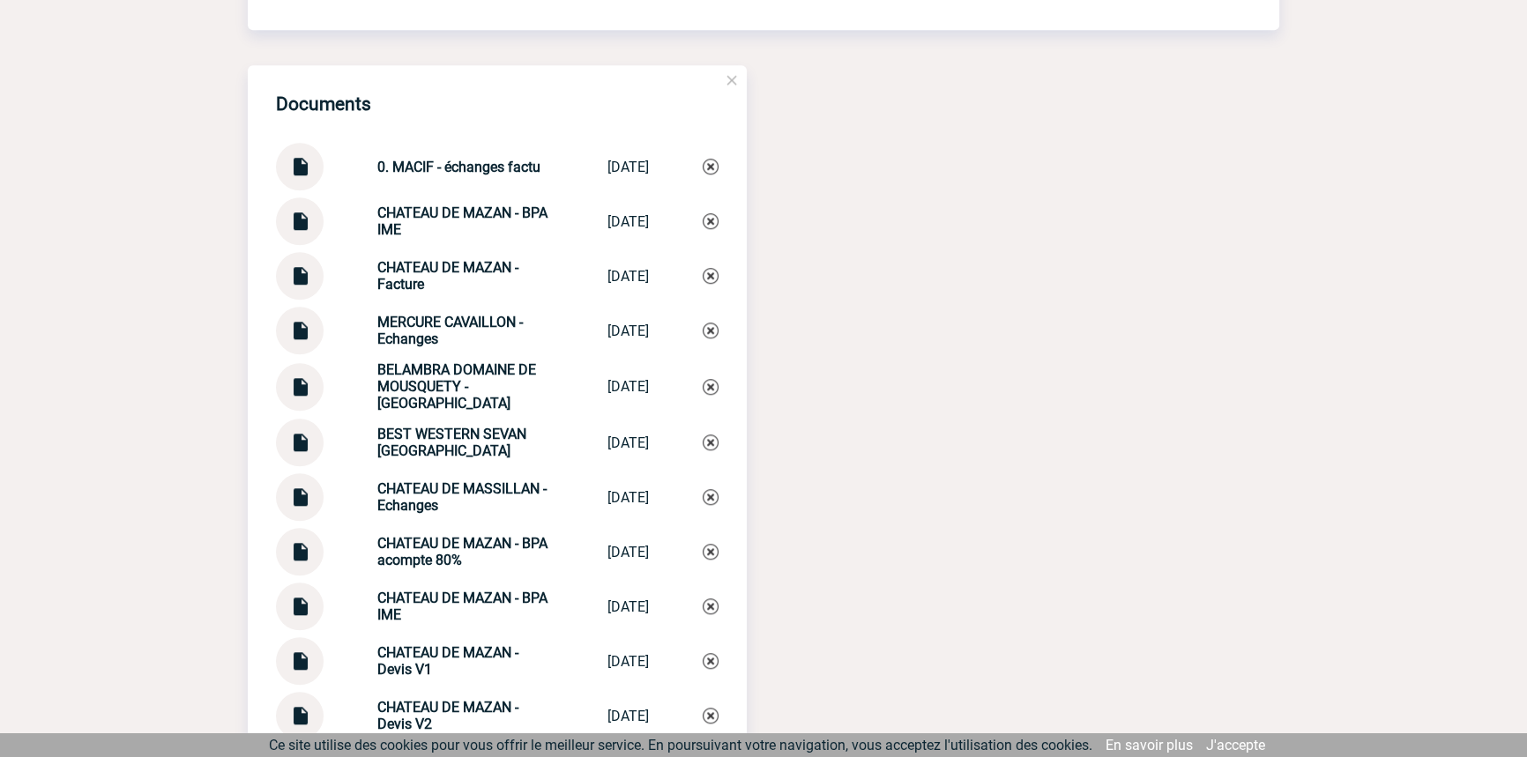
click at [298, 232] on img at bounding box center [299, 214] width 23 height 34
click at [290, 277] on img at bounding box center [299, 269] width 23 height 34
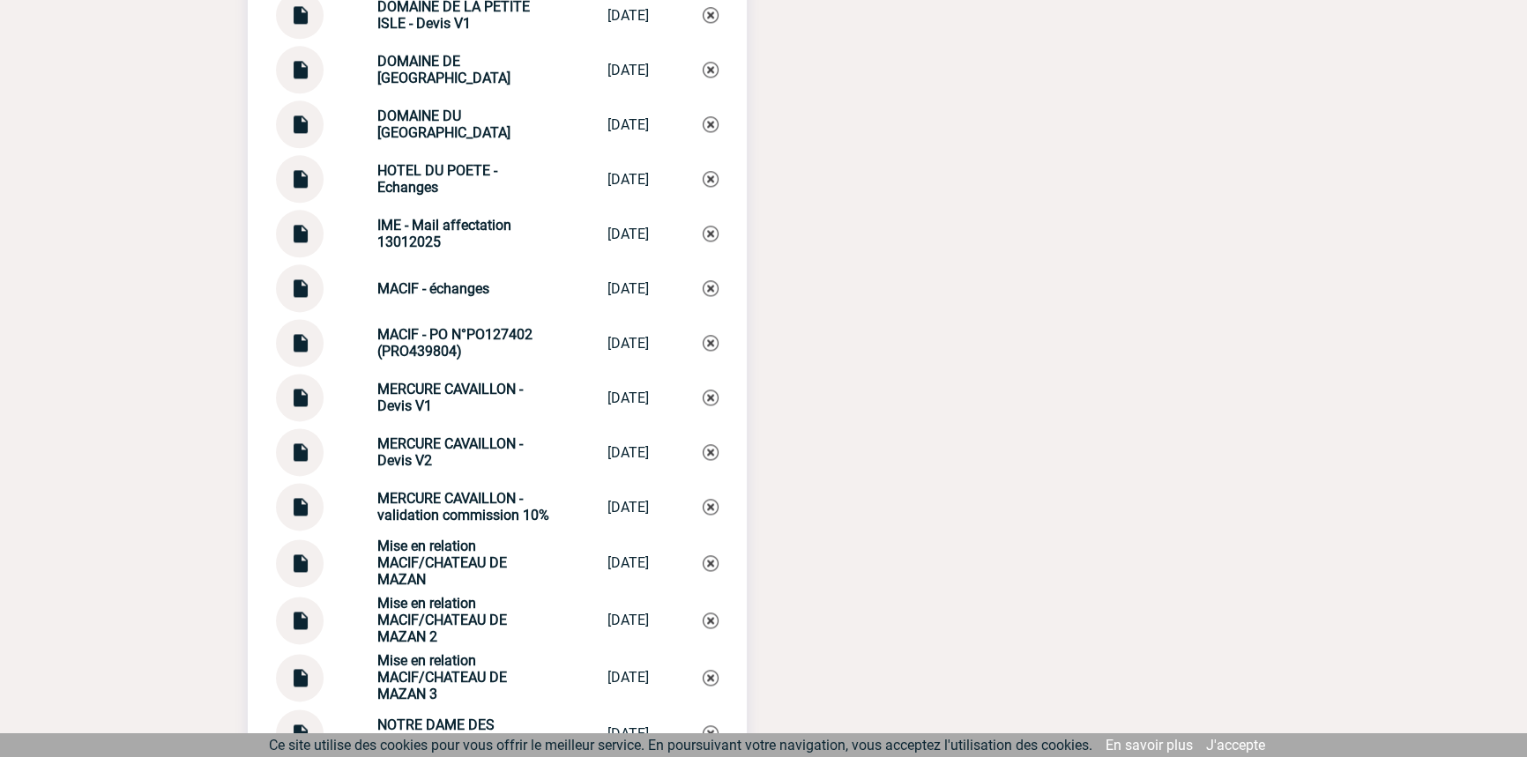
scroll to position [2862, 0]
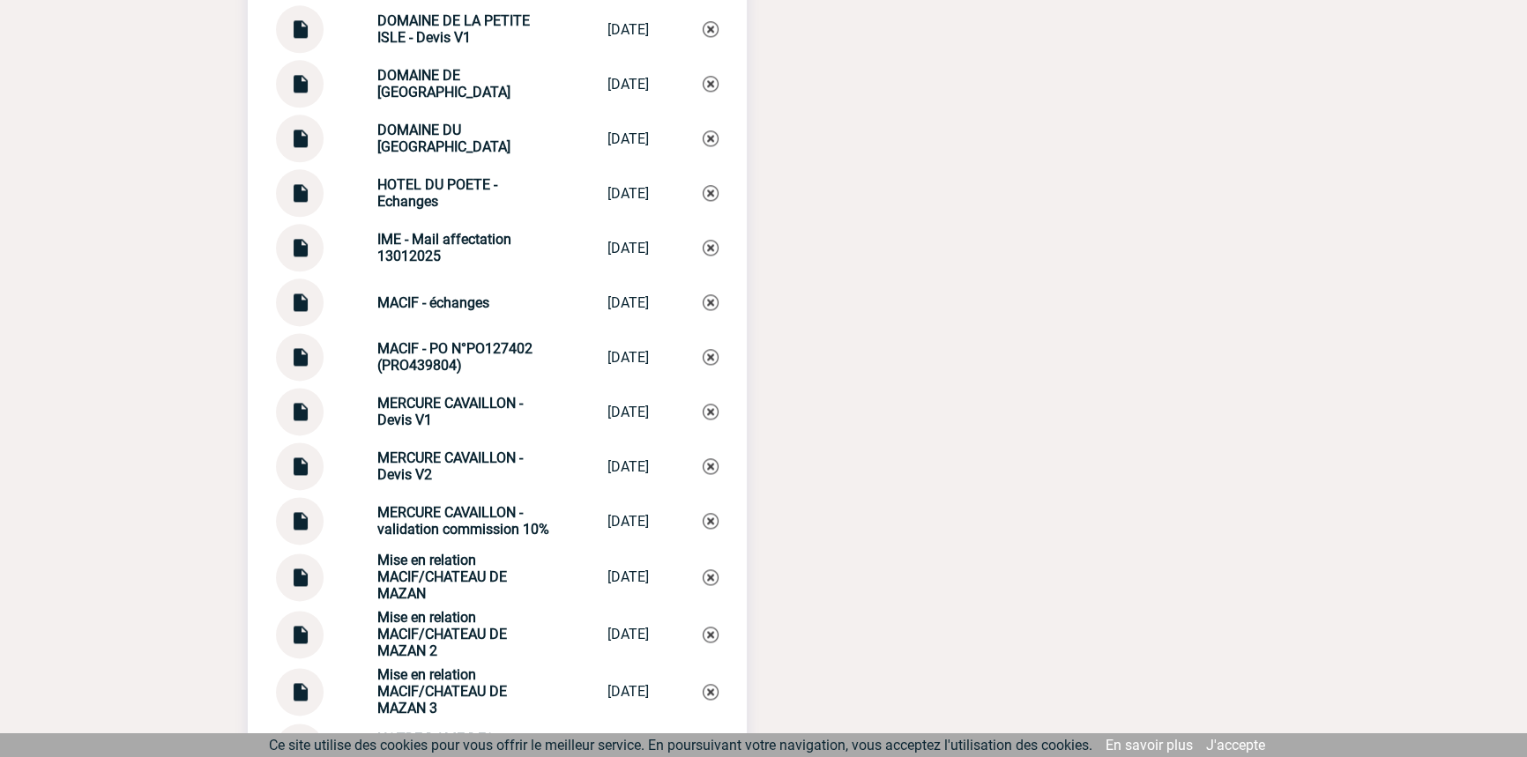
click at [292, 312] on img at bounding box center [299, 296] width 23 height 34
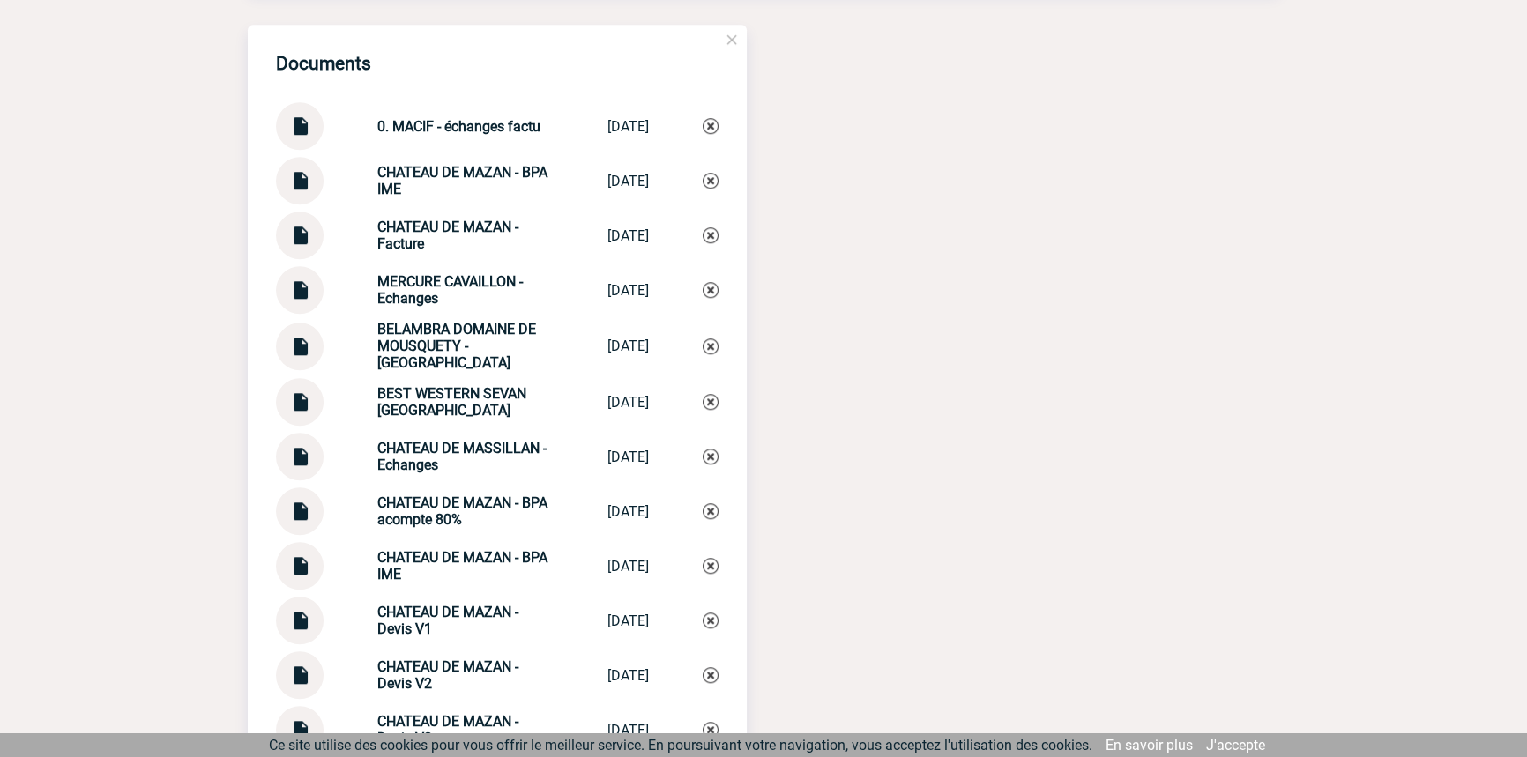
scroll to position [1793, 0]
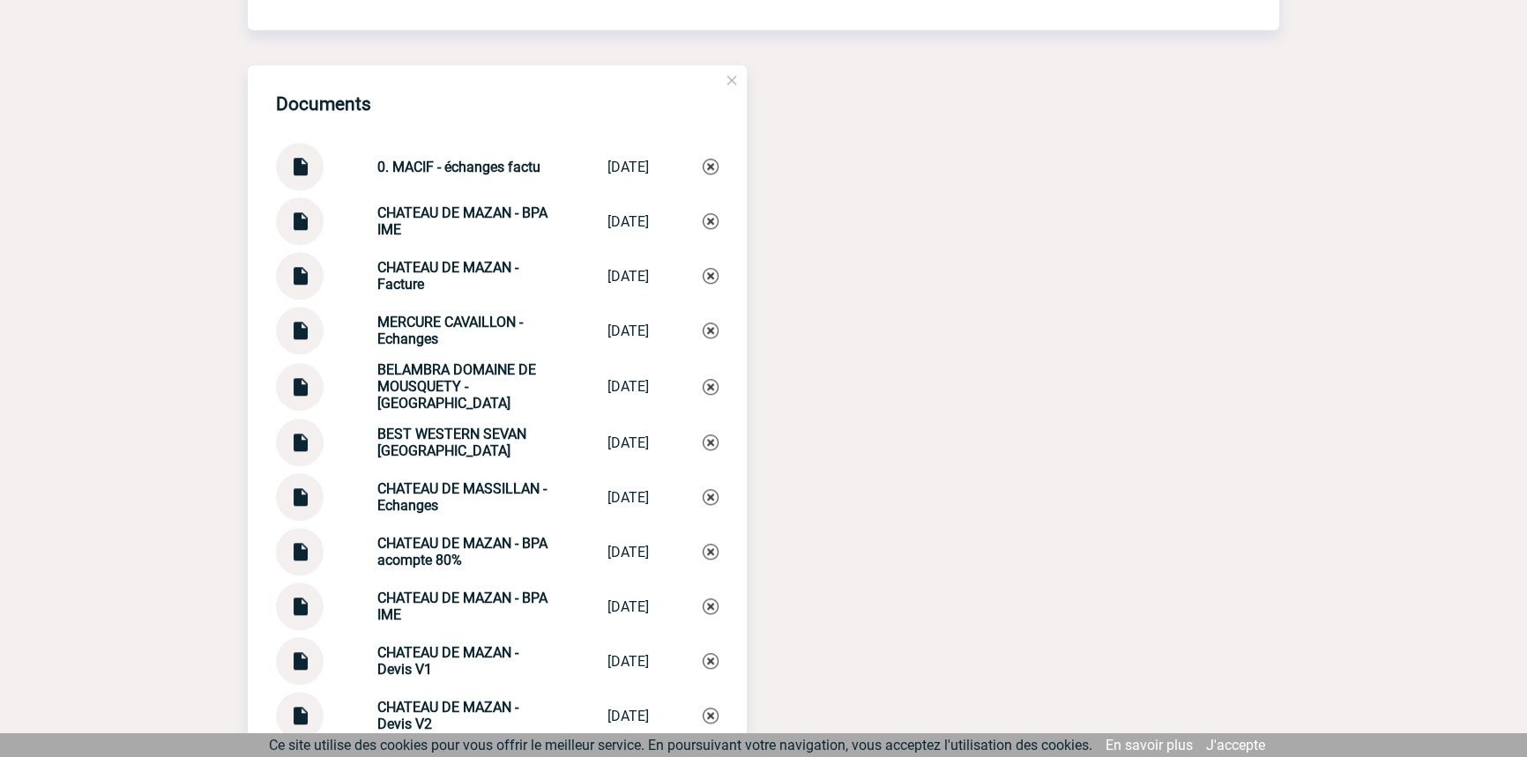
click at [291, 177] on img at bounding box center [299, 160] width 23 height 34
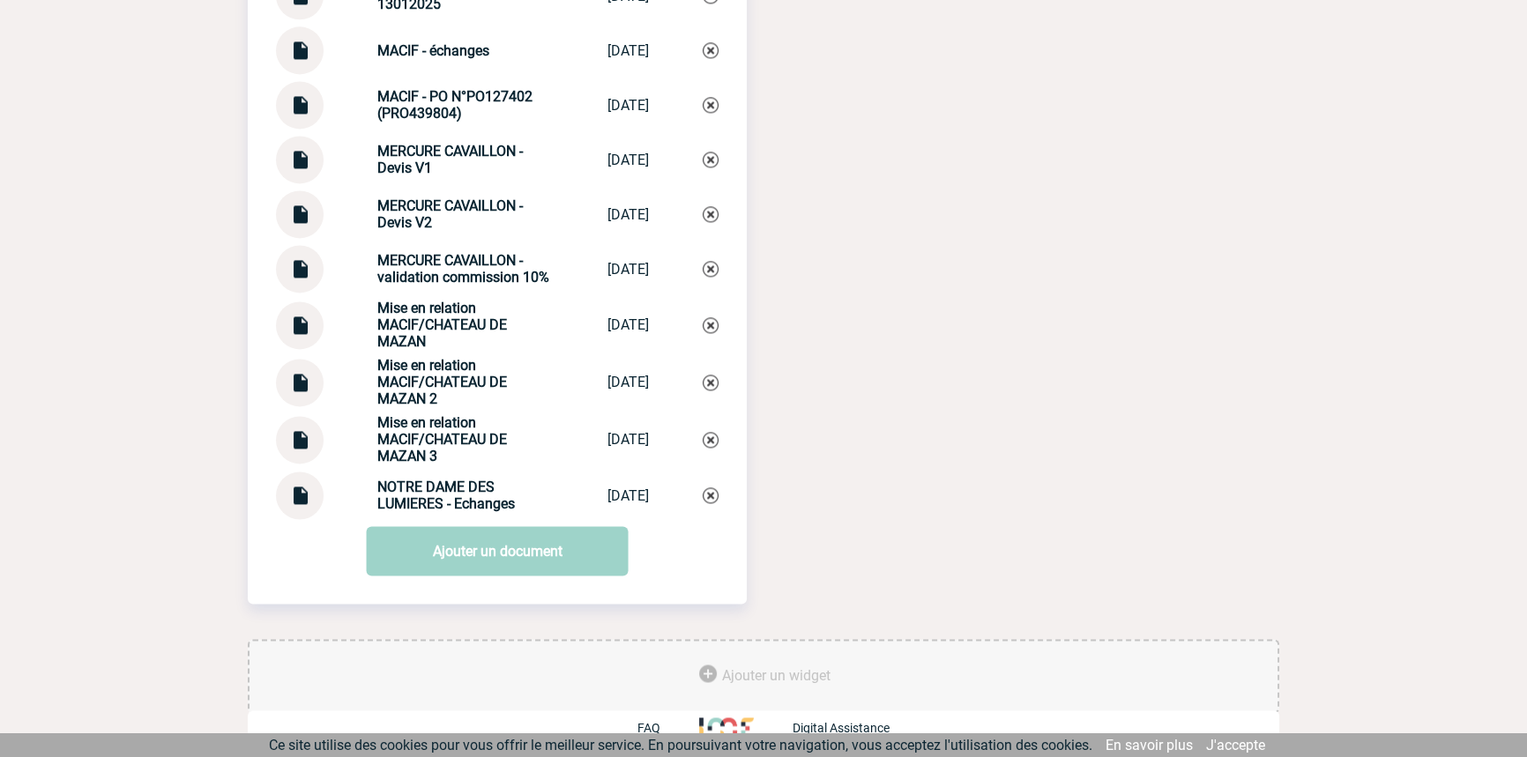
scroll to position [3130, 0]
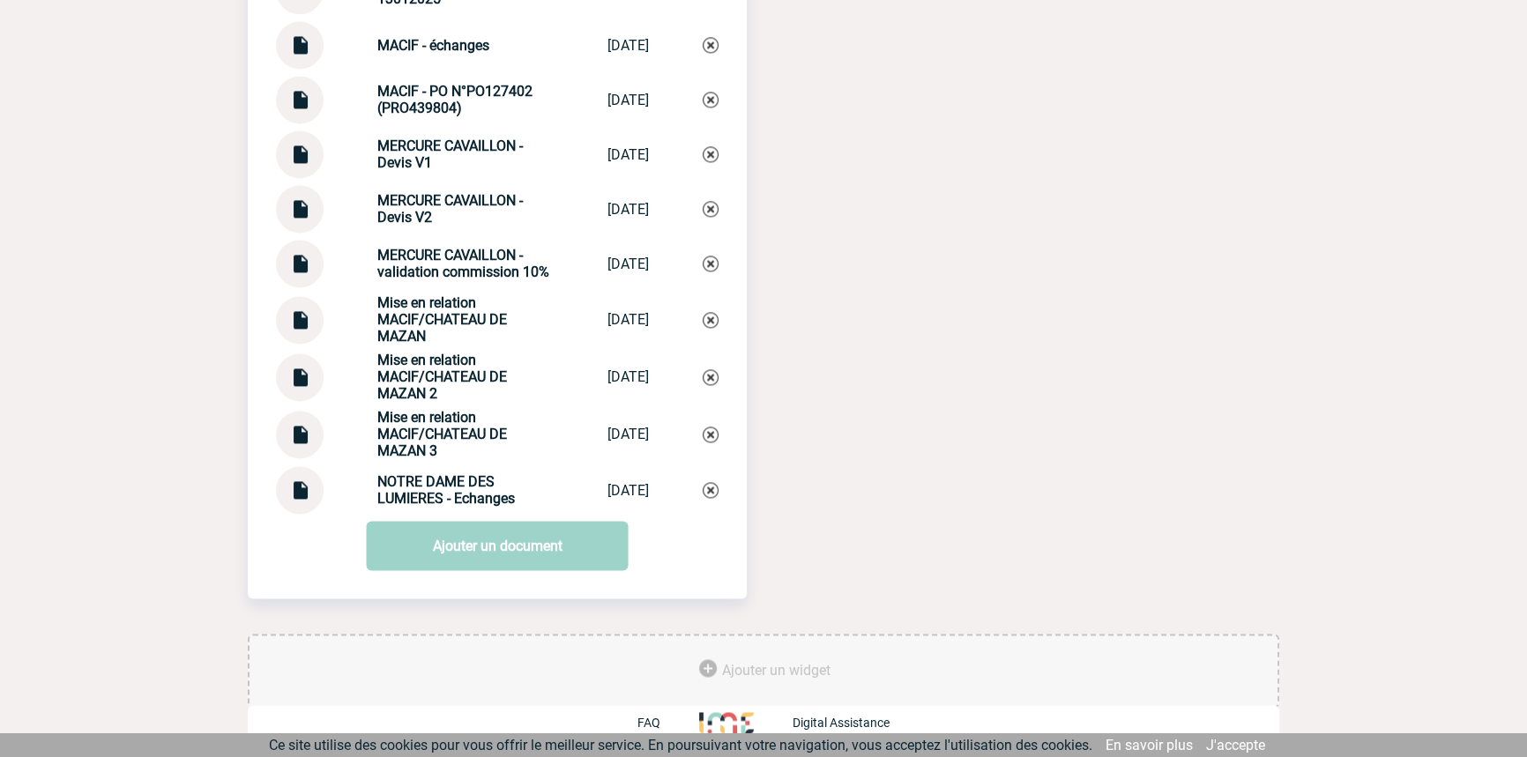
click at [301, 431] on img at bounding box center [299, 428] width 23 height 34
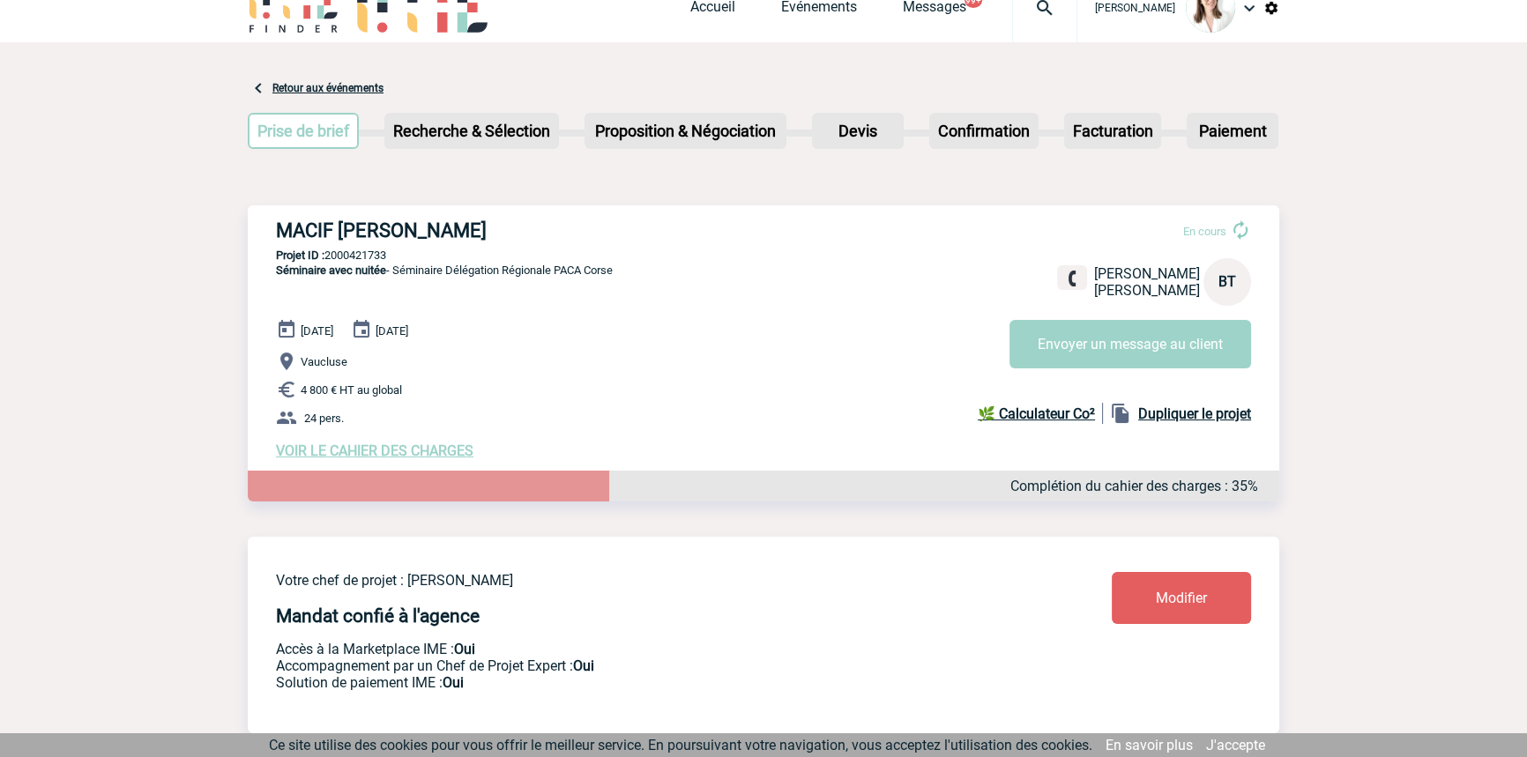
scroll to position [0, 0]
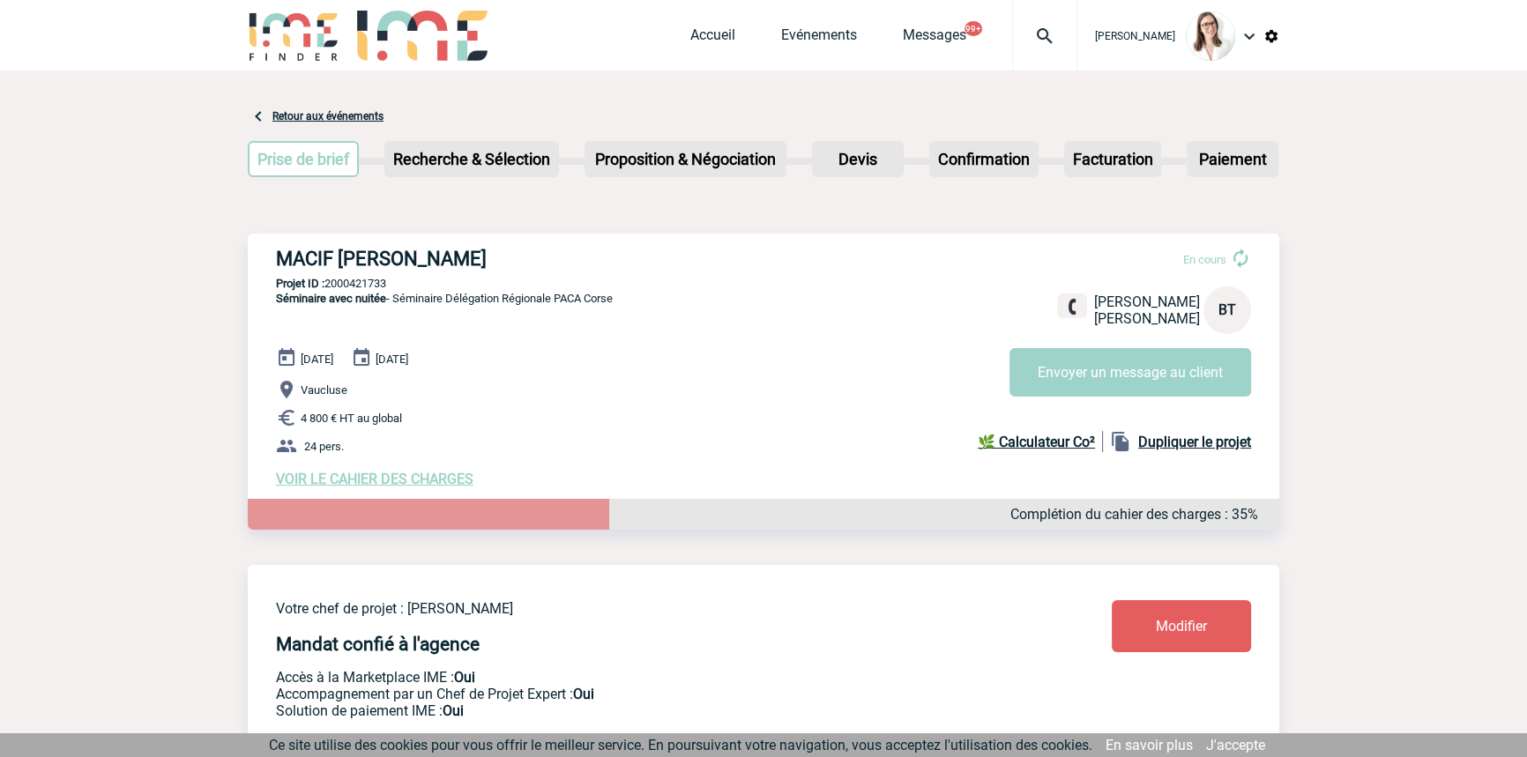
click at [1012, 48] on div at bounding box center [1044, 35] width 65 height 71
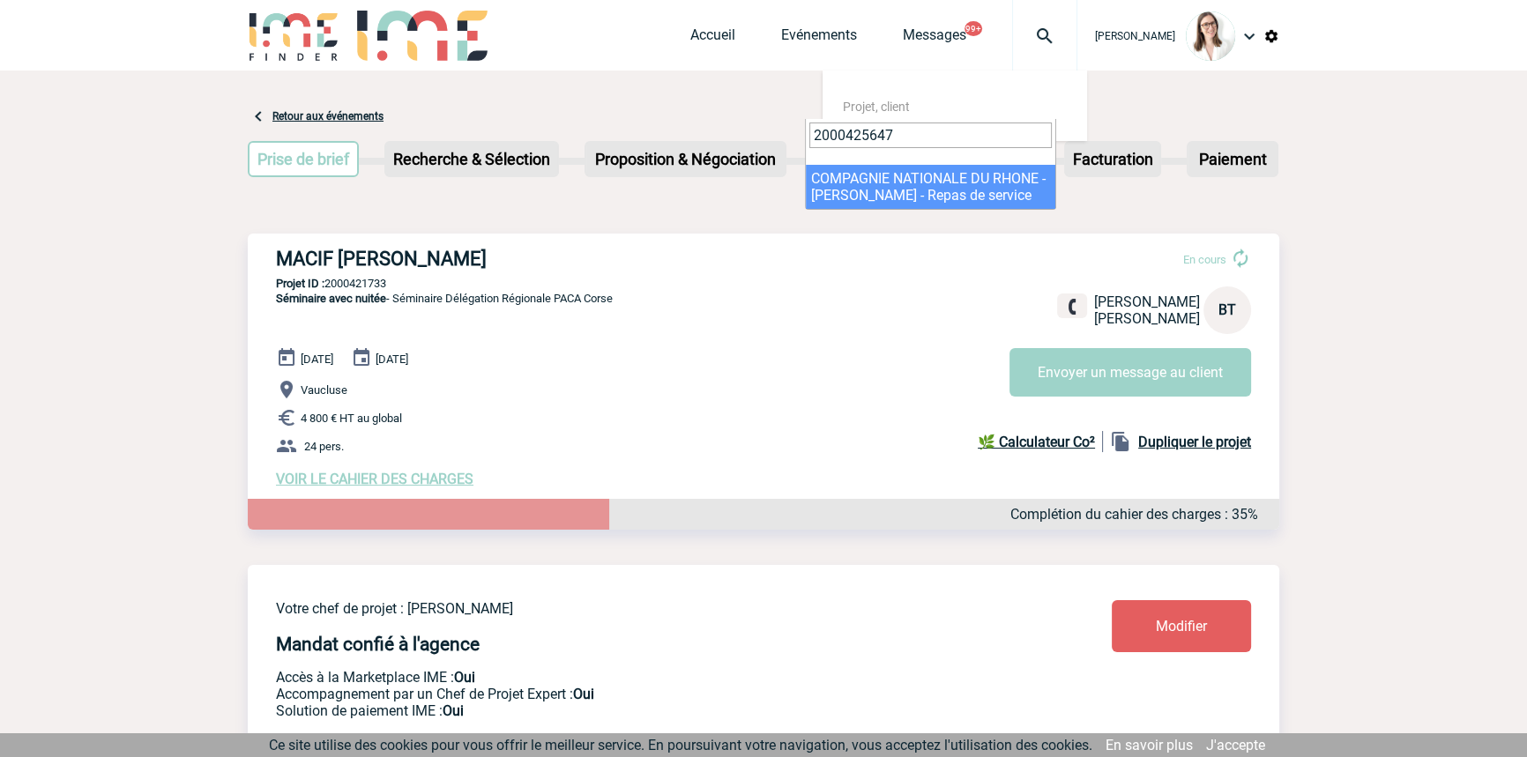
type input "2000425647"
select select "25148"
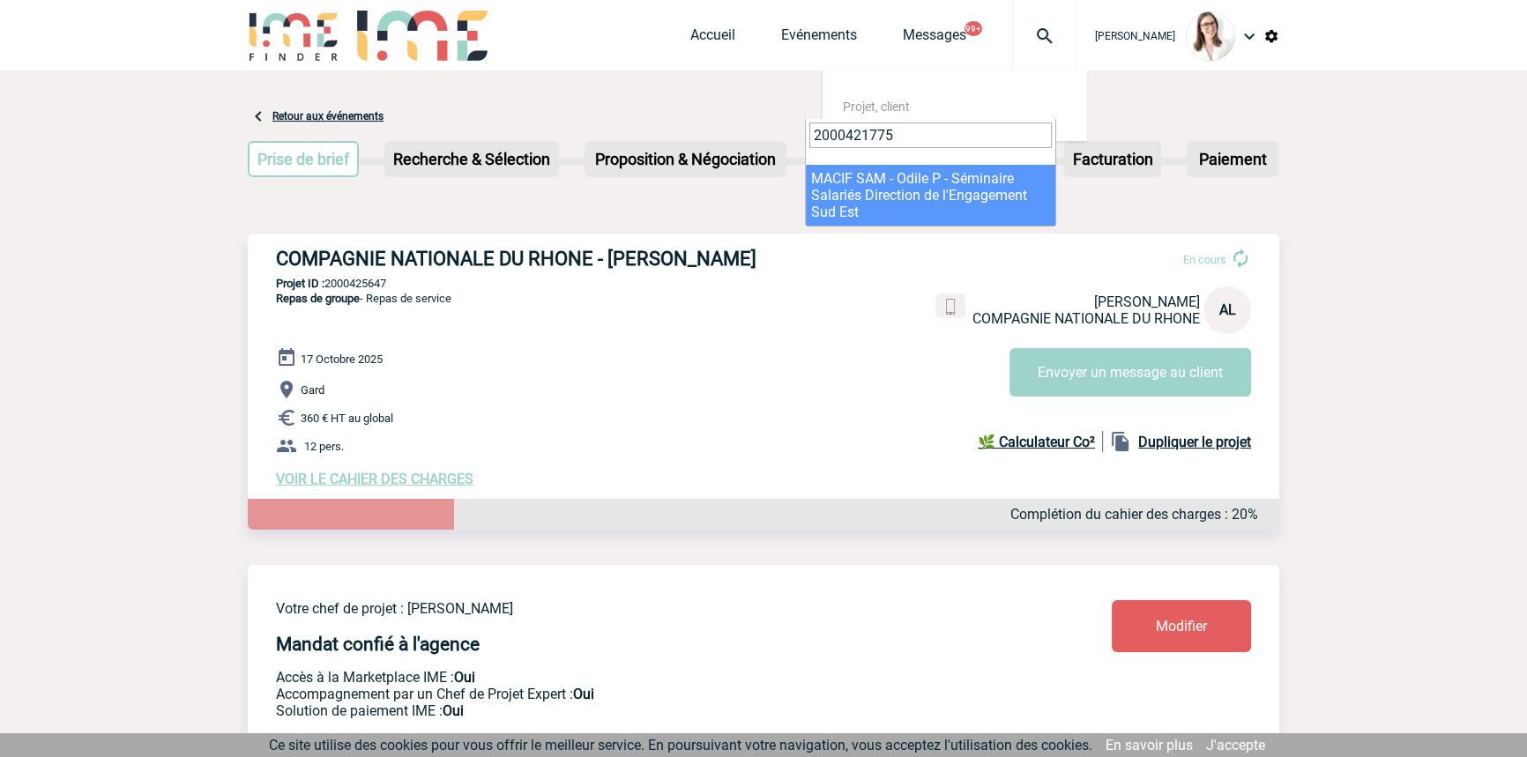
type input "2000421775"
select select "21276"
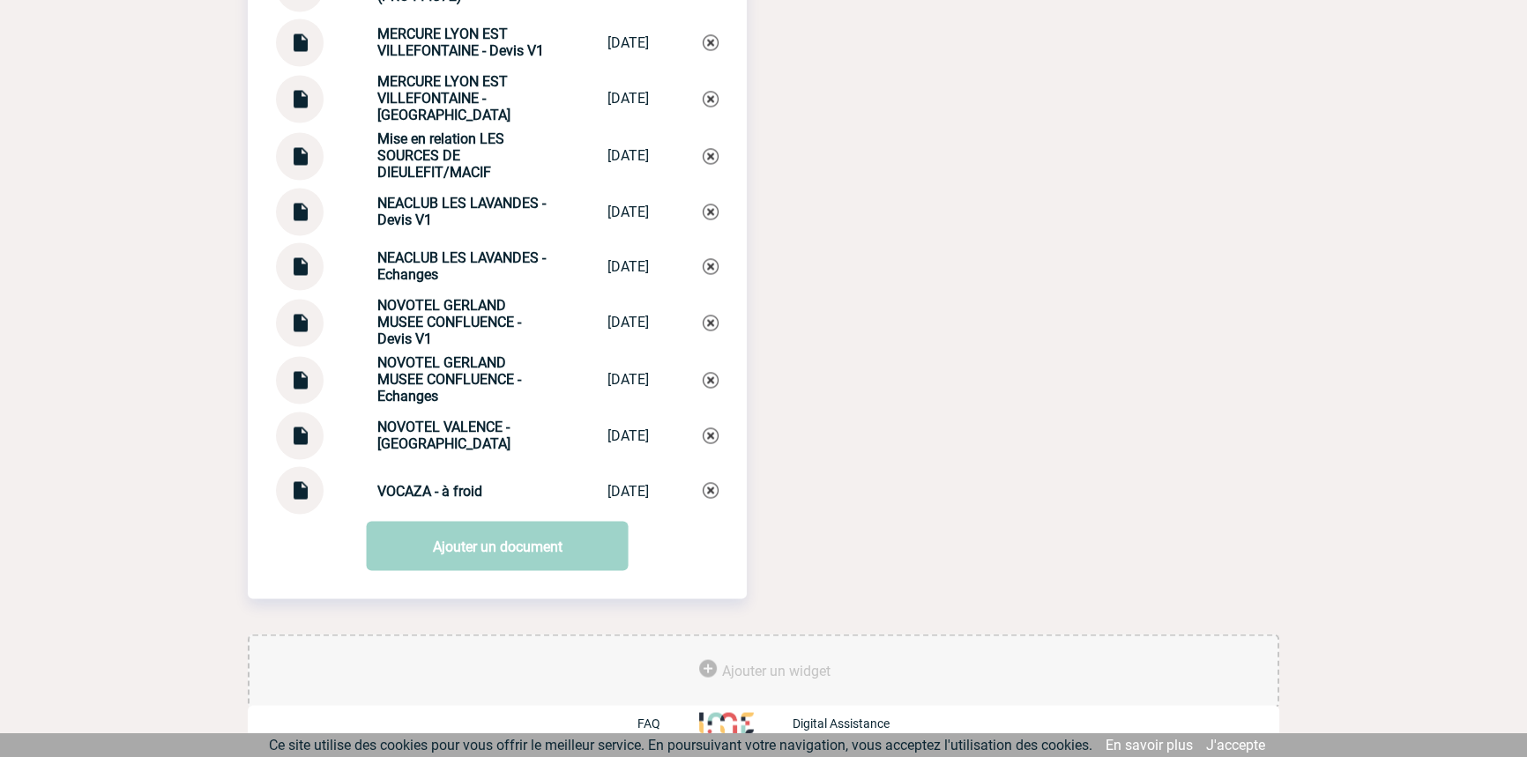
scroll to position [3449, 0]
